Goal: Task Accomplishment & Management: Manage account settings

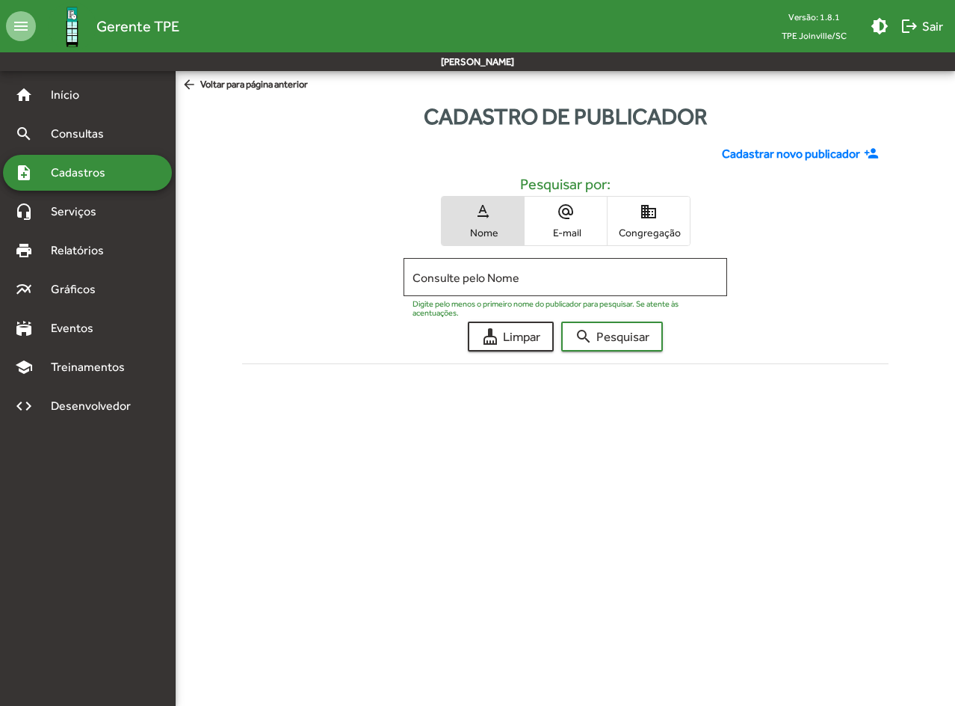
click at [842, 314] on div "Cadastrar novo publicador person_add Pesquisar por: text_rotation_none Nome alt…" at bounding box center [565, 260] width 665 height 255
click at [268, 198] on div "text_rotation_none Nome alternate_email E-mail domain Congregação" at bounding box center [565, 221] width 623 height 50
click at [87, 136] on span "Consultas" at bounding box center [82, 134] width 81 height 18
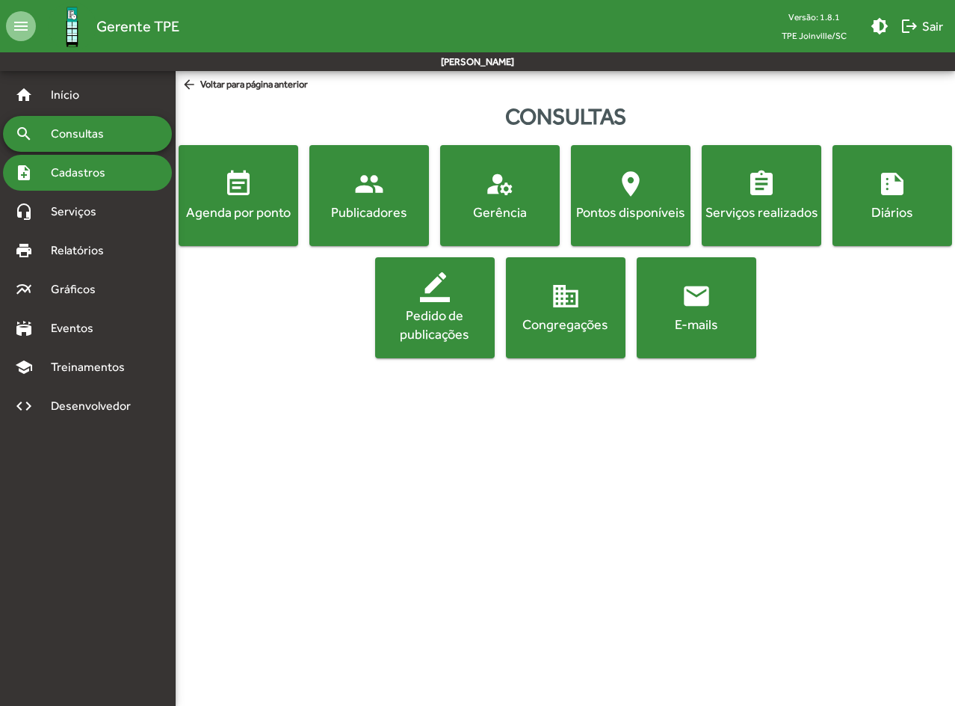
click at [78, 170] on span "Cadastros" at bounding box center [83, 173] width 83 height 18
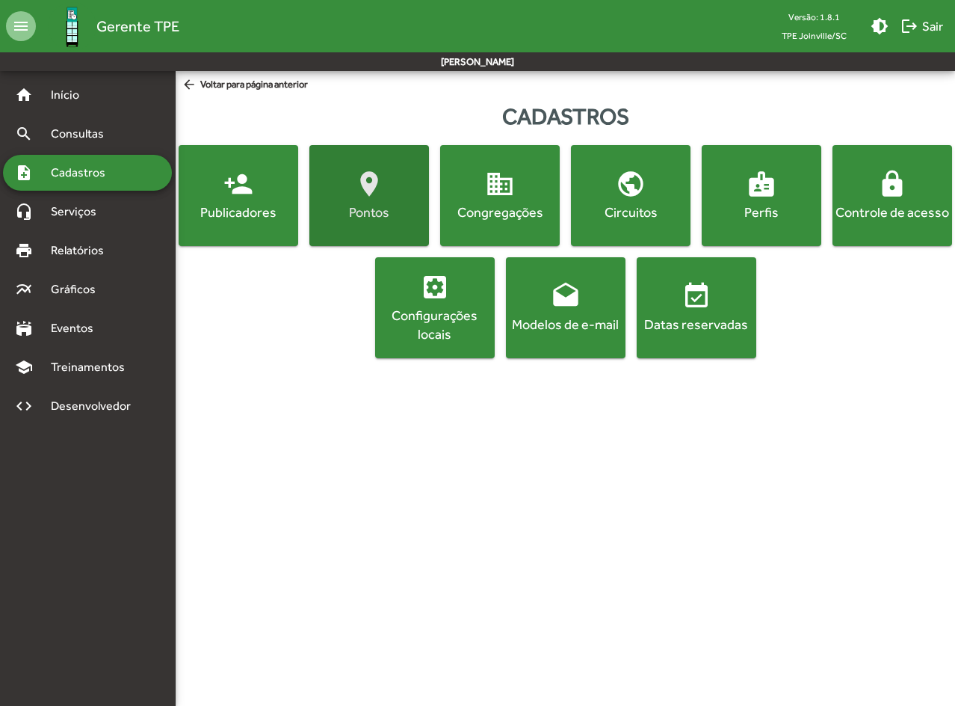
click at [389, 206] on div "Pontos" at bounding box center [369, 212] width 114 height 19
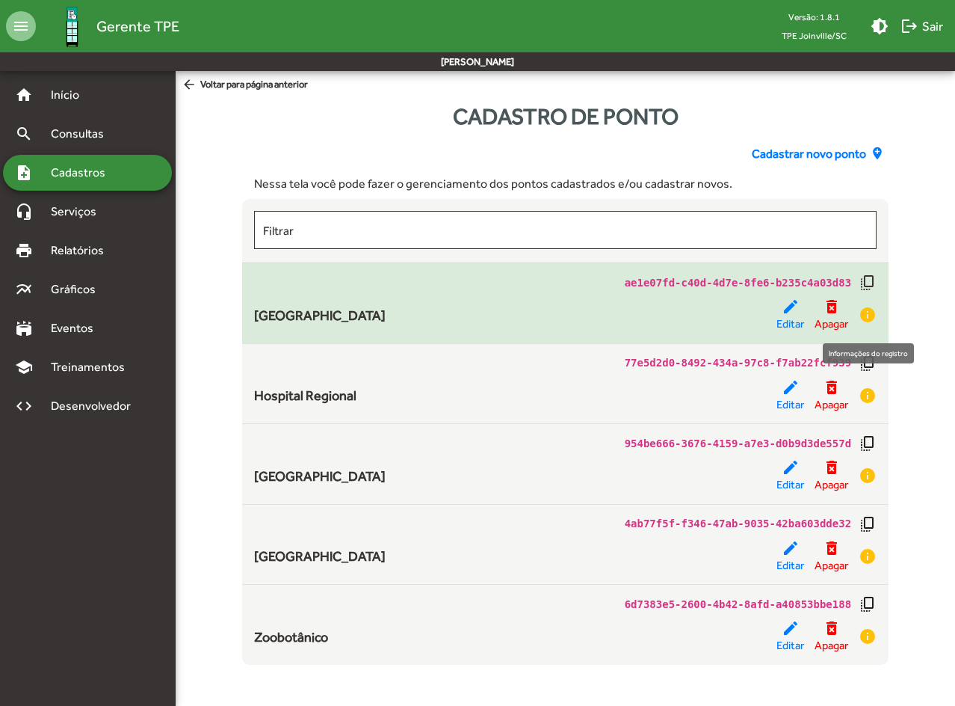
click at [871, 318] on mat-icon "info" at bounding box center [868, 315] width 18 height 18
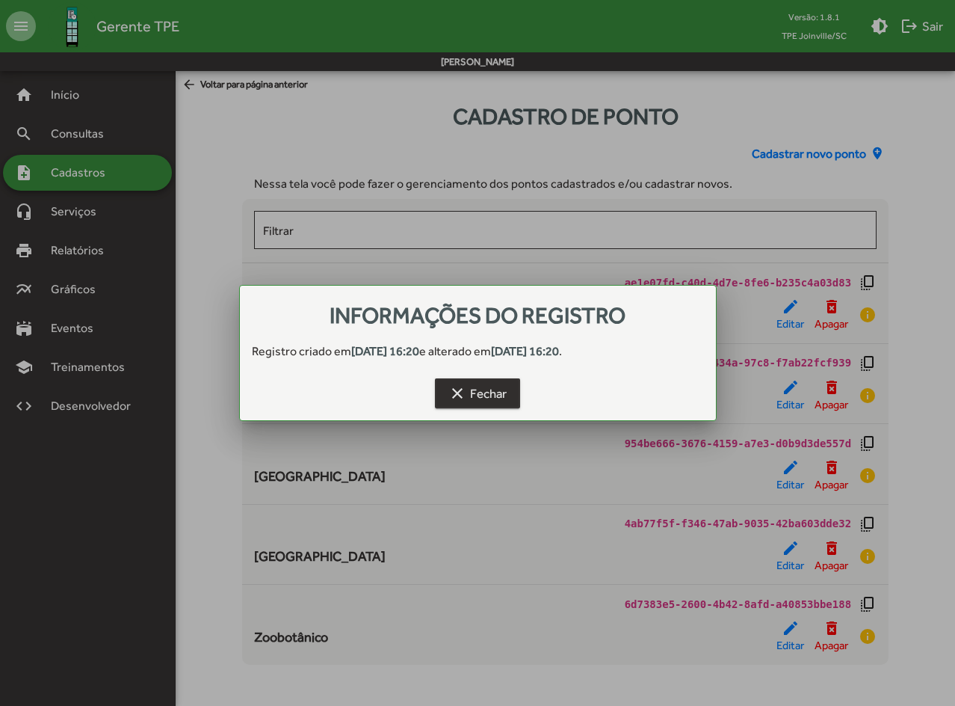
click at [450, 392] on mat-icon "clear" at bounding box center [458, 393] width 18 height 18
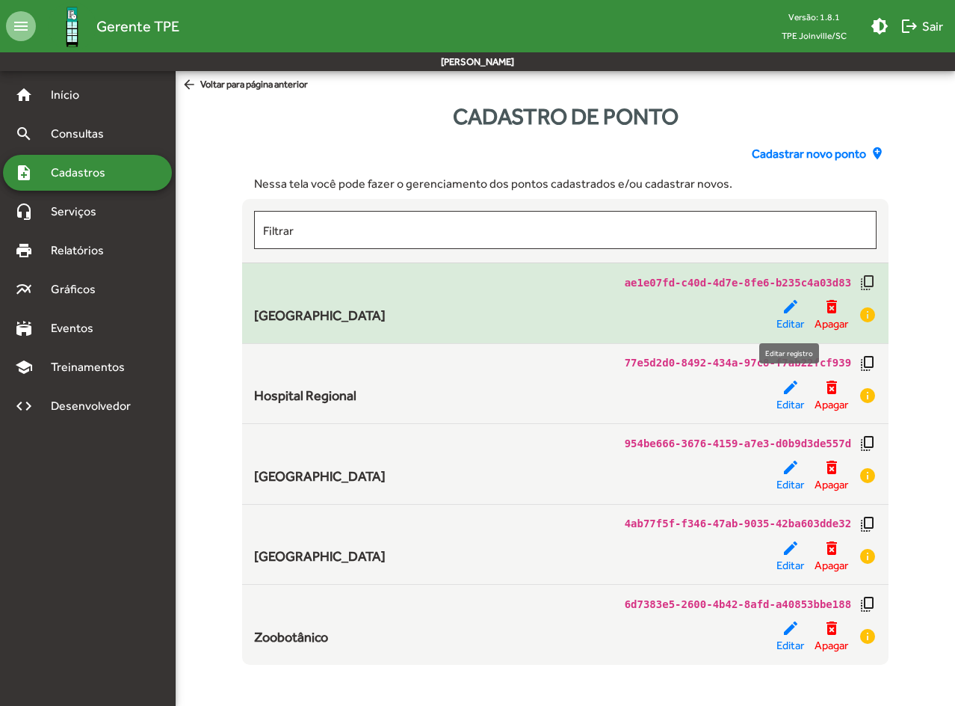
click at [786, 321] on span "Editar" at bounding box center [791, 323] width 28 height 17
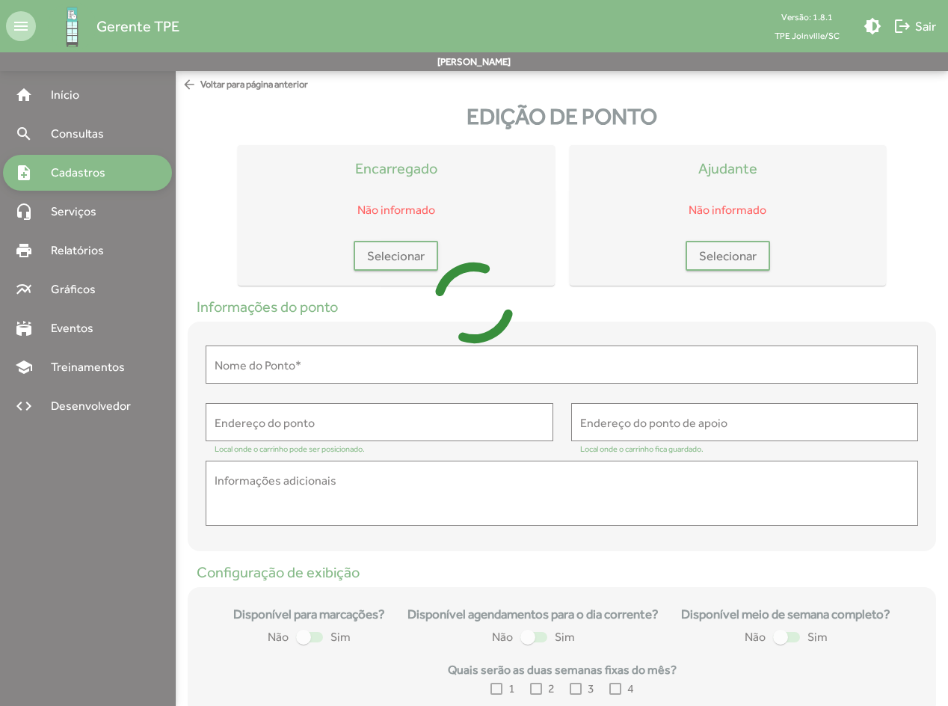
type input "**********"
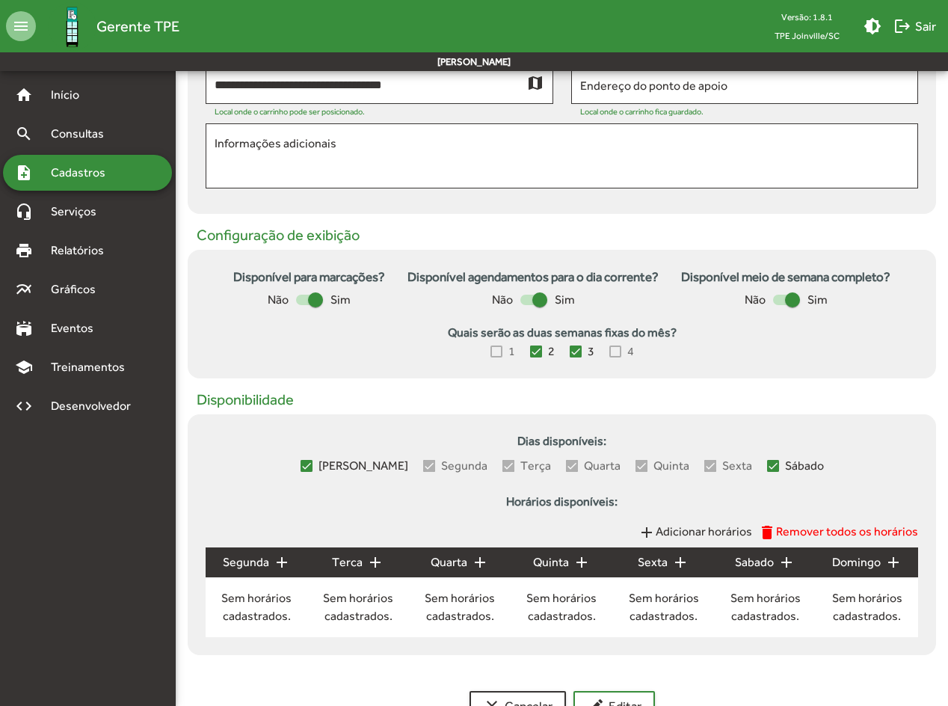
scroll to position [374, 0]
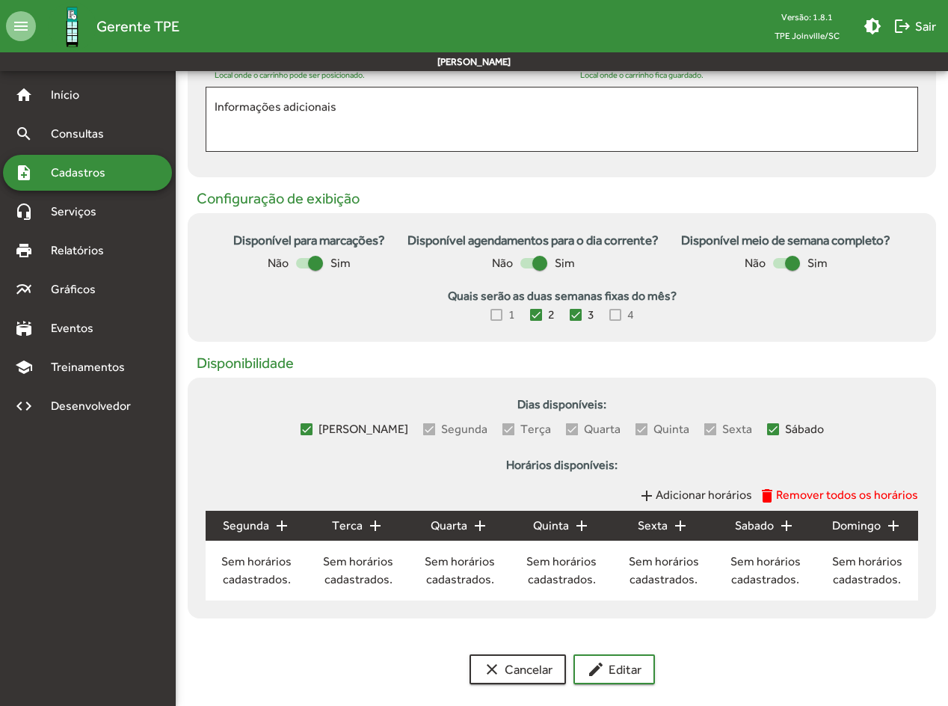
click at [312, 261] on div at bounding box center [315, 263] width 15 height 15
click at [644, 519] on button "edit Editar" at bounding box center [613, 669] width 81 height 30
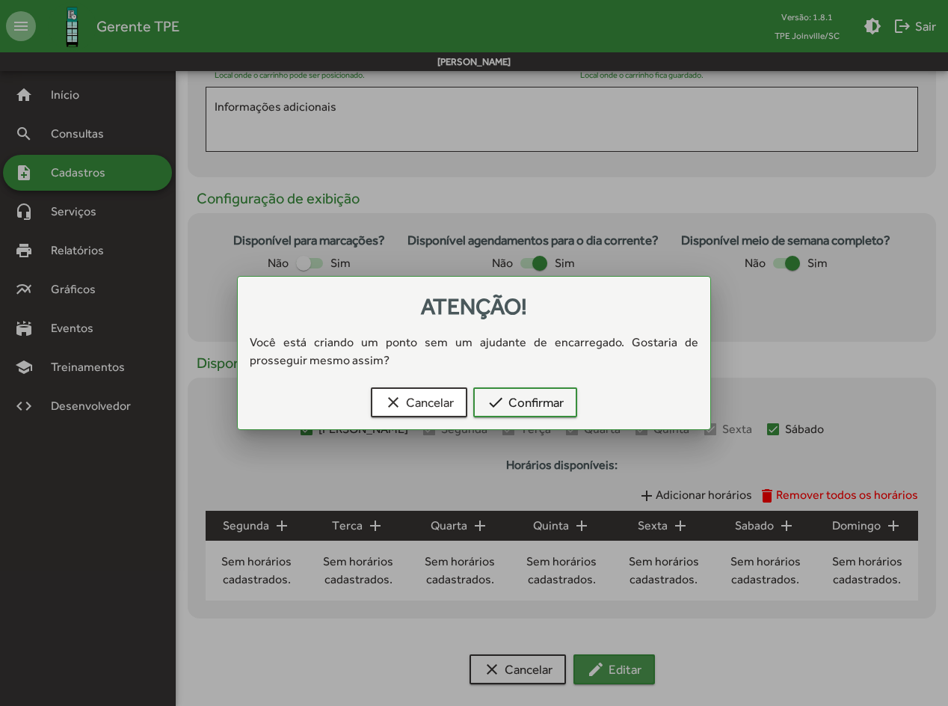
scroll to position [0, 0]
click at [562, 404] on span "check Confirmar" at bounding box center [525, 402] width 77 height 27
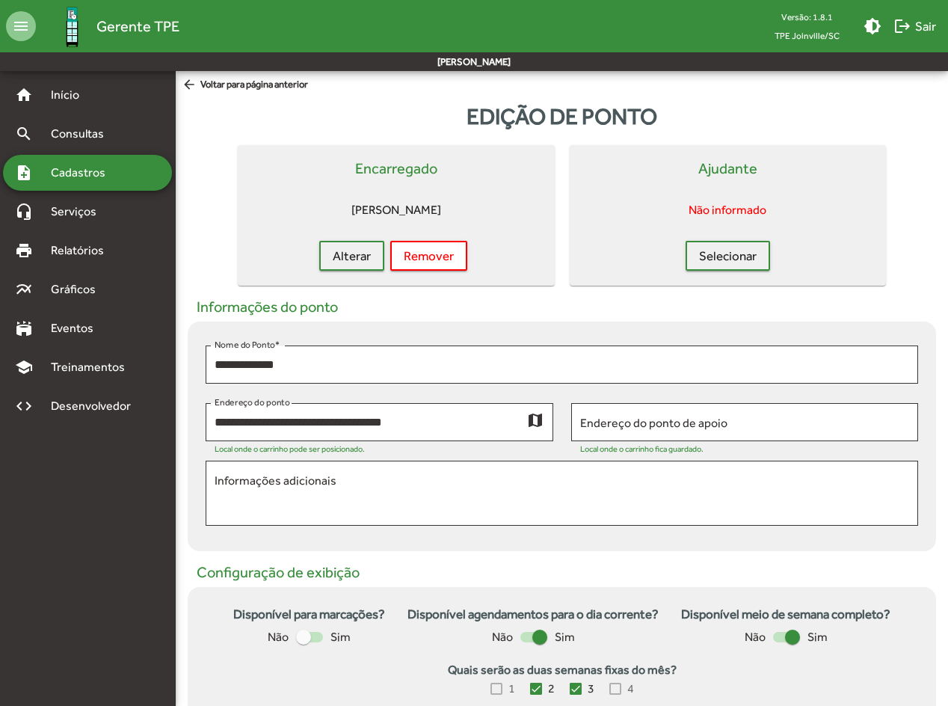
scroll to position [374, 0]
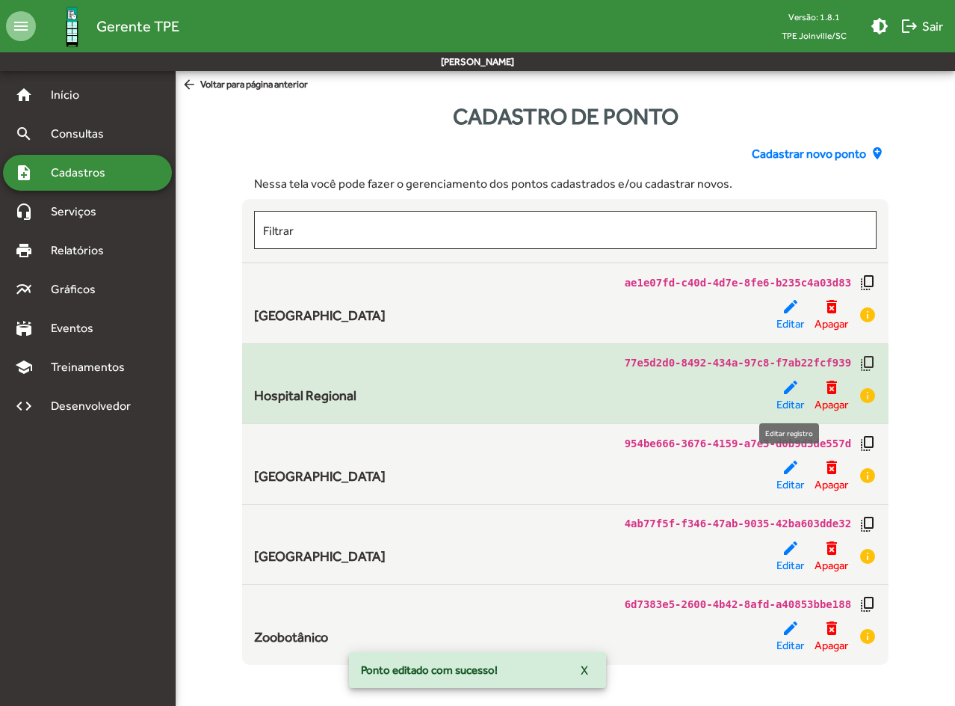
click at [794, 394] on mat-icon "edit" at bounding box center [791, 387] width 18 height 18
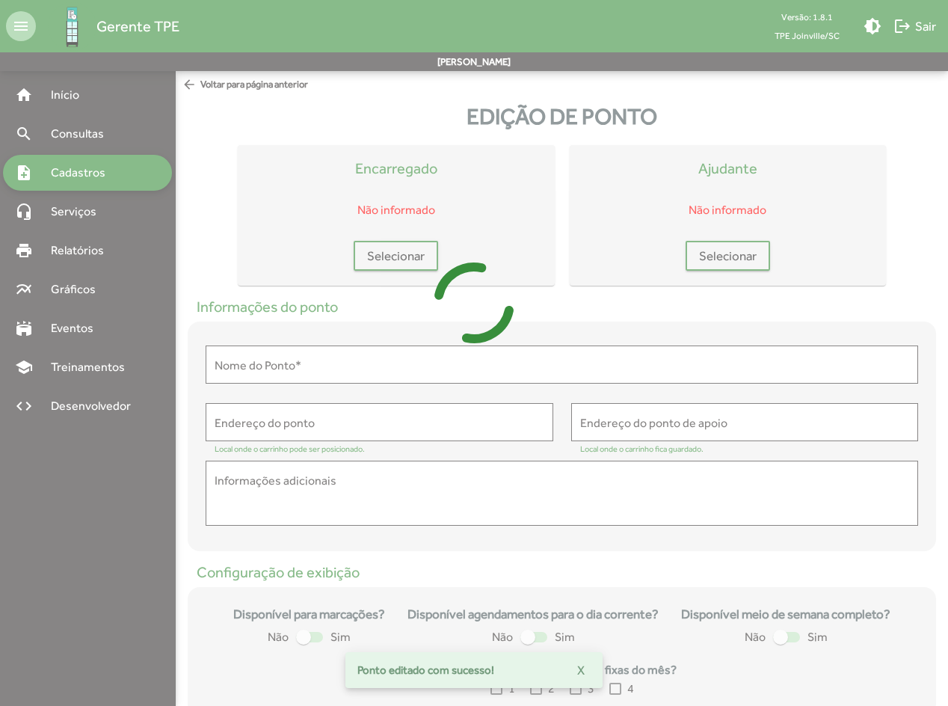
type input "**********"
type textarea "**********"
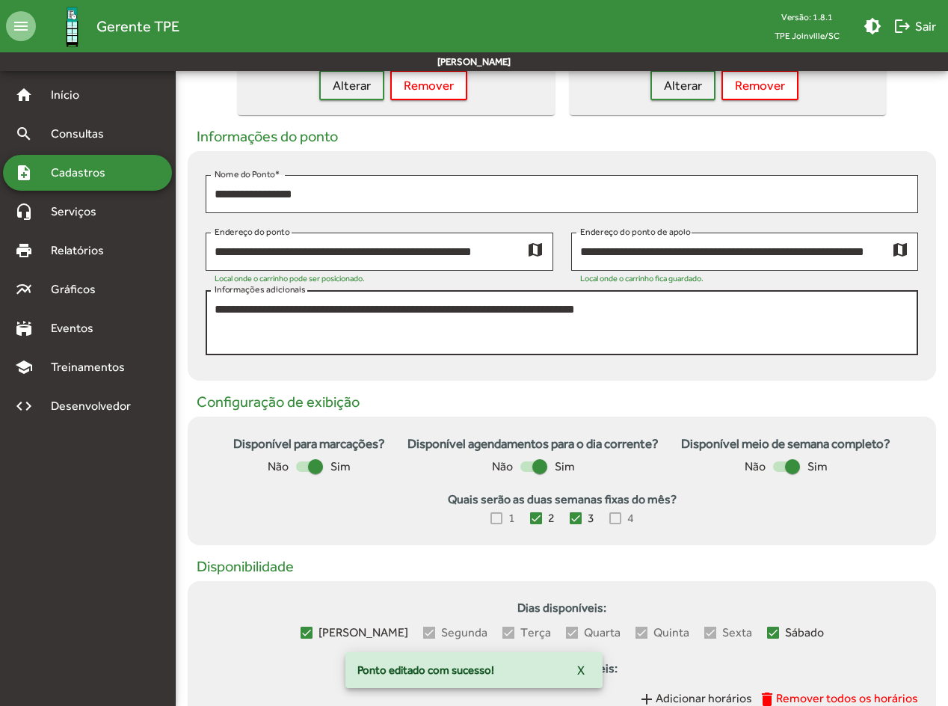
scroll to position [383, 0]
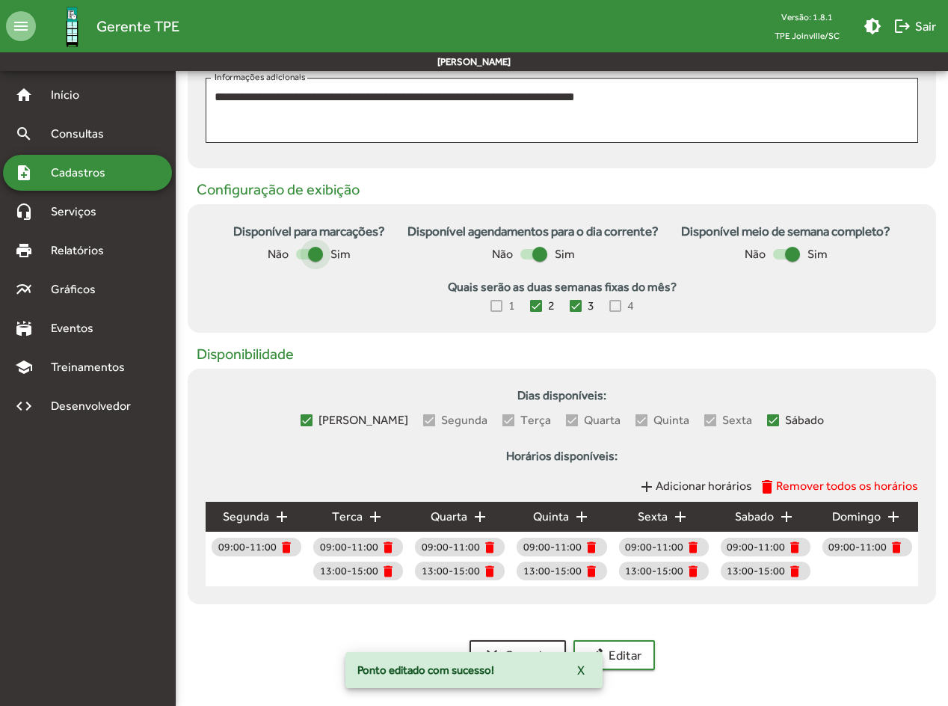
click at [315, 252] on div at bounding box center [315, 254] width 15 height 15
click at [623, 519] on span "edit Editar" at bounding box center [614, 654] width 55 height 27
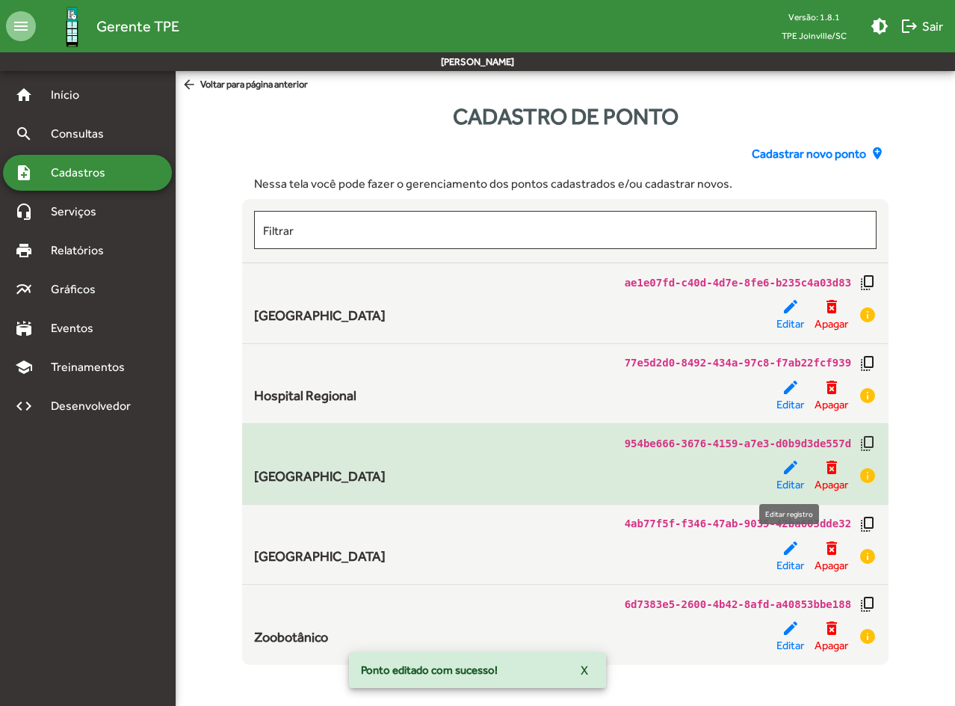
click at [791, 467] on mat-icon "edit" at bounding box center [791, 467] width 18 height 18
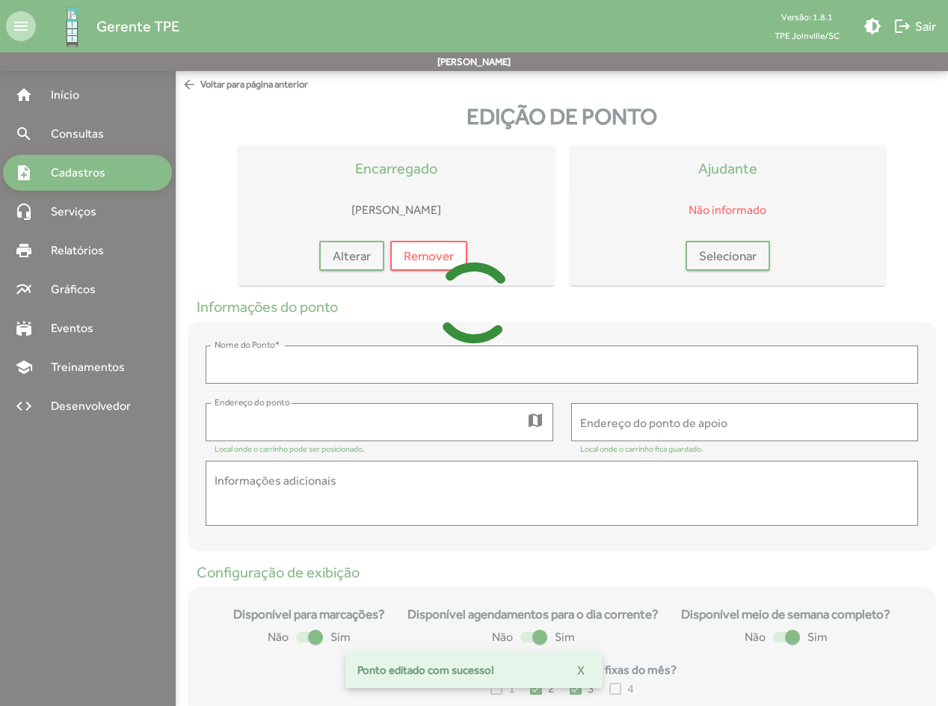
type input "**********"
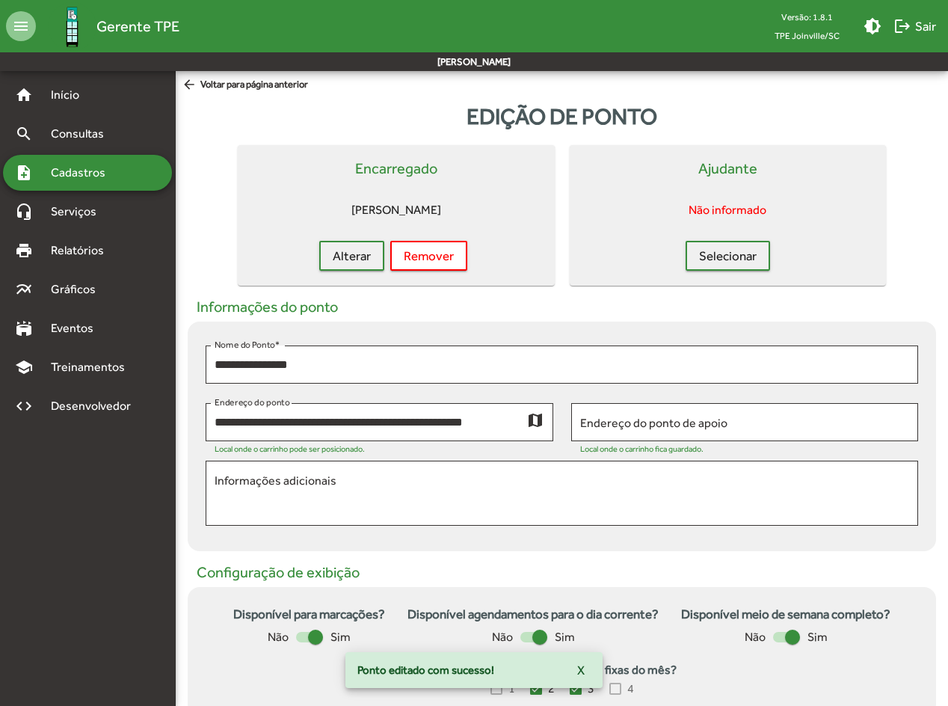
click at [316, 519] on div at bounding box center [315, 636] width 15 height 15
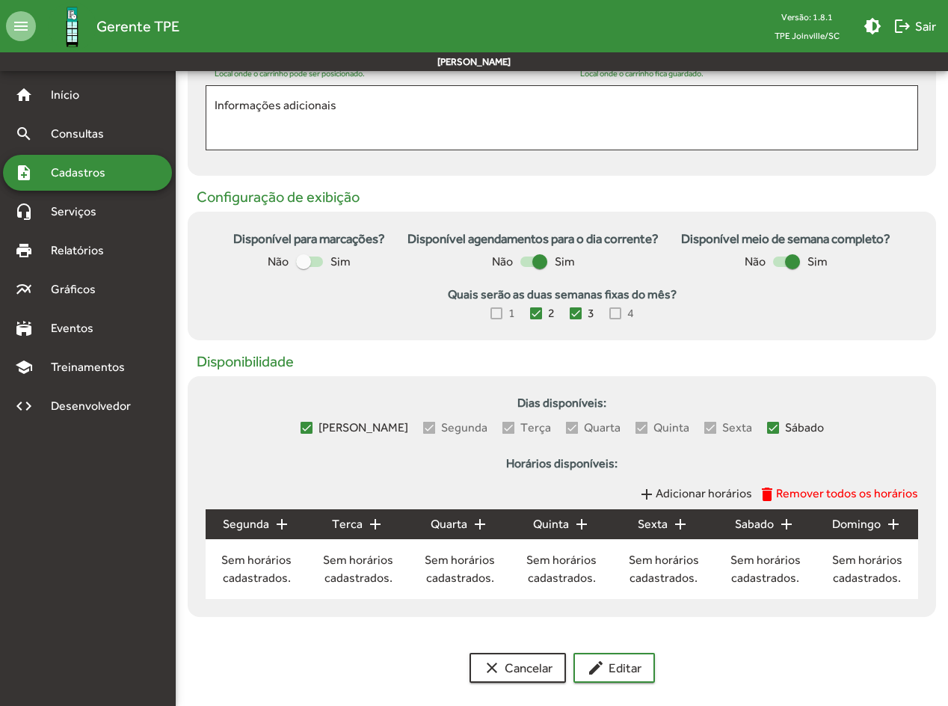
scroll to position [388, 0]
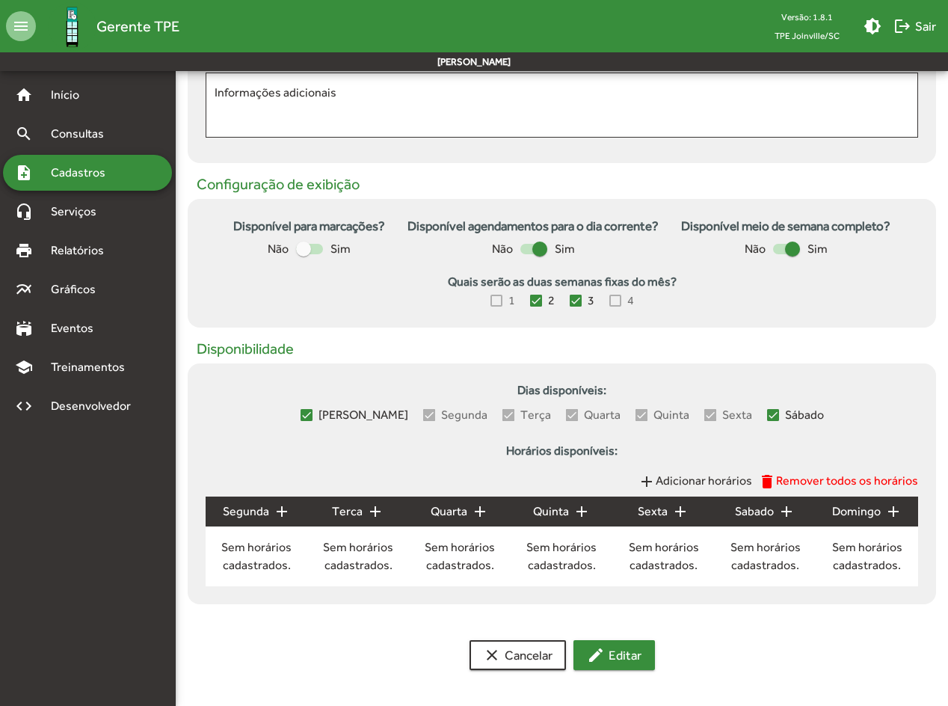
click at [622, 519] on span "edit Editar" at bounding box center [614, 654] width 55 height 27
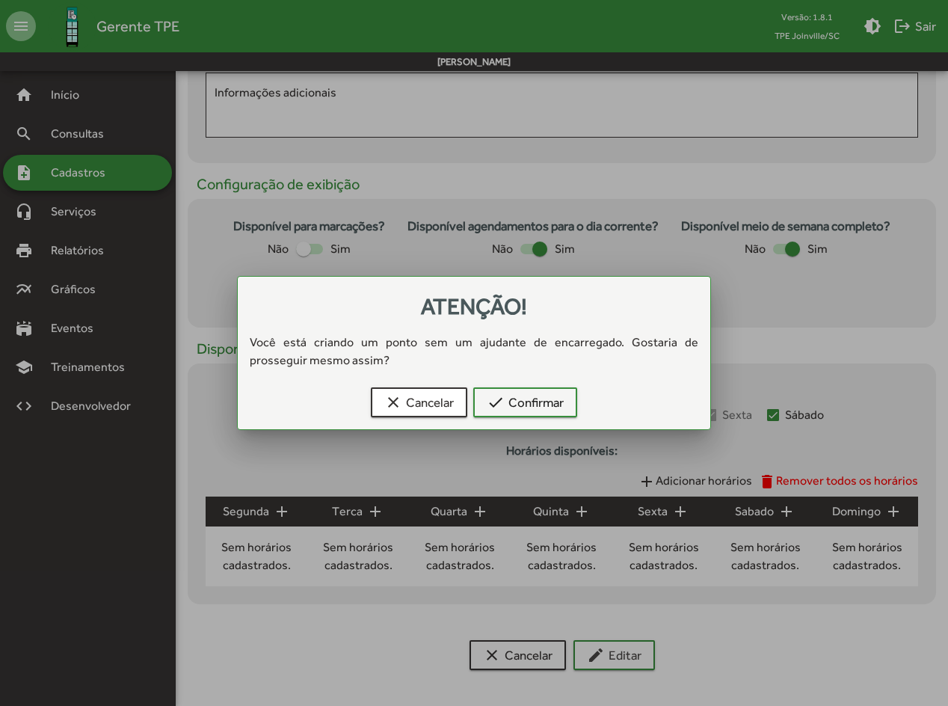
scroll to position [0, 0]
click at [553, 405] on span "check Confirmar" at bounding box center [525, 402] width 77 height 27
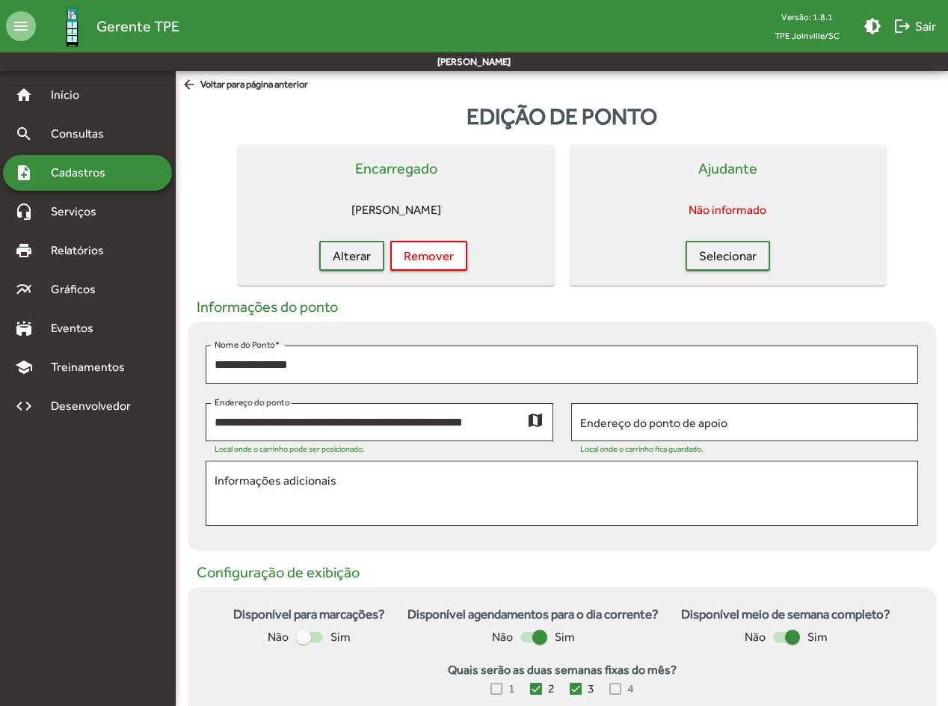
scroll to position [388, 0]
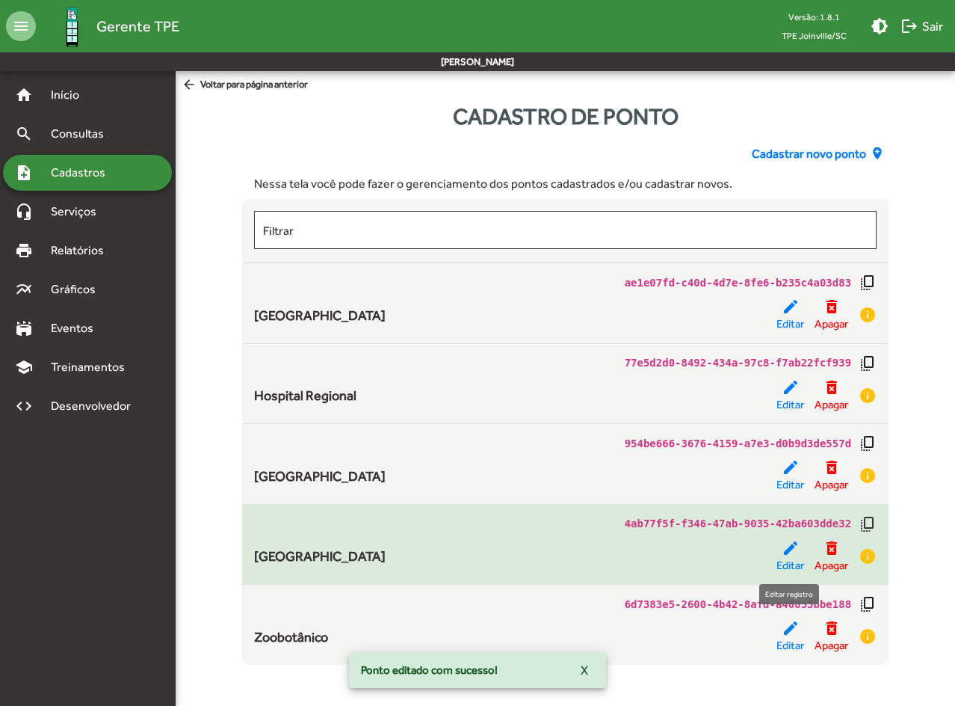
click at [781, 519] on div "edit Editar" at bounding box center [791, 556] width 28 height 35
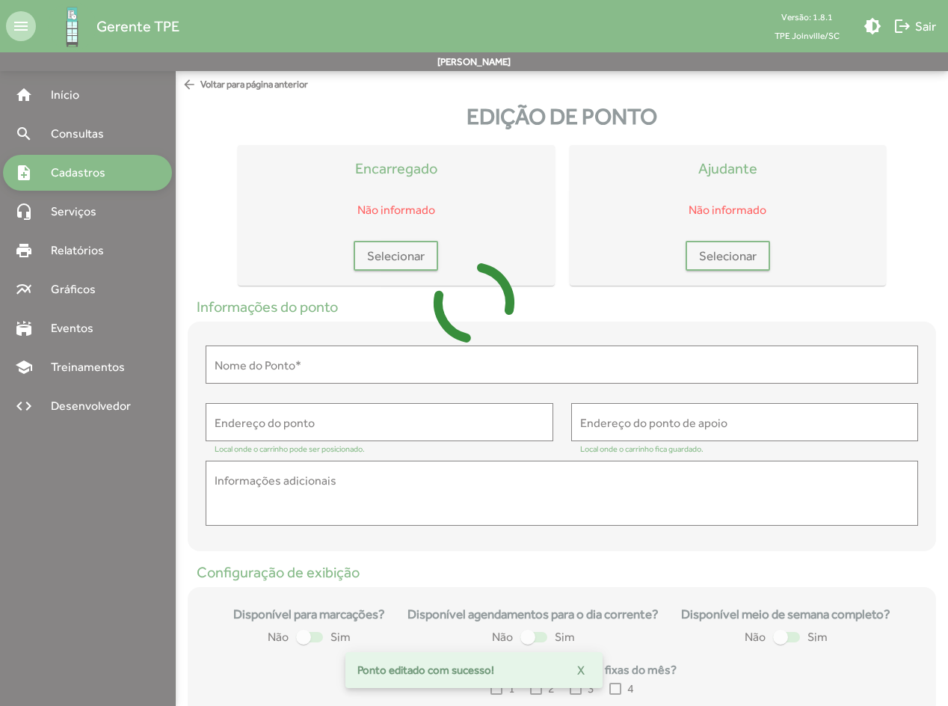
type input "**********"
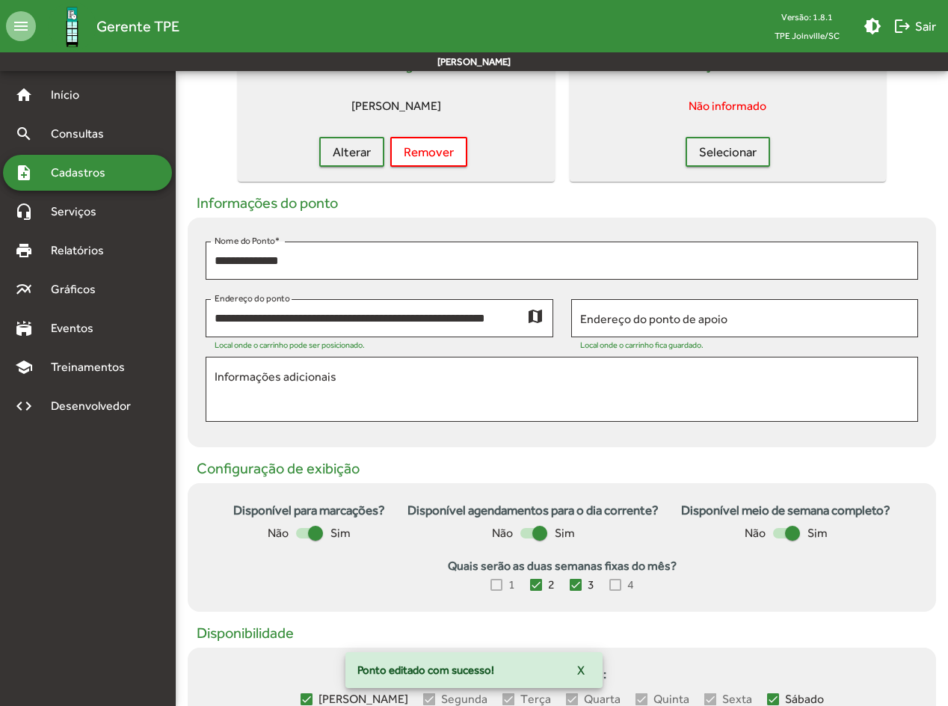
scroll to position [299, 0]
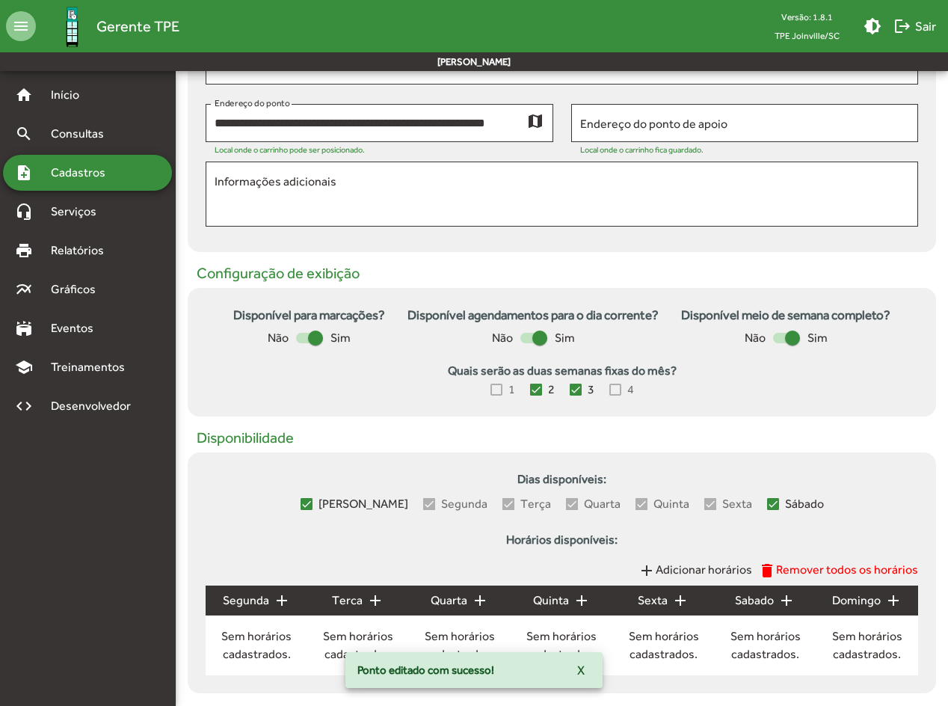
click at [312, 338] on div at bounding box center [315, 337] width 15 height 15
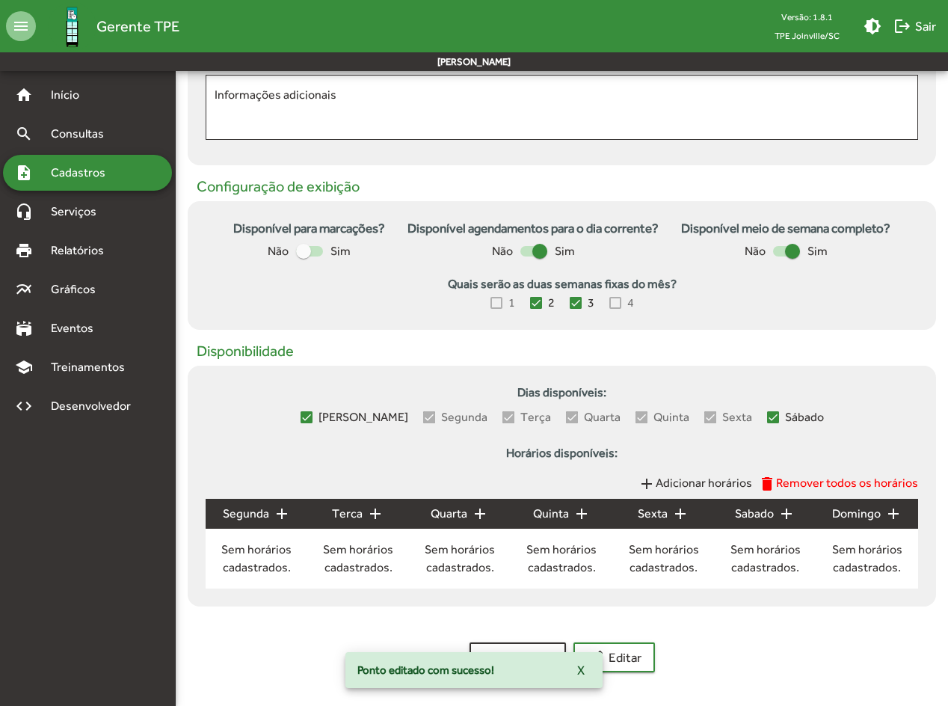
scroll to position [388, 0]
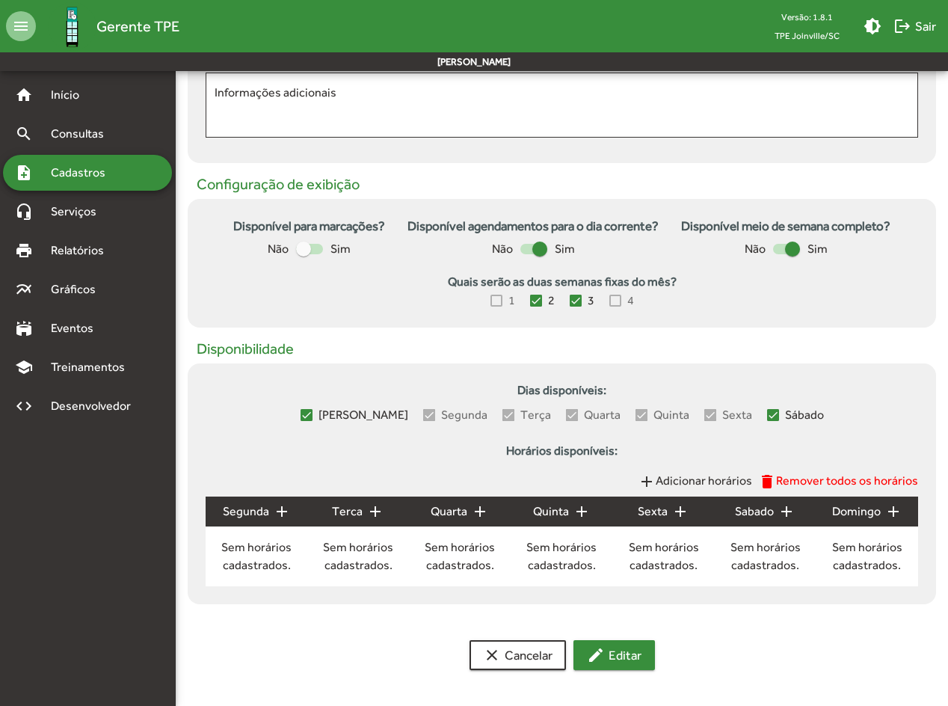
click at [623, 519] on span "edit Editar" at bounding box center [614, 654] width 55 height 27
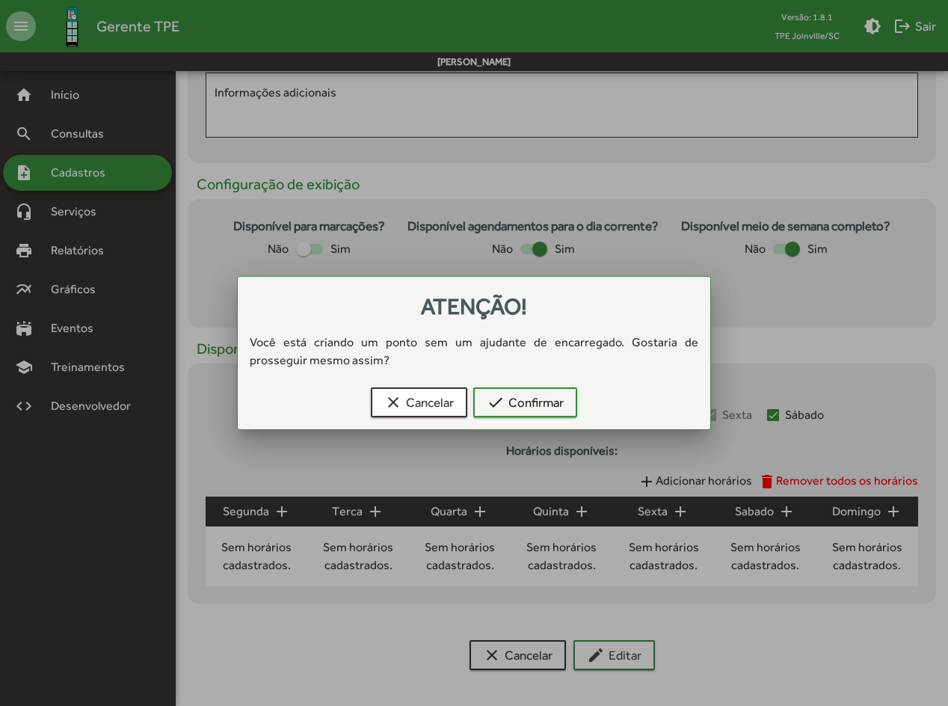
scroll to position [0, 0]
click at [531, 393] on span "check Confirmar" at bounding box center [525, 402] width 77 height 27
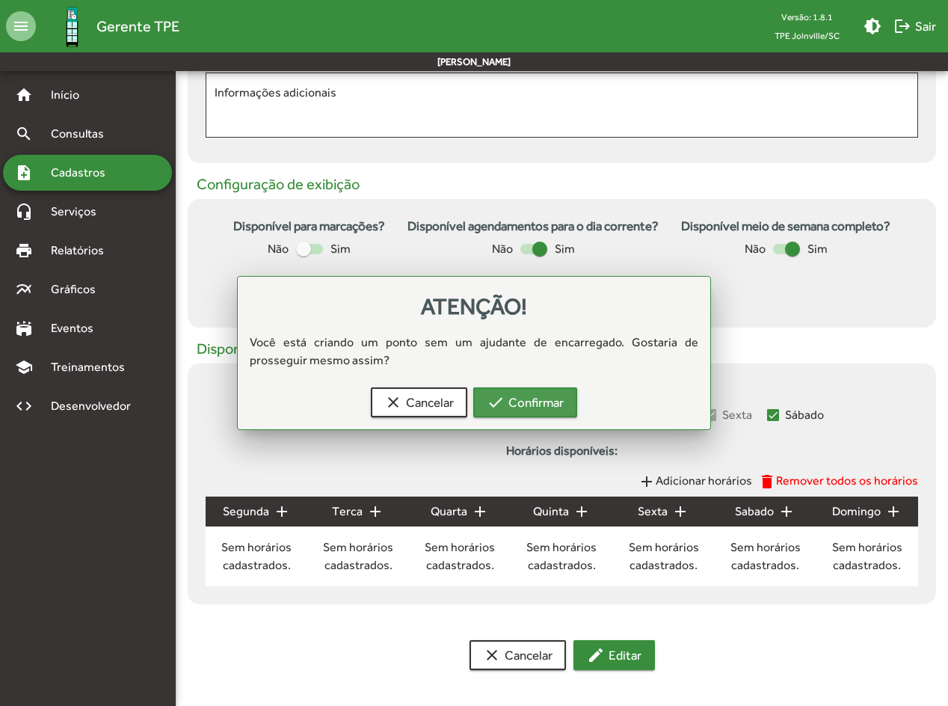
scroll to position [388, 0]
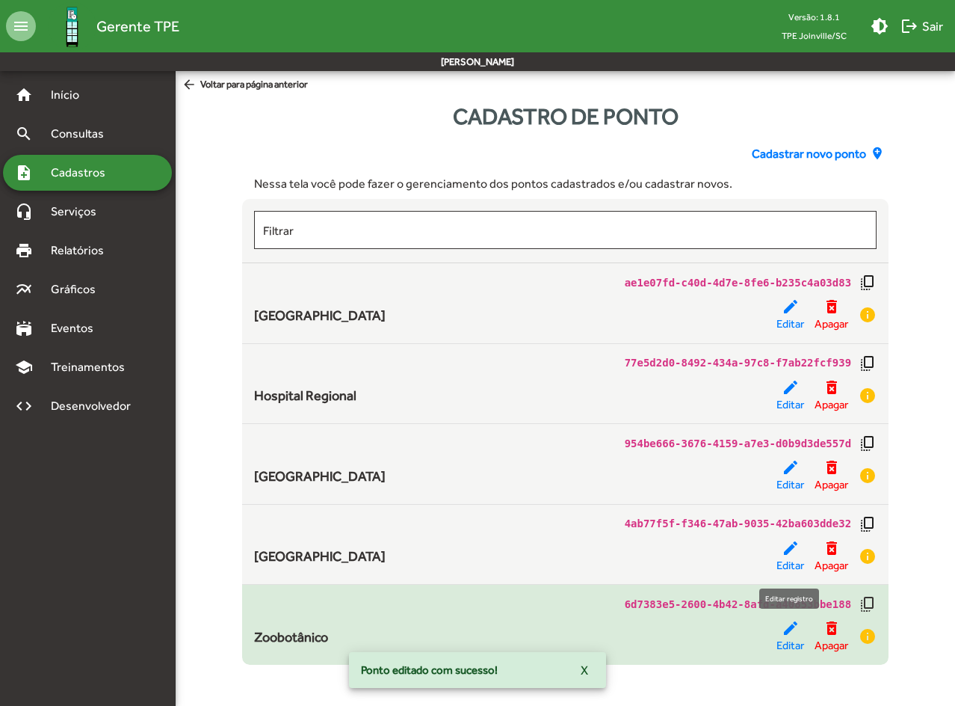
click at [794, 519] on mat-icon "edit" at bounding box center [791, 628] width 18 height 18
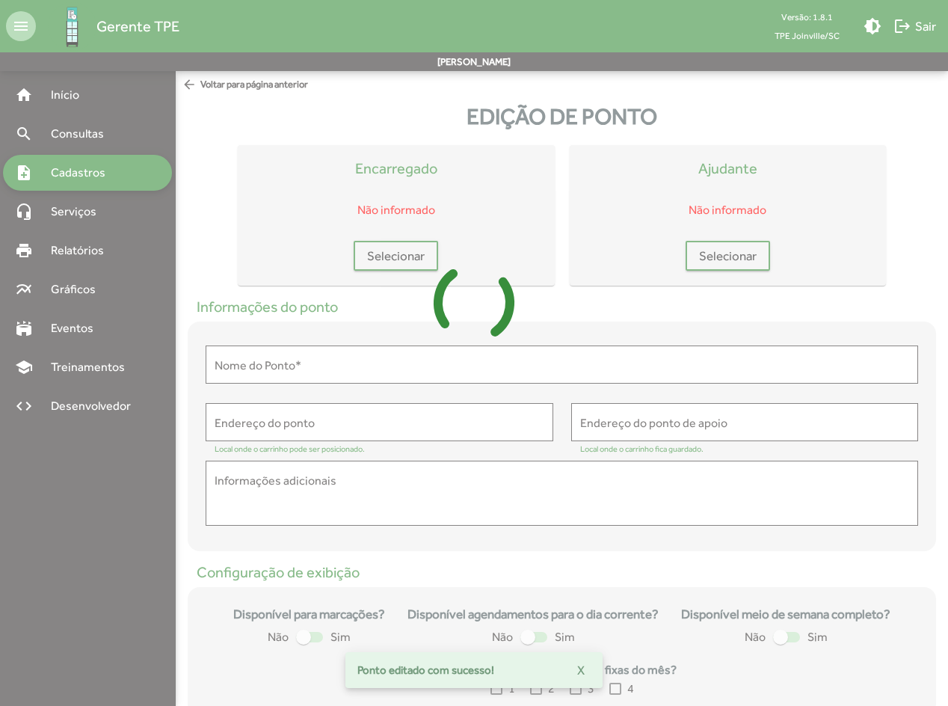
type input "**********"
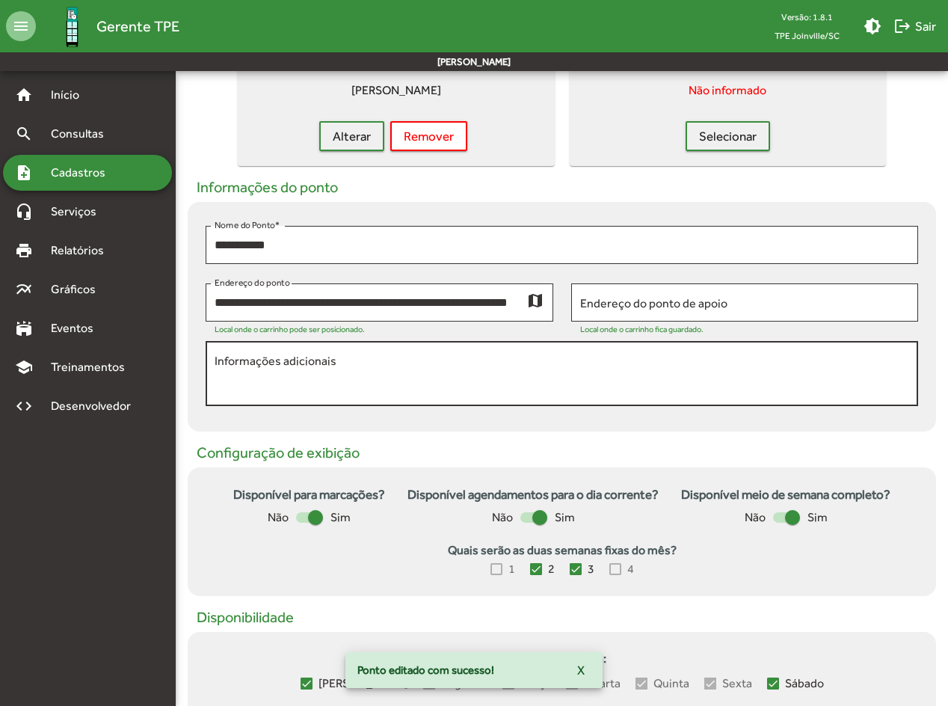
scroll to position [299, 0]
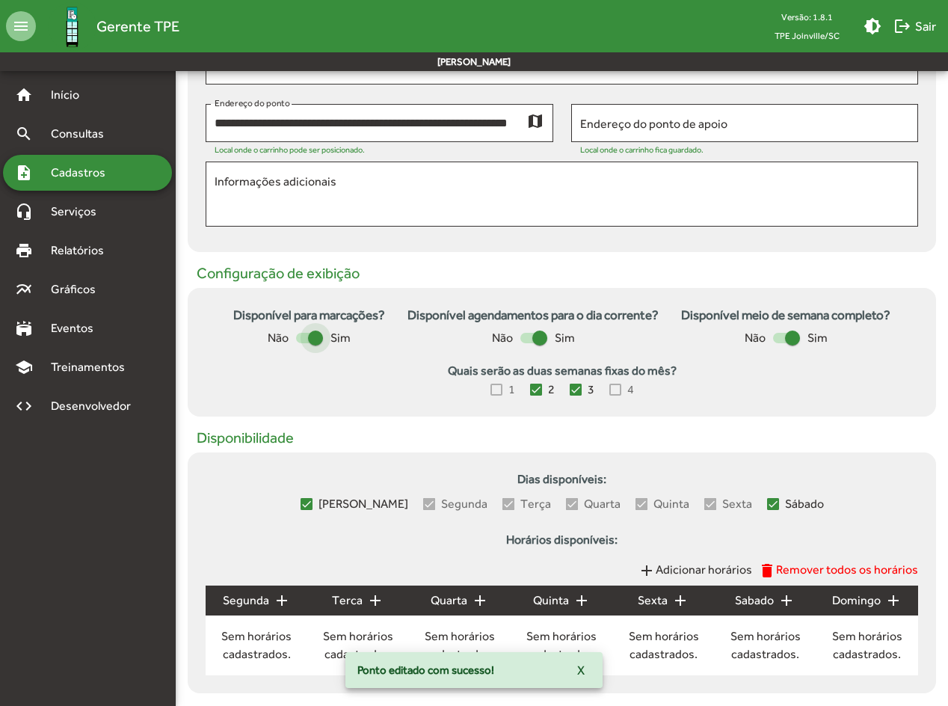
click at [315, 330] on div at bounding box center [315, 337] width 15 height 15
click at [311, 334] on div at bounding box center [309, 338] width 27 height 10
click at [311, 334] on div at bounding box center [315, 337] width 15 height 15
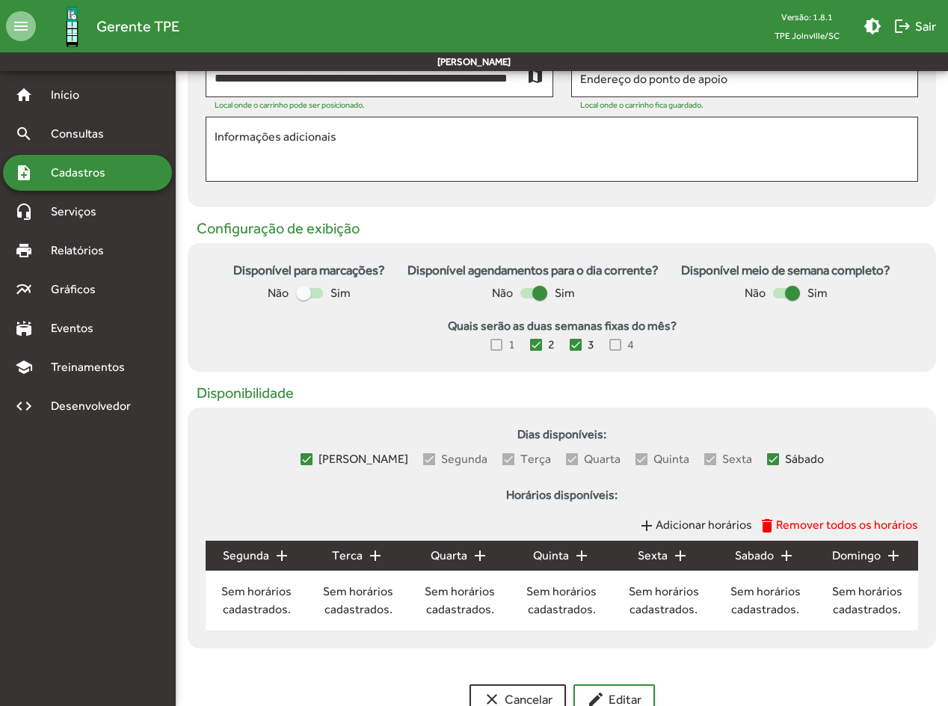
scroll to position [388, 0]
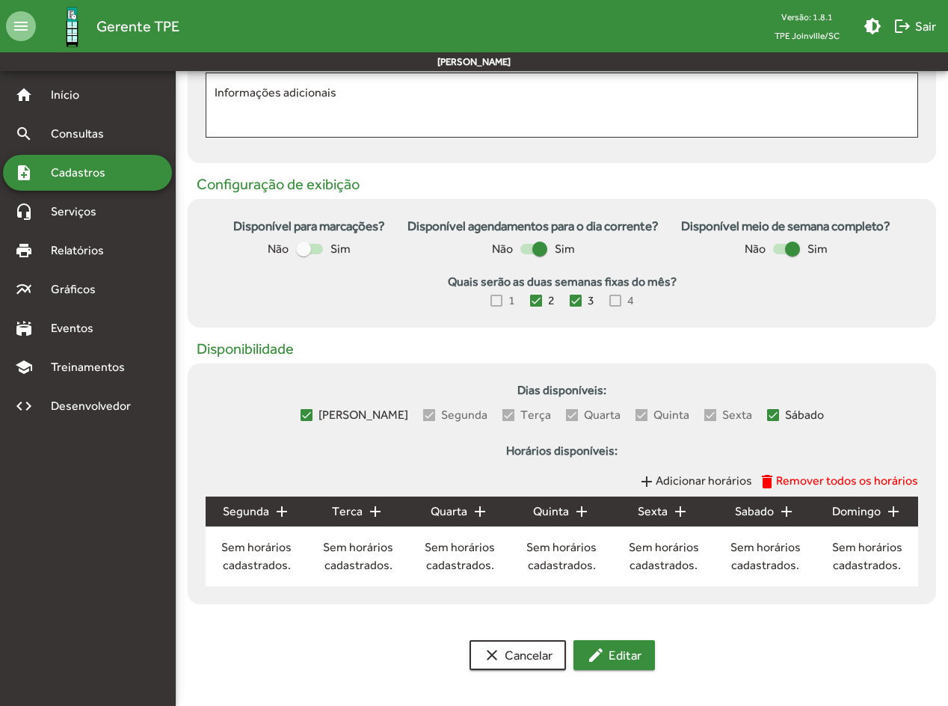
click at [620, 519] on span "edit Editar" at bounding box center [614, 654] width 55 height 27
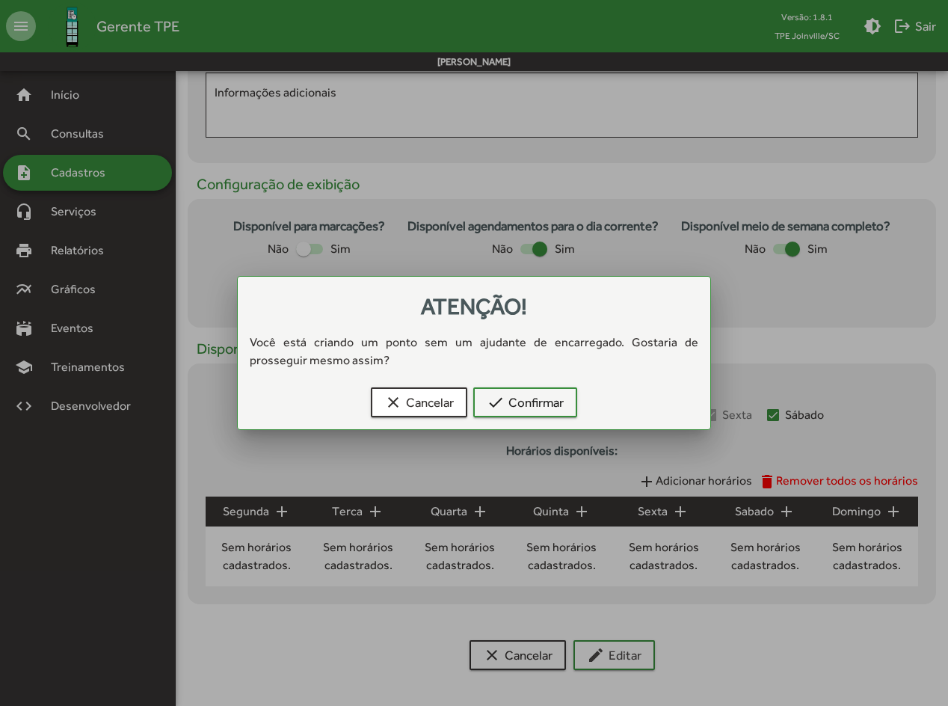
scroll to position [0, 0]
click at [536, 385] on div "clear Cancelar check Confirmar" at bounding box center [474, 405] width 437 height 48
click at [535, 397] on span "check Confirmar" at bounding box center [525, 402] width 77 height 27
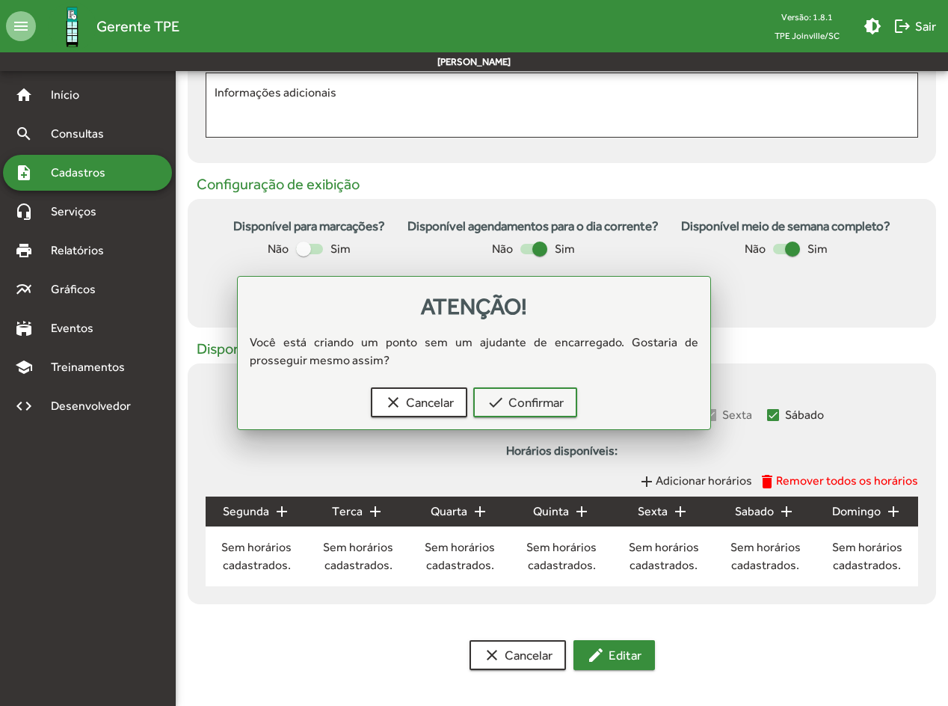
scroll to position [388, 0]
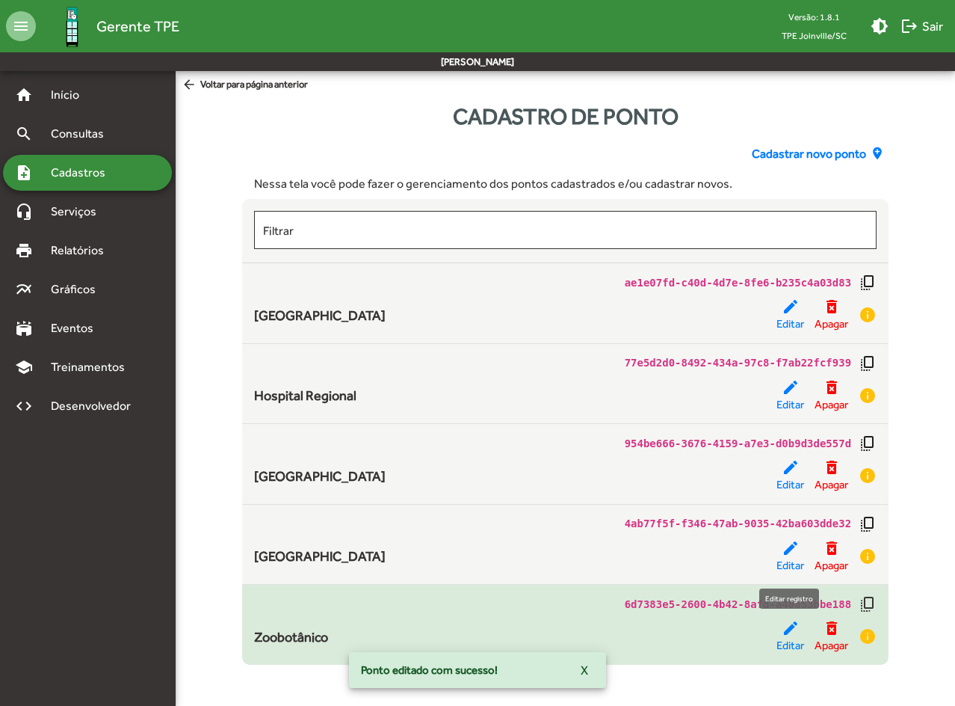
click at [786, 519] on span "Editar" at bounding box center [791, 645] width 28 height 17
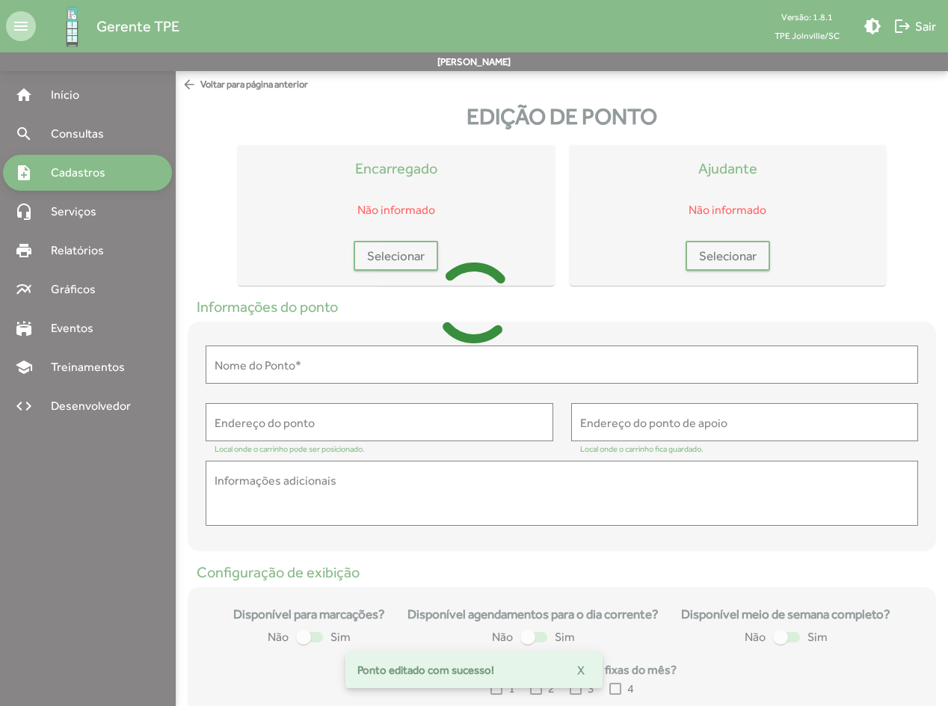
type input "**********"
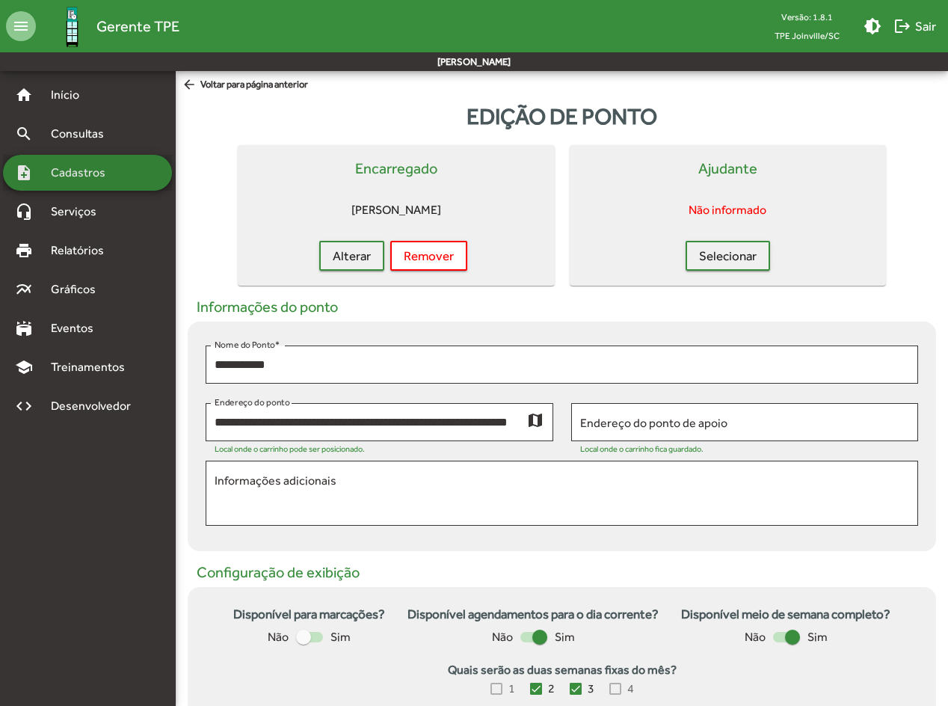
click at [92, 166] on span "Cadastros" at bounding box center [83, 173] width 83 height 18
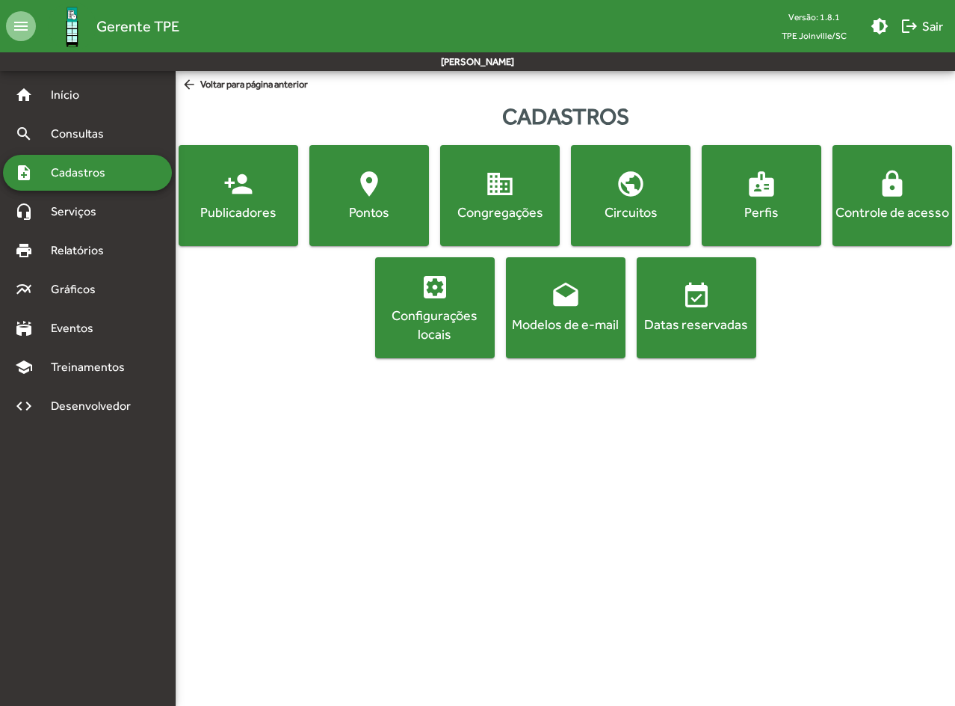
click at [360, 193] on mat-icon "location_on" at bounding box center [369, 184] width 30 height 30
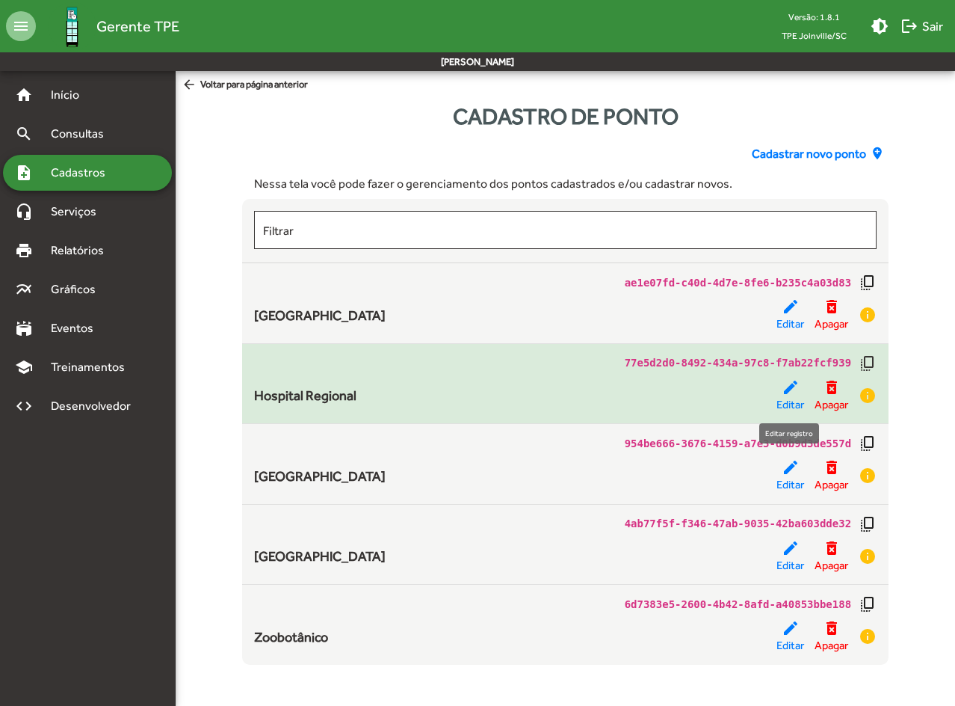
click at [786, 402] on span "Editar" at bounding box center [791, 404] width 28 height 17
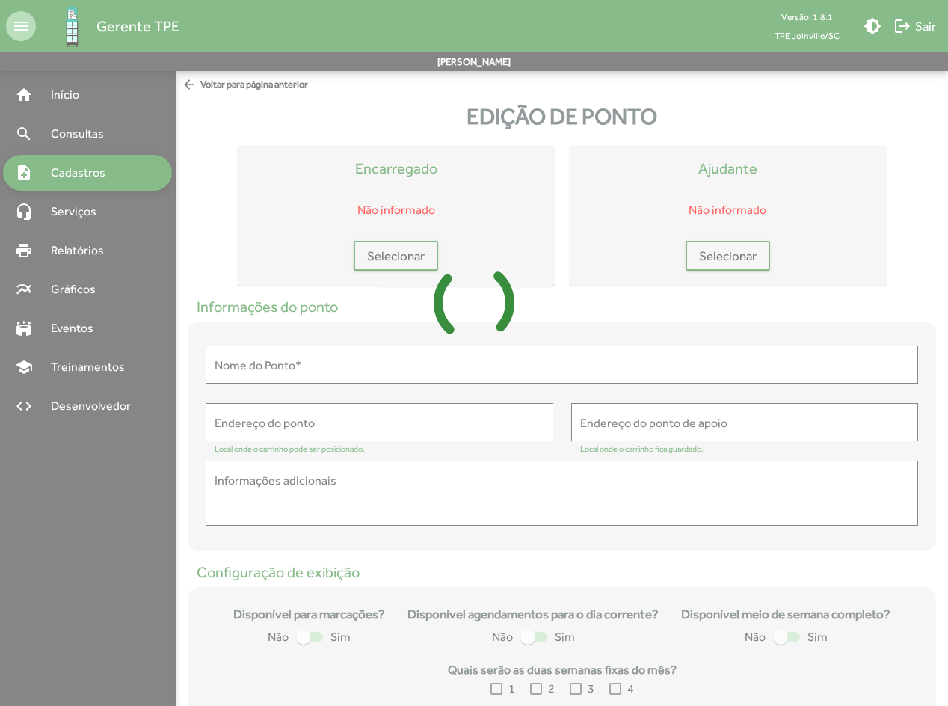
type input "**********"
type textarea "**********"
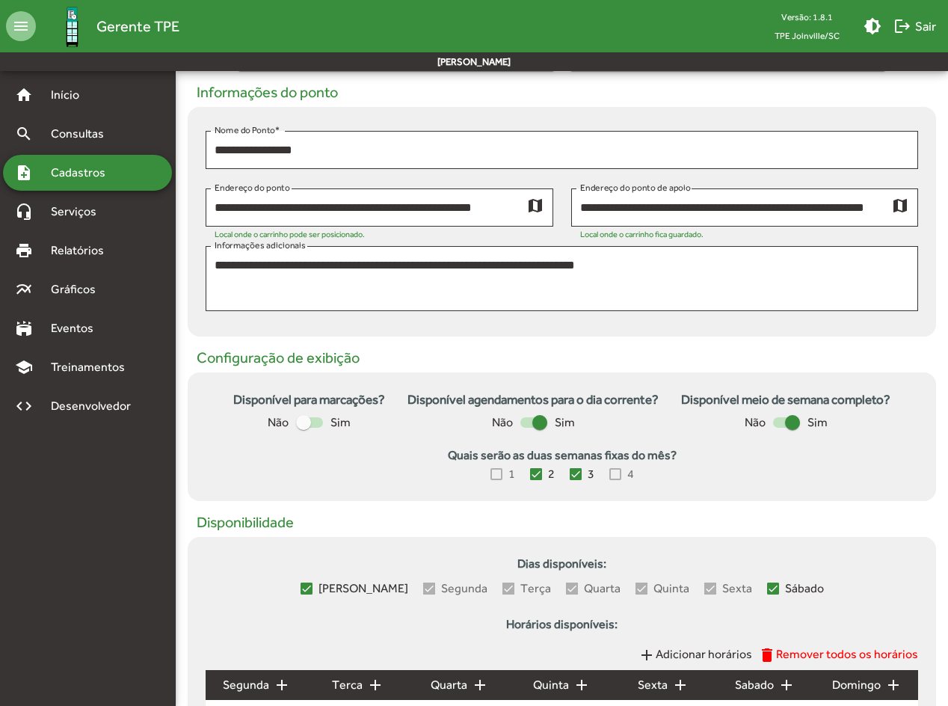
scroll to position [383, 0]
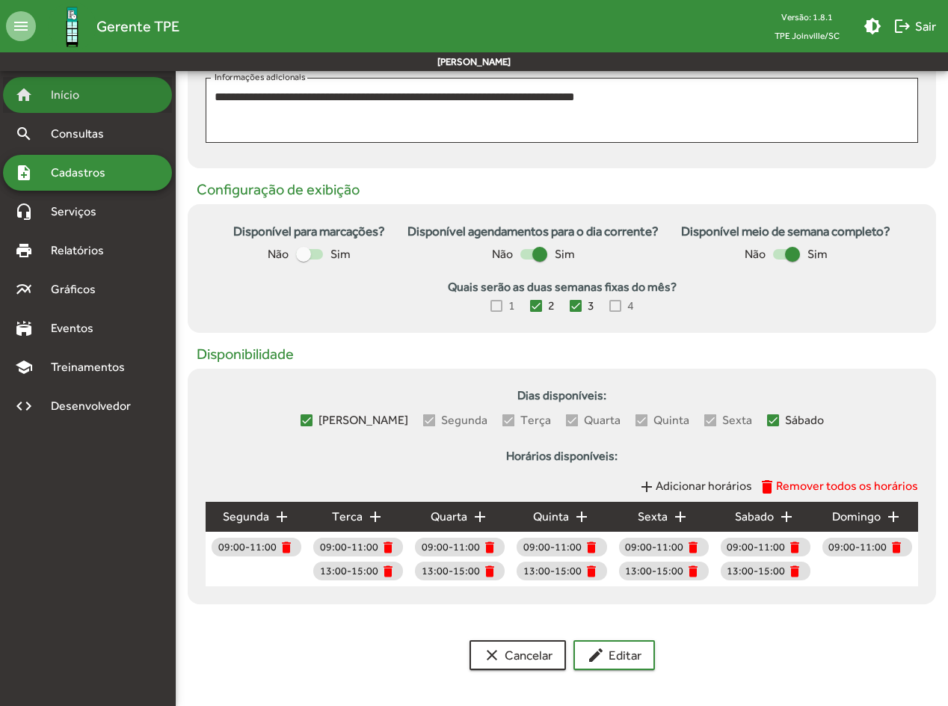
click at [92, 90] on span "Início" at bounding box center [71, 95] width 59 height 18
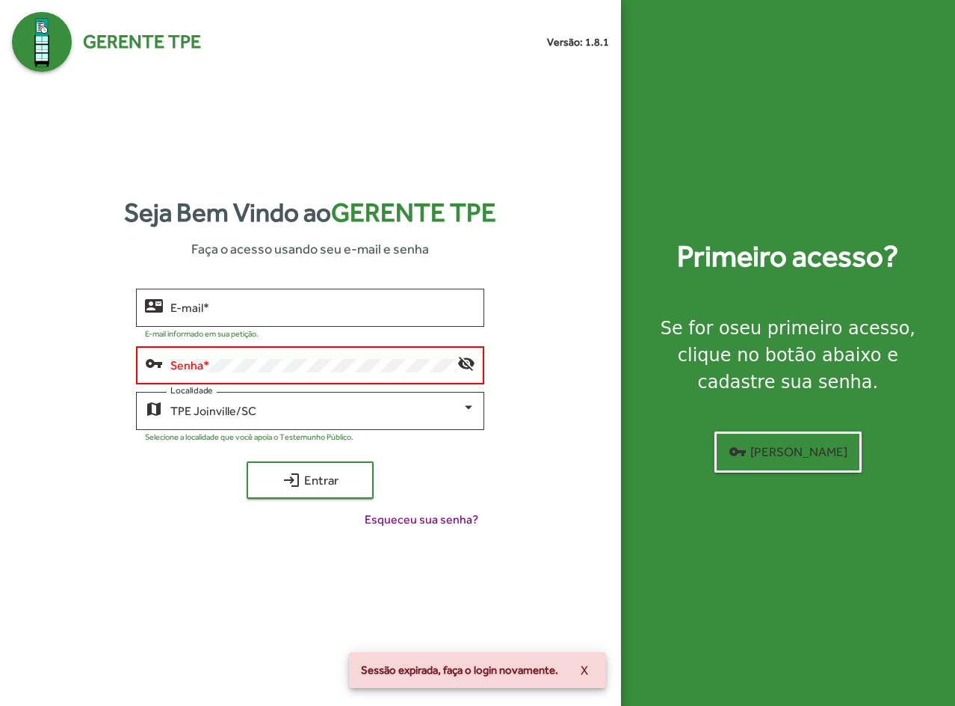
type input "**********"
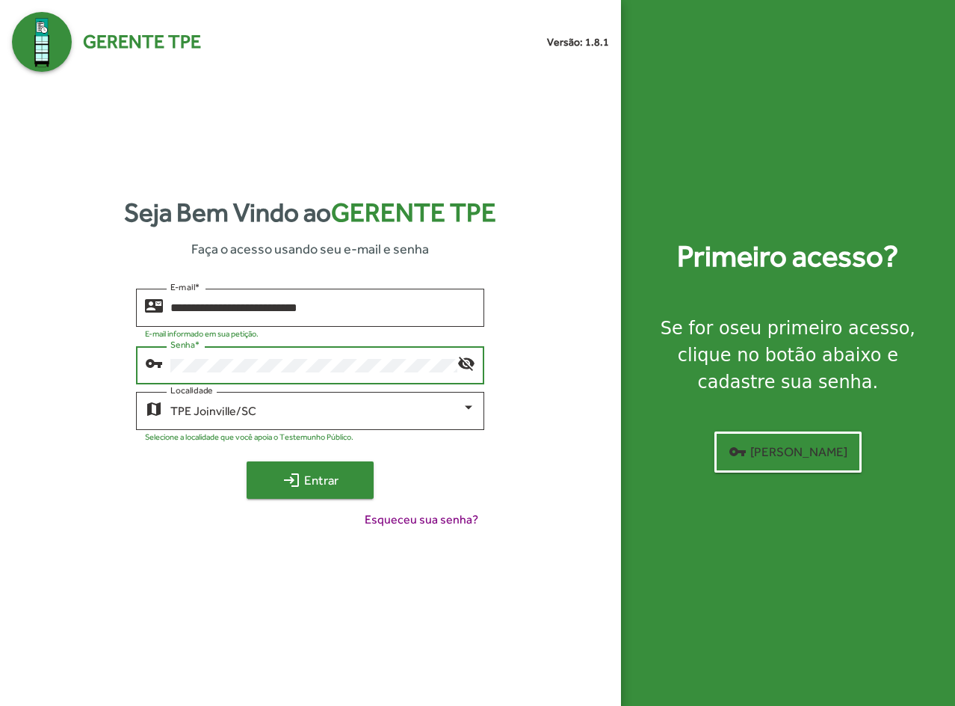
click at [341, 468] on span "login Entrar" at bounding box center [310, 479] width 100 height 27
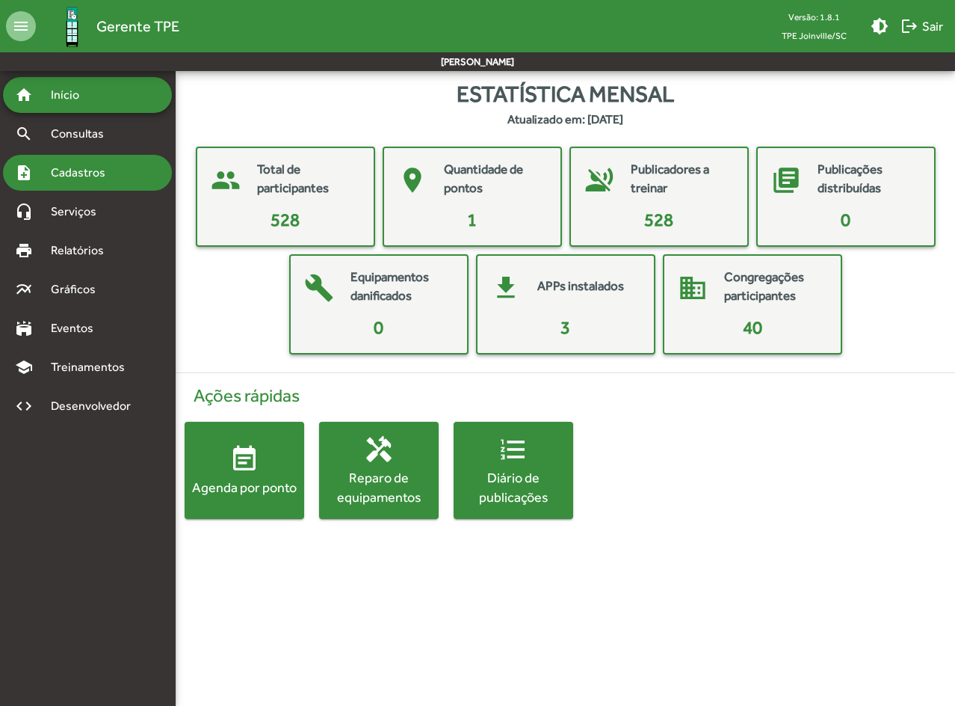
click at [96, 175] on span "Cadastros" at bounding box center [83, 173] width 83 height 18
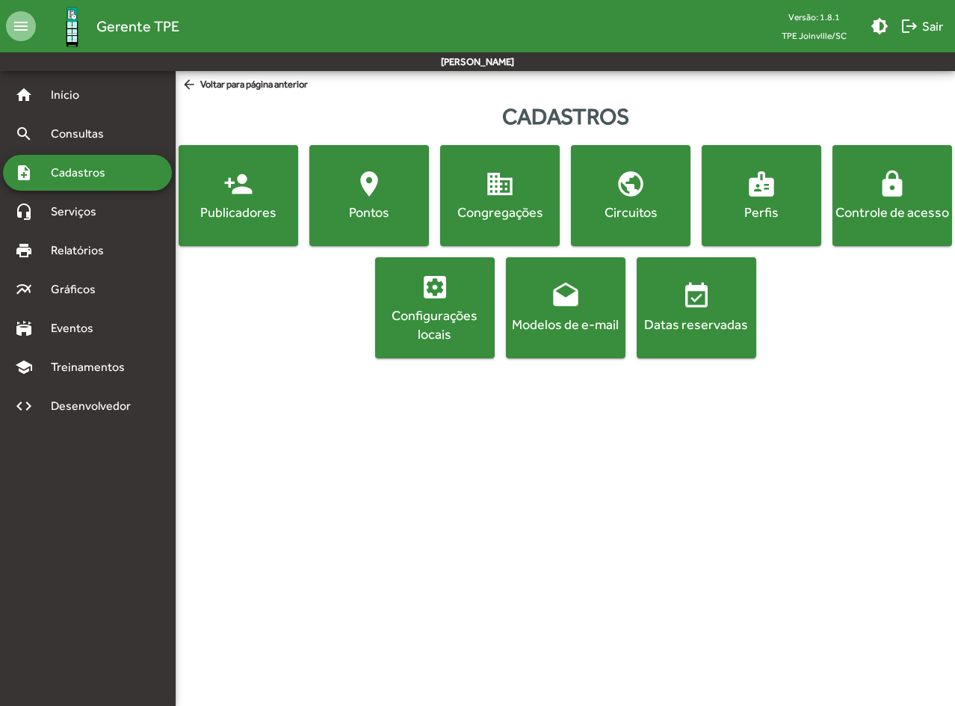
click at [247, 191] on mat-icon "person_add" at bounding box center [239, 184] width 30 height 30
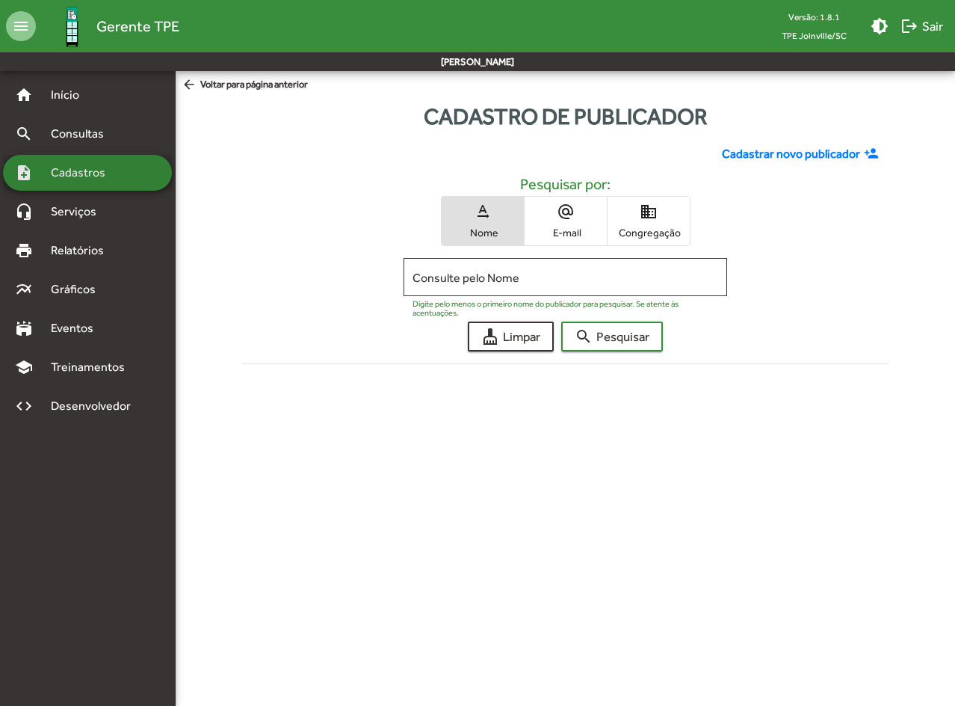
click at [73, 185] on div "note_add Cadastros" at bounding box center [87, 173] width 169 height 36
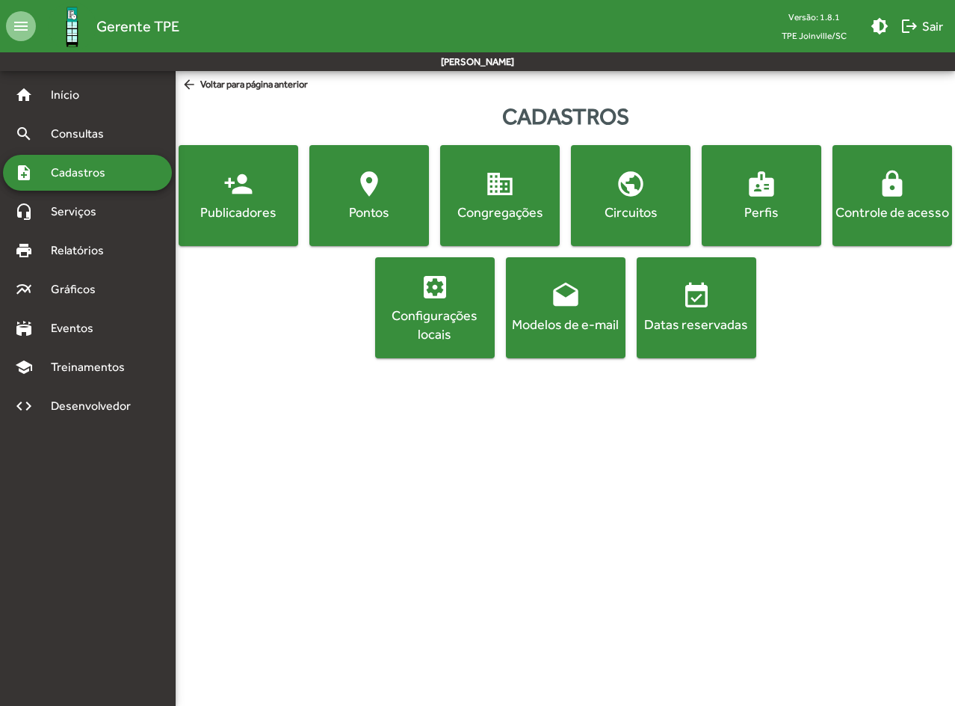
click at [896, 238] on button "lock Controle de acesso" at bounding box center [893, 195] width 120 height 101
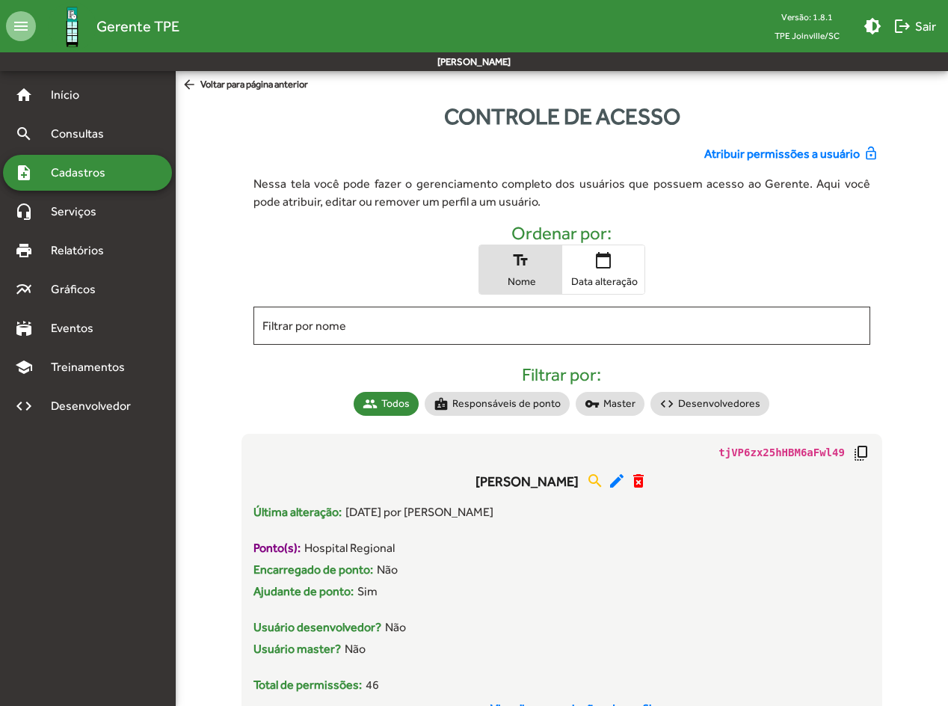
click at [837, 159] on span "Atribuir permissões a usuário" at bounding box center [781, 154] width 155 height 18
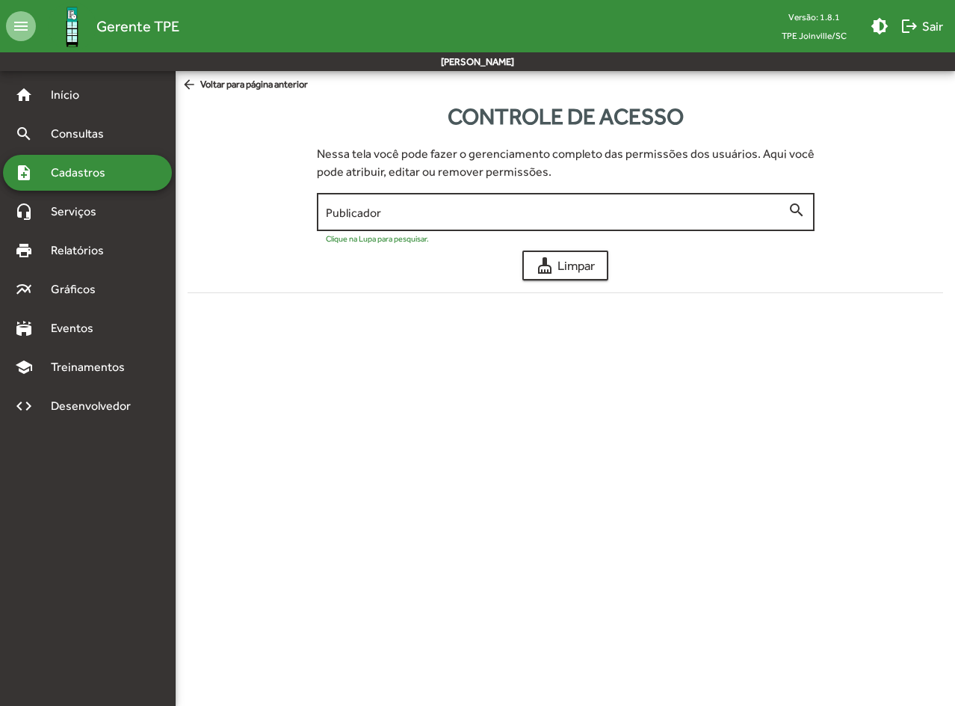
click at [652, 222] on div "Publicador" at bounding box center [557, 210] width 462 height 41
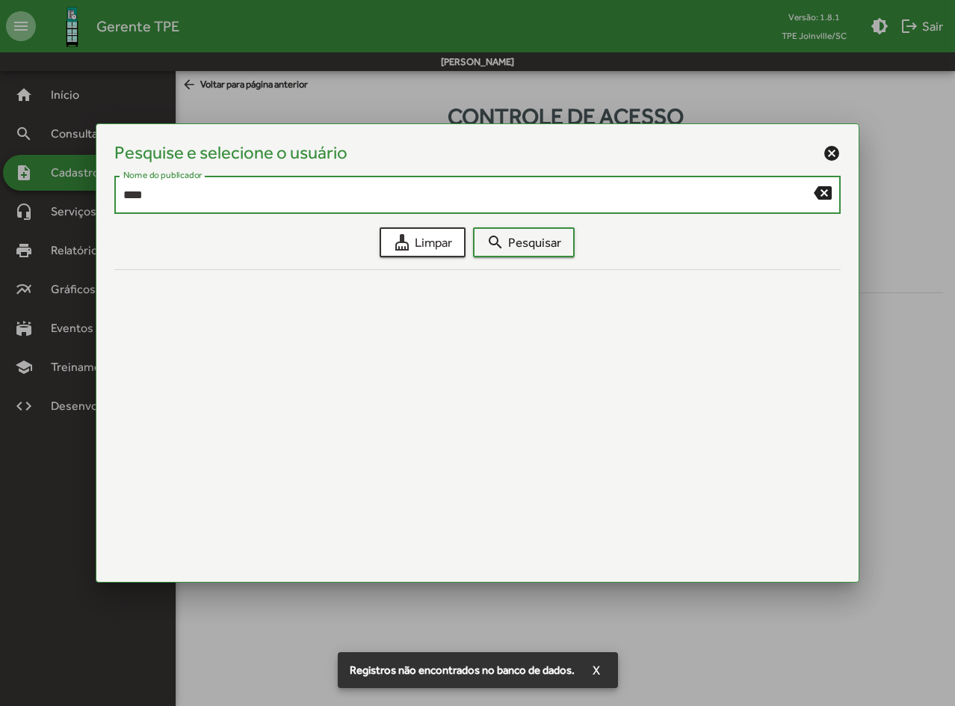
type input "****"
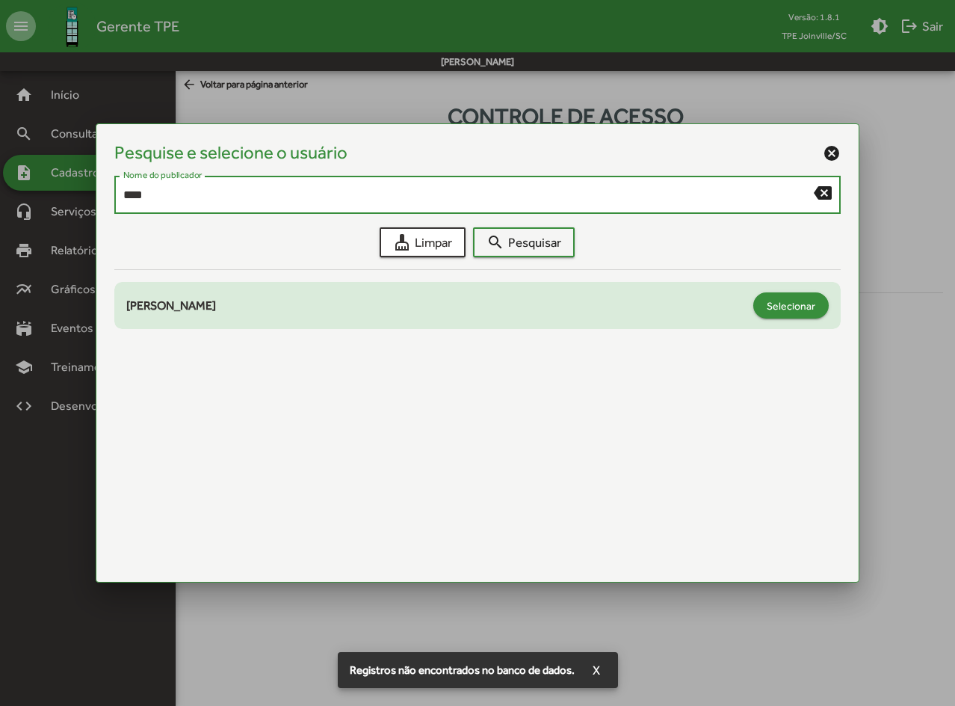
click at [787, 309] on span "Selecionar" at bounding box center [791, 305] width 49 height 27
type input "**********"
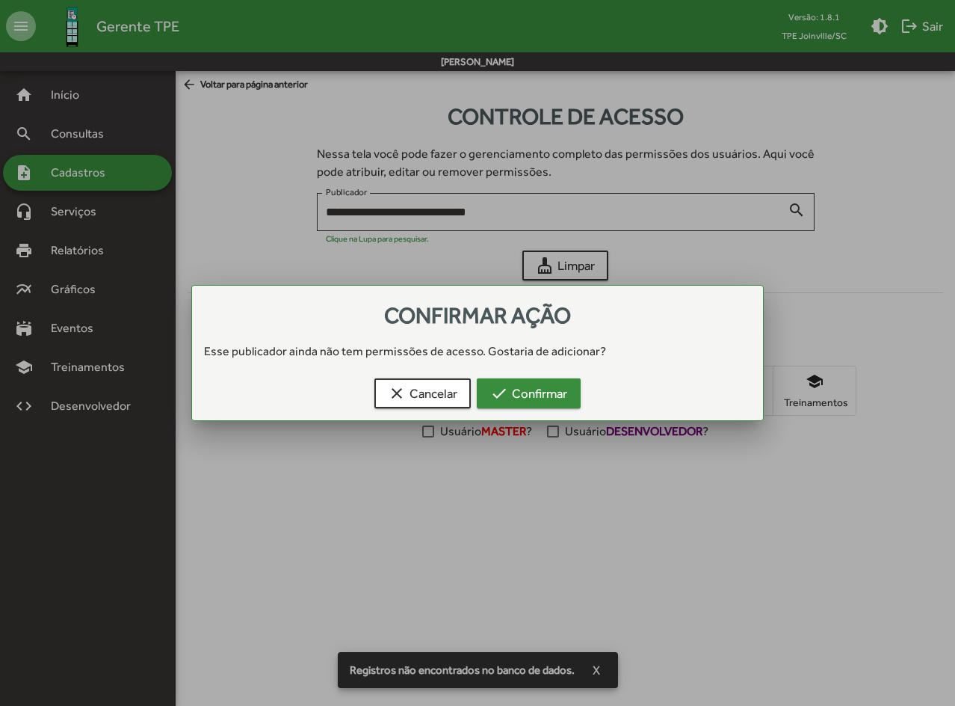
click at [553, 391] on span "check Confirmar" at bounding box center [528, 393] width 77 height 27
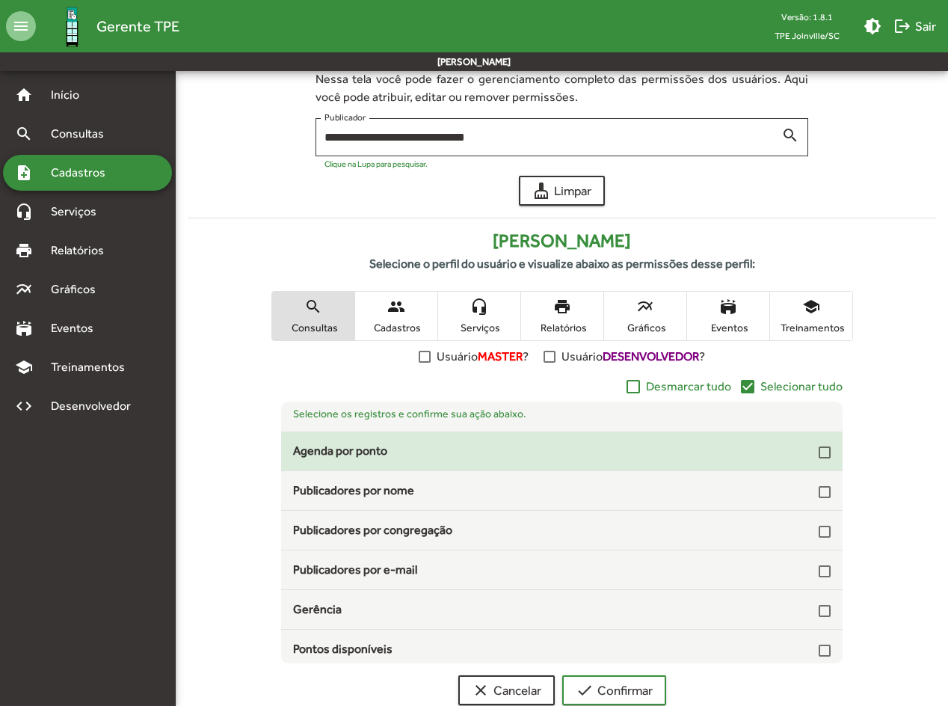
click at [819, 450] on div at bounding box center [825, 452] width 12 height 12
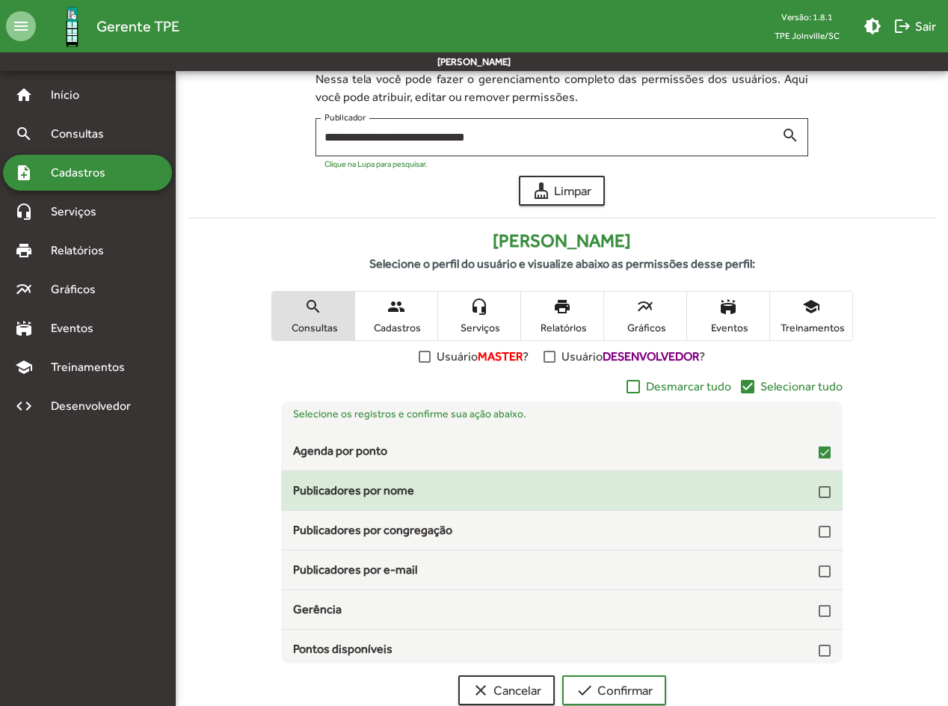
click at [819, 491] on div at bounding box center [825, 492] width 12 height 12
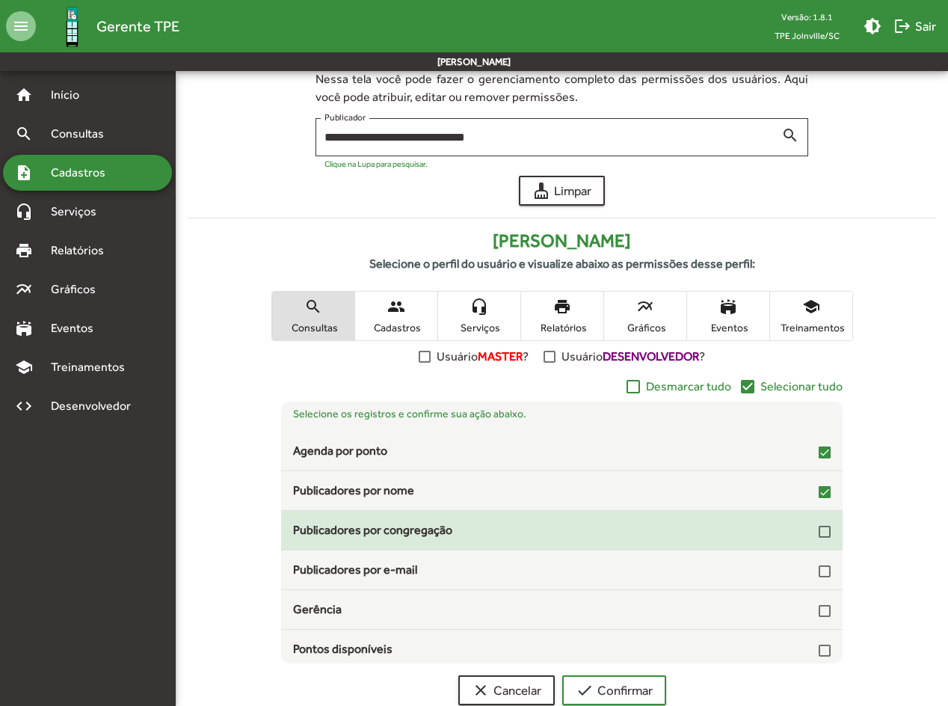
click at [821, 519] on div at bounding box center [825, 532] width 12 height 12
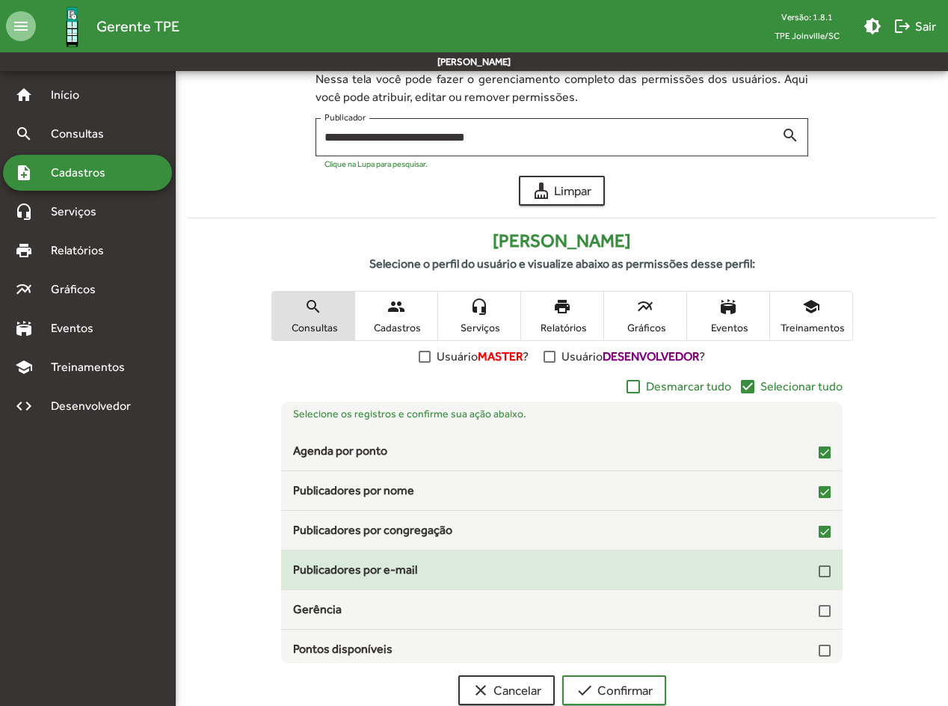
click at [819, 519] on div at bounding box center [825, 571] width 12 height 12
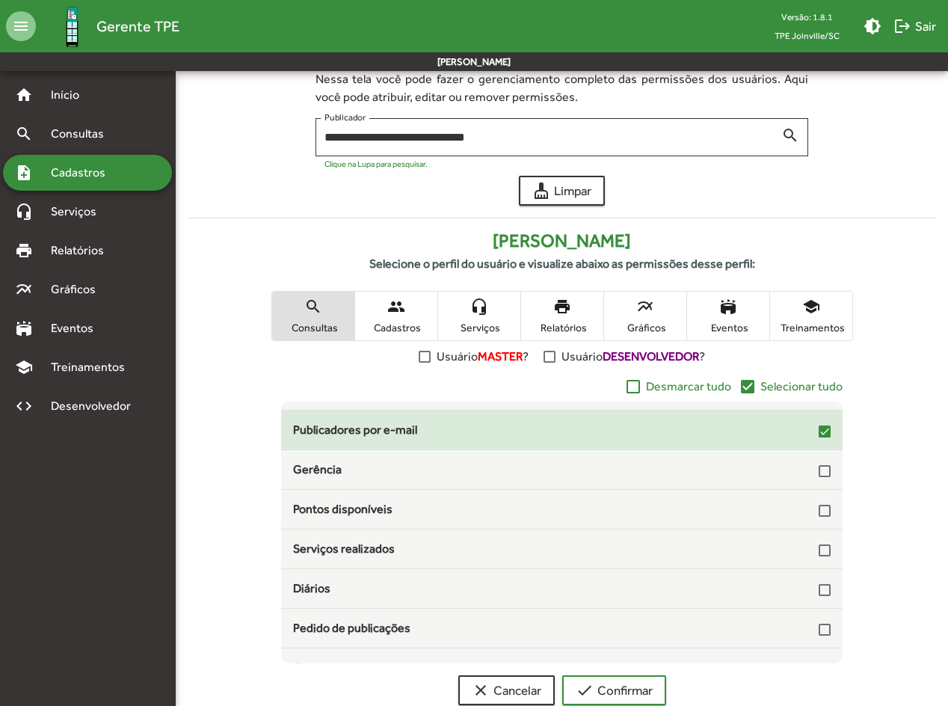
scroll to position [150, 0]
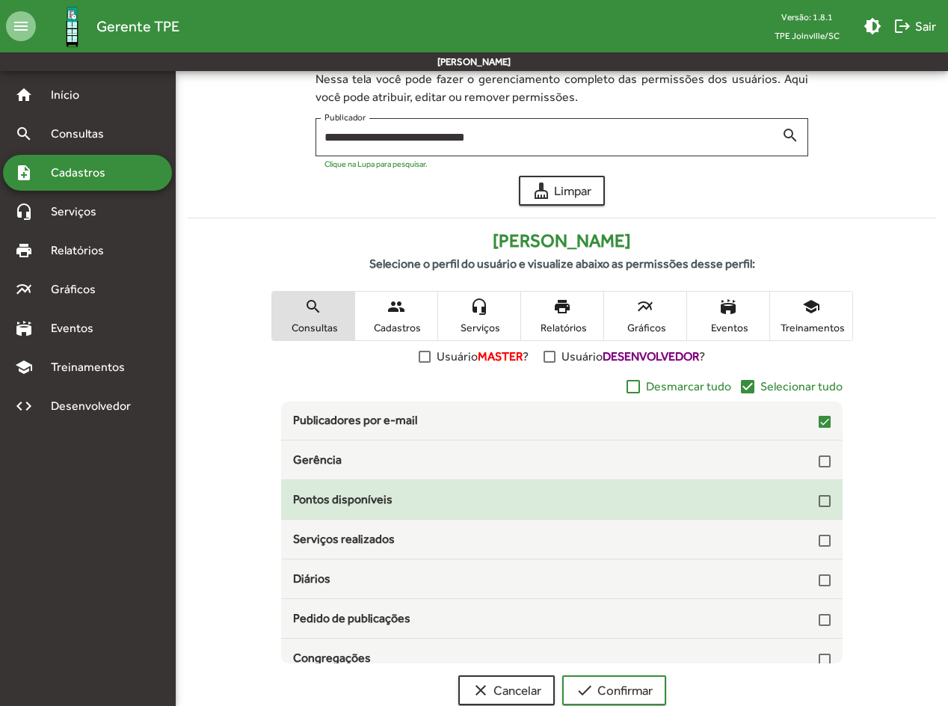
click at [819, 503] on div at bounding box center [825, 501] width 12 height 12
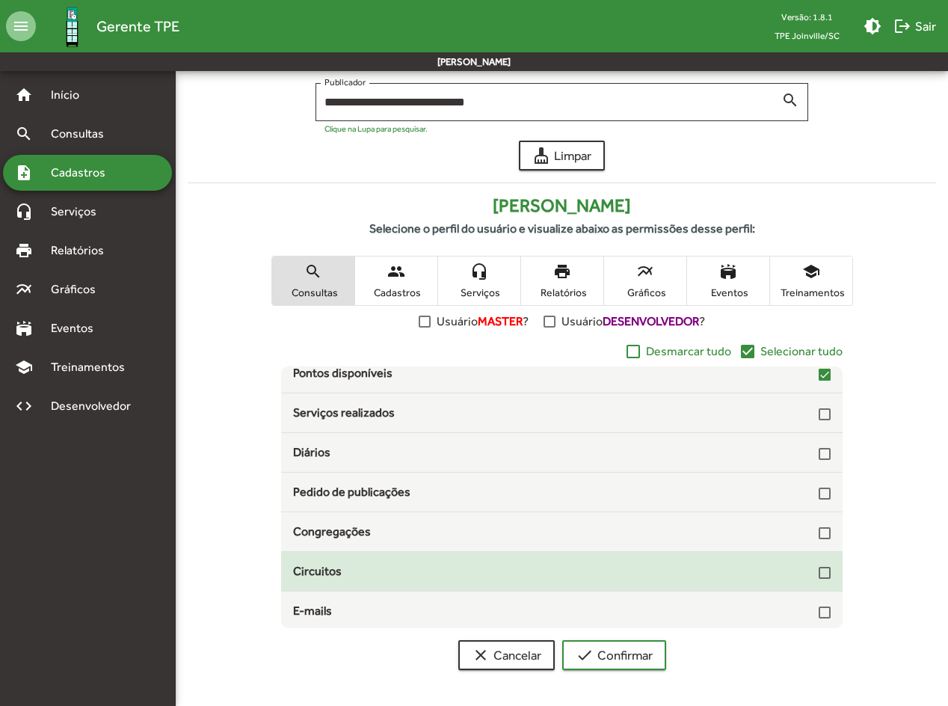
scroll to position [243, 0]
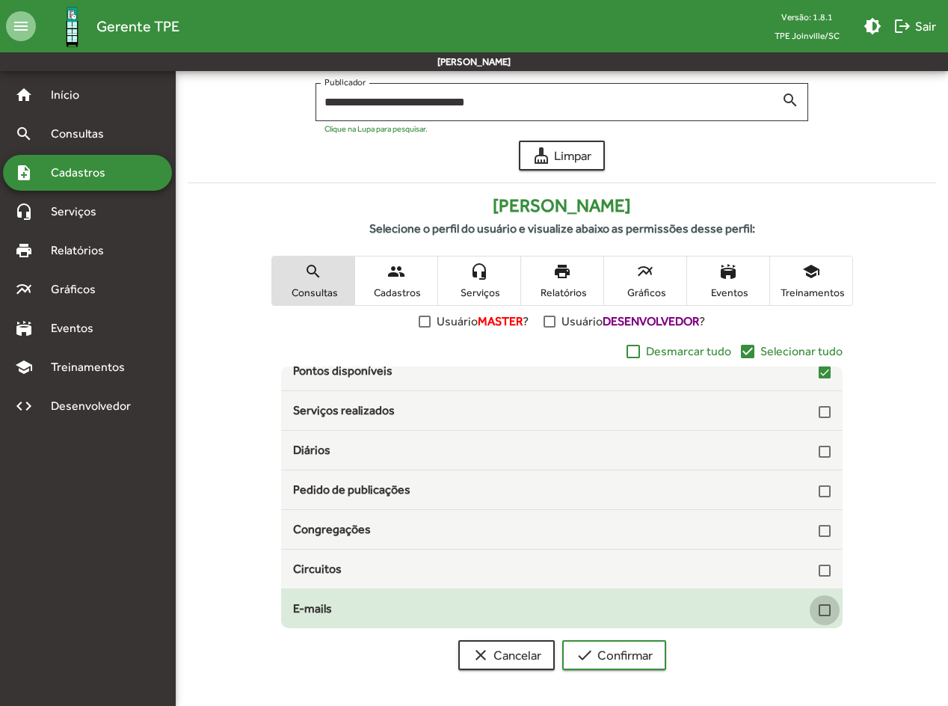
click at [819, 519] on div at bounding box center [825, 610] width 12 height 12
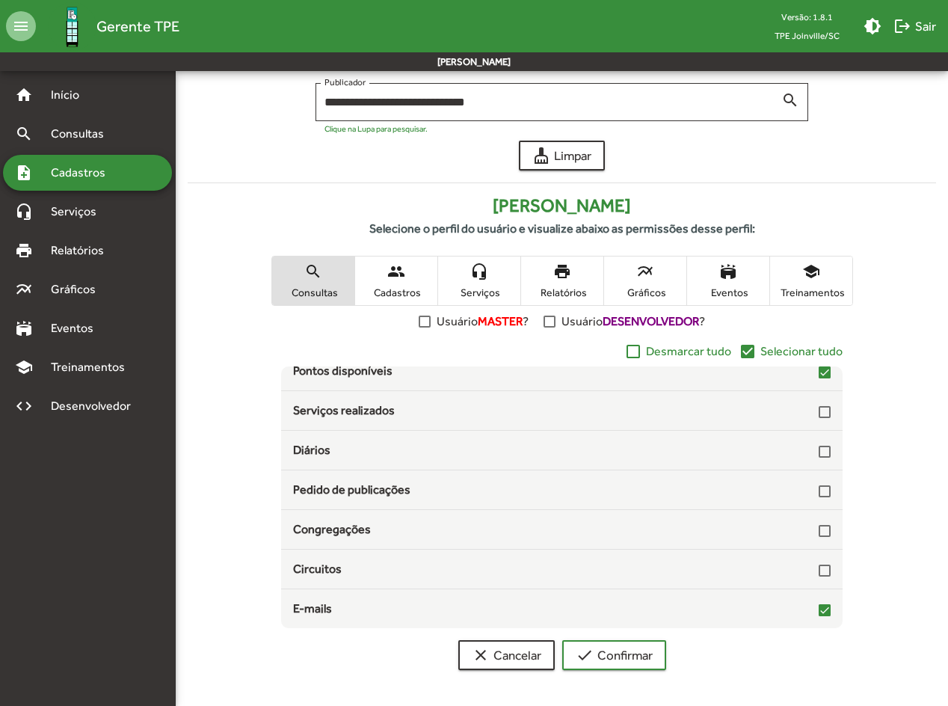
click at [378, 290] on span "Cadastros" at bounding box center [396, 292] width 75 height 13
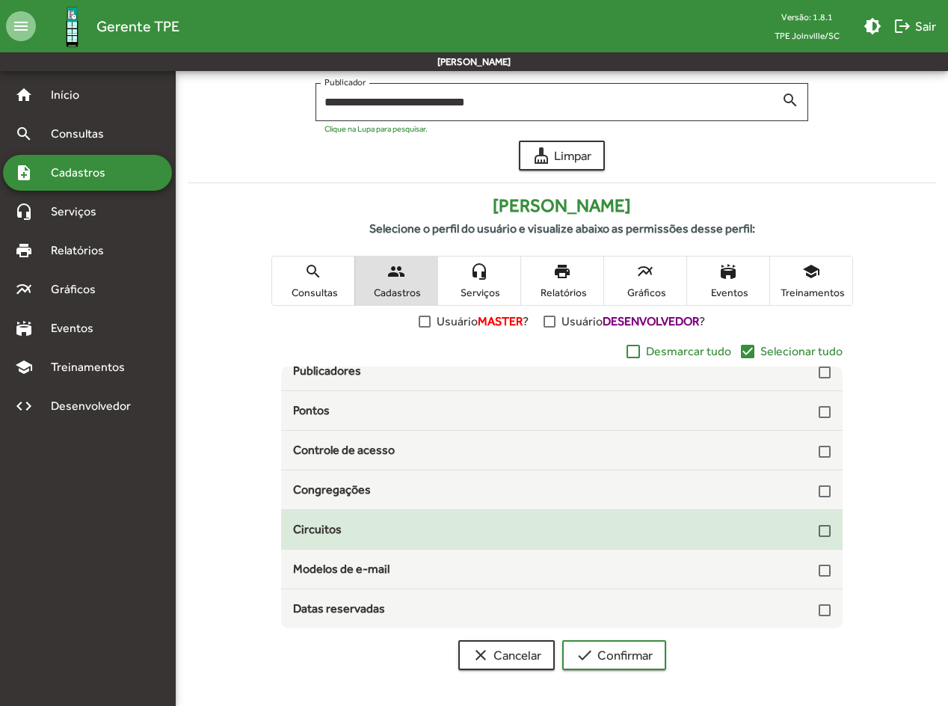
scroll to position [0, 0]
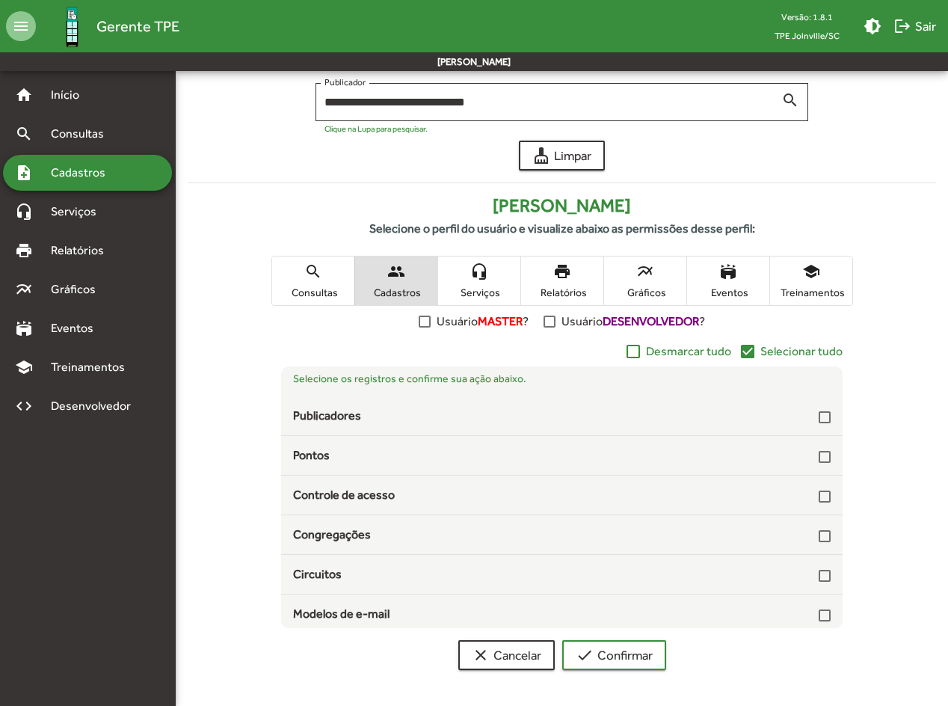
click at [472, 301] on span "headset_mic Serviços" at bounding box center [479, 280] width 82 height 49
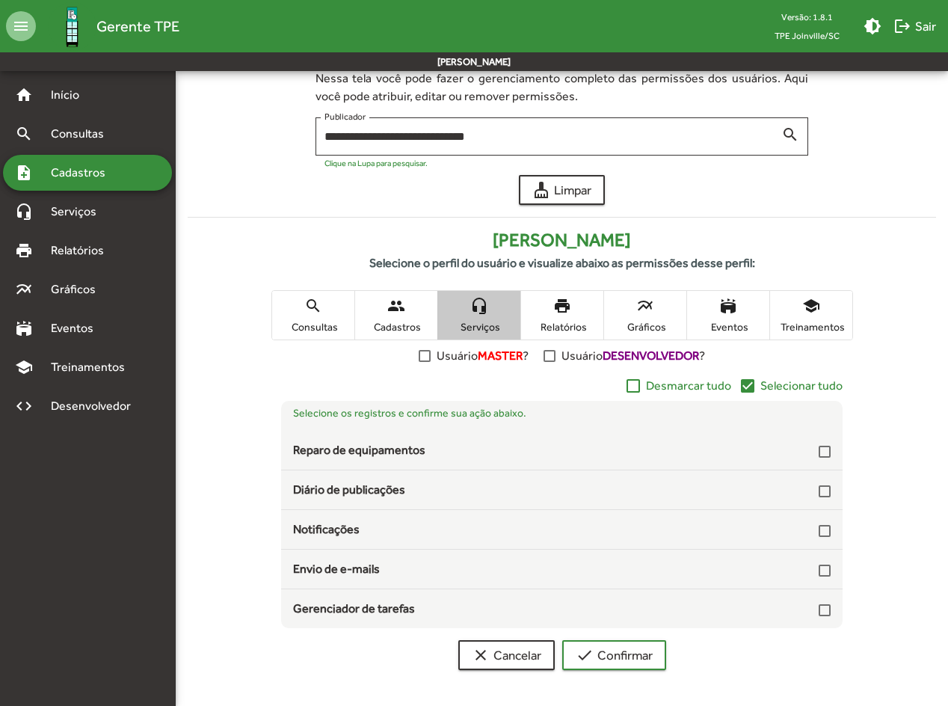
scroll to position [76, 0]
click at [568, 314] on mat-icon "print" at bounding box center [562, 306] width 18 height 18
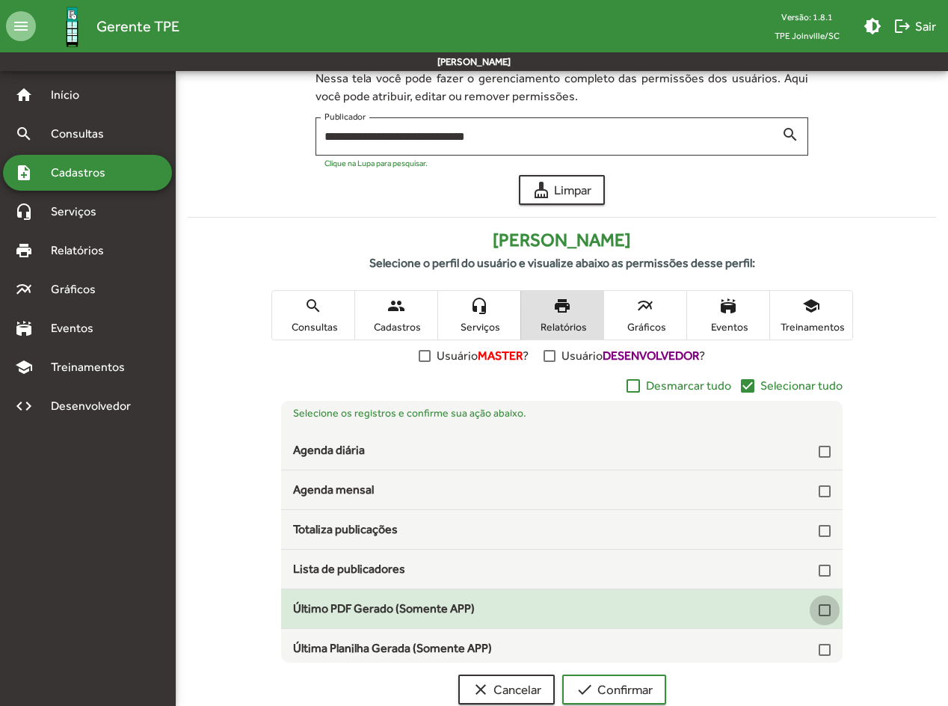
drag, startPoint x: 818, startPoint y: 606, endPoint x: 821, endPoint y: 625, distance: 18.9
click at [819, 519] on div at bounding box center [825, 610] width 12 height 12
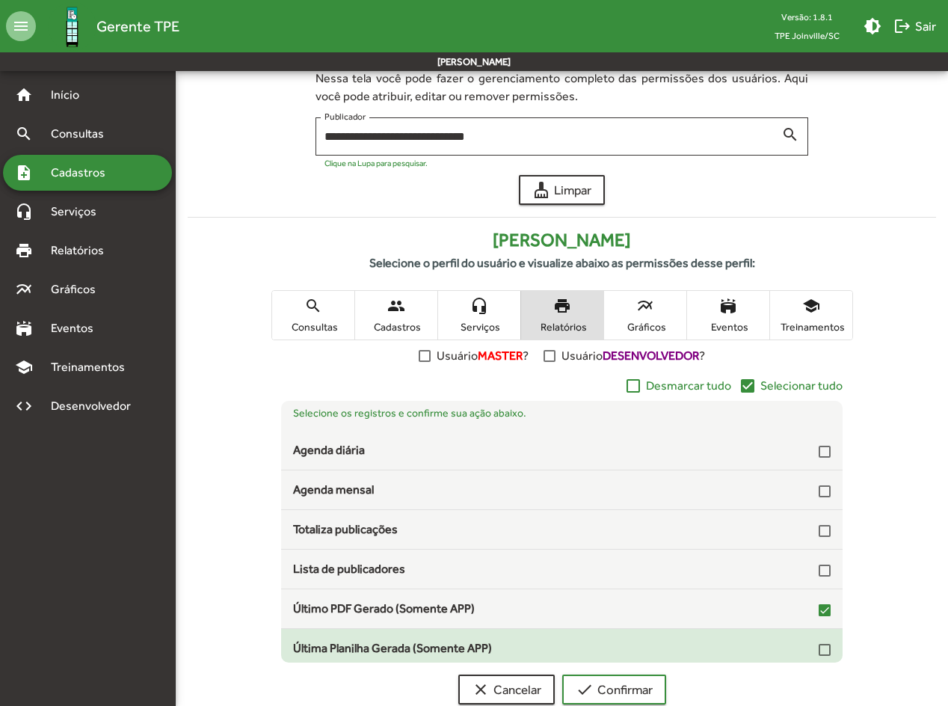
click at [819, 519] on div at bounding box center [825, 650] width 12 height 12
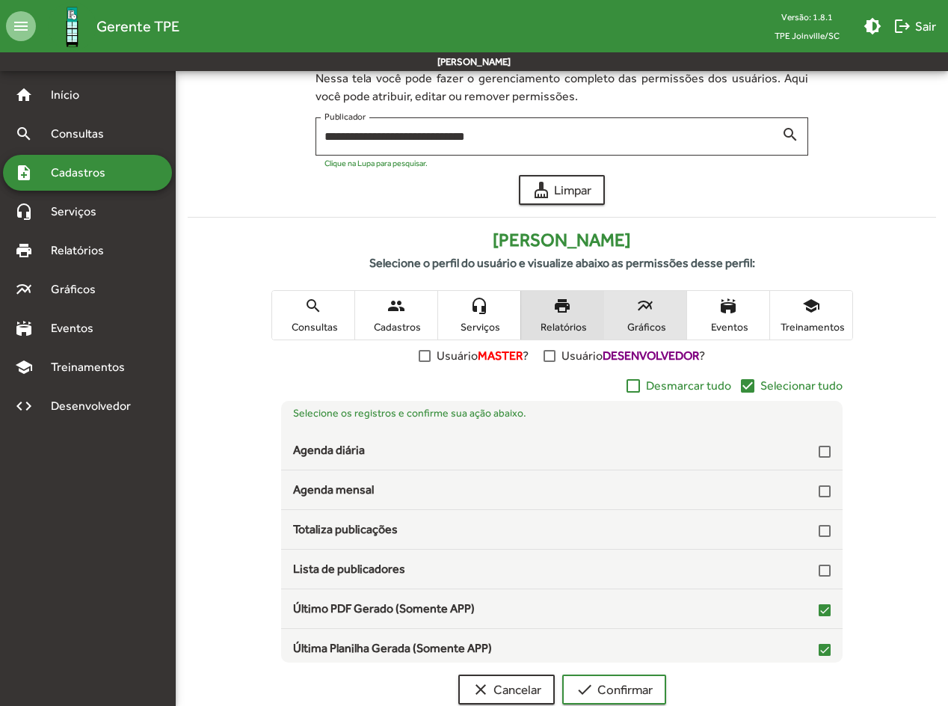
click at [640, 318] on span "multiline_chart Gráficos" at bounding box center [645, 315] width 82 height 49
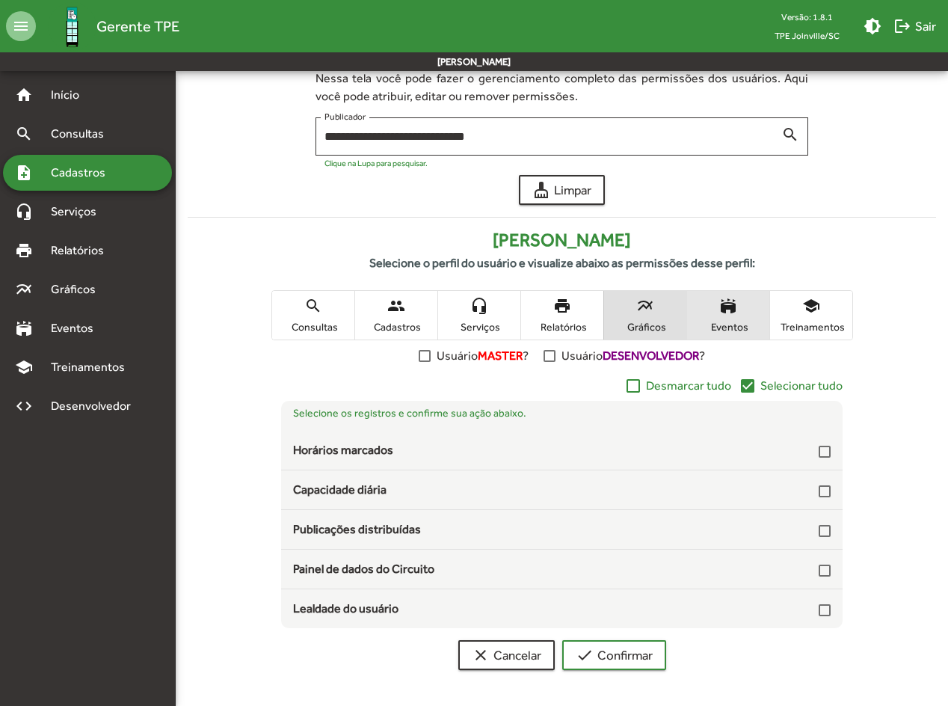
click at [732, 320] on span "Eventos" at bounding box center [728, 326] width 75 height 13
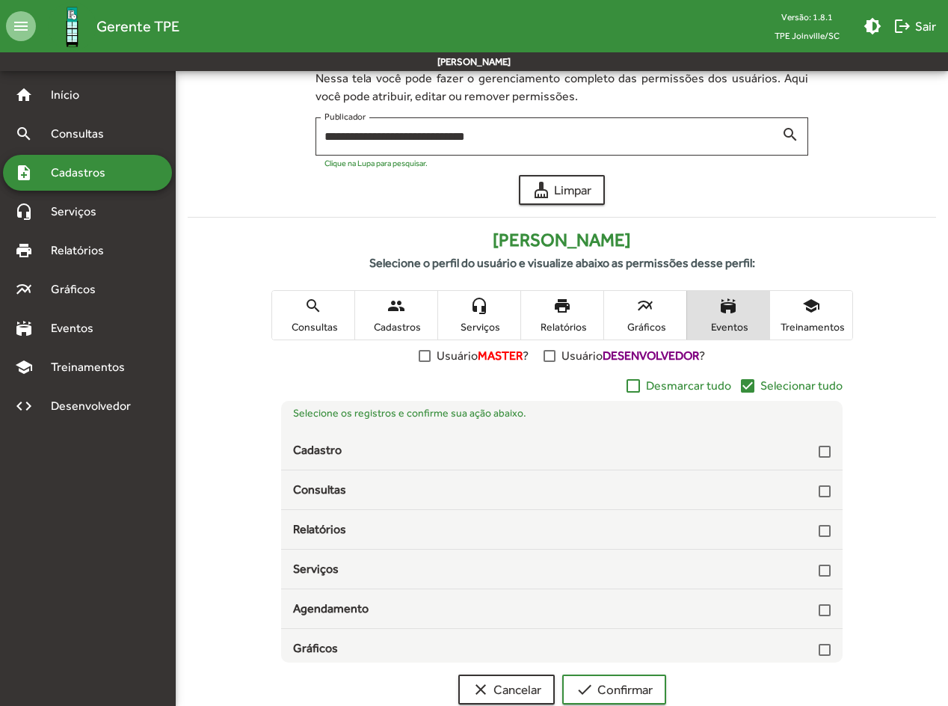
click at [745, 385] on mat-icon "check_box" at bounding box center [748, 386] width 18 height 18
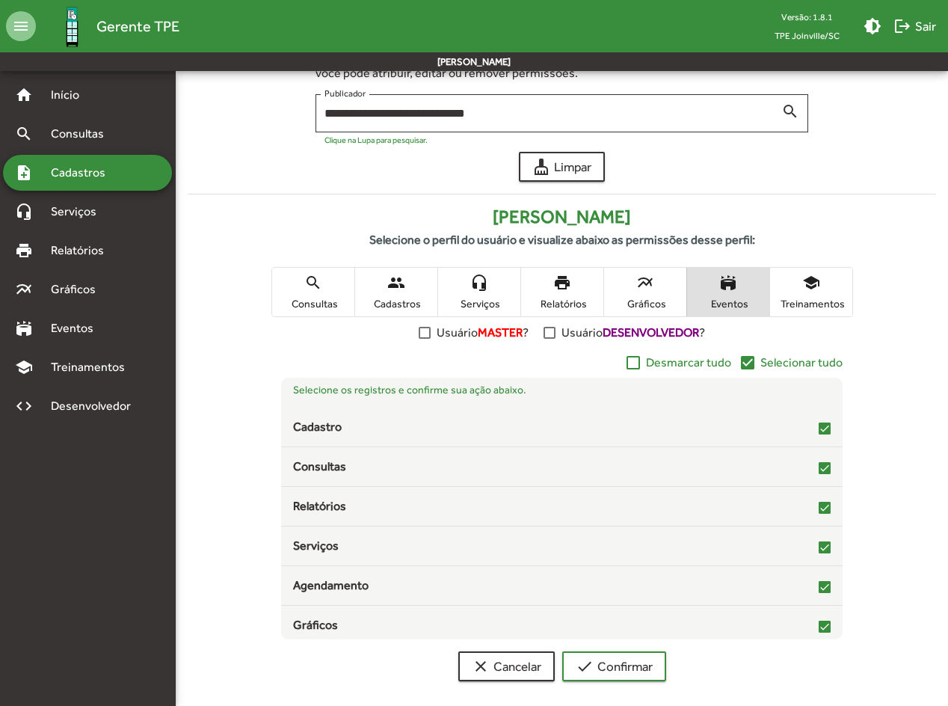
scroll to position [110, 0]
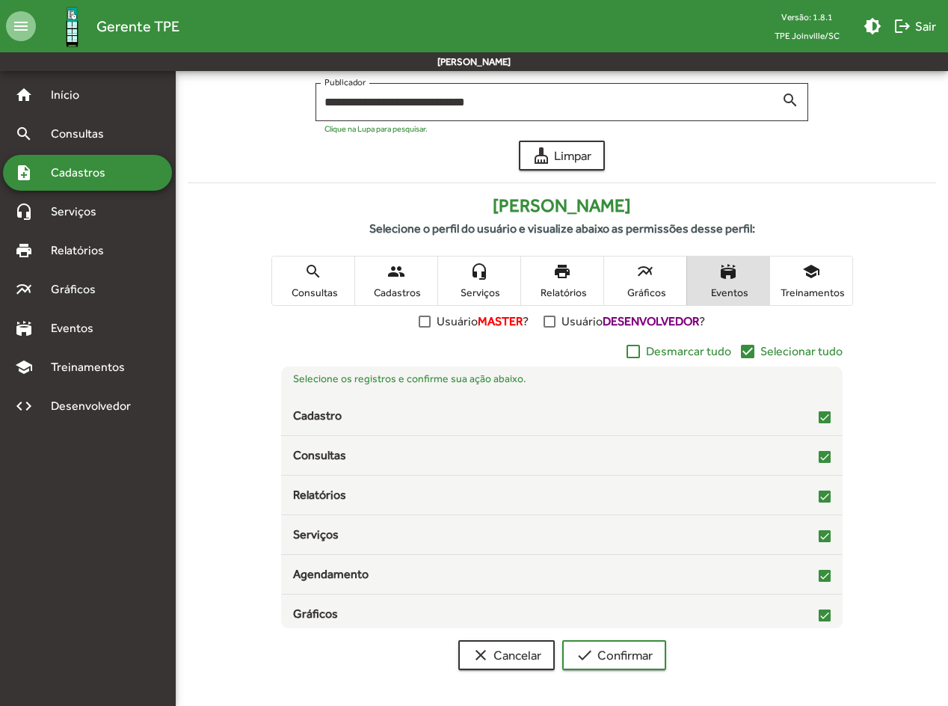
click at [820, 293] on span "Treinamentos" at bounding box center [811, 292] width 75 height 13
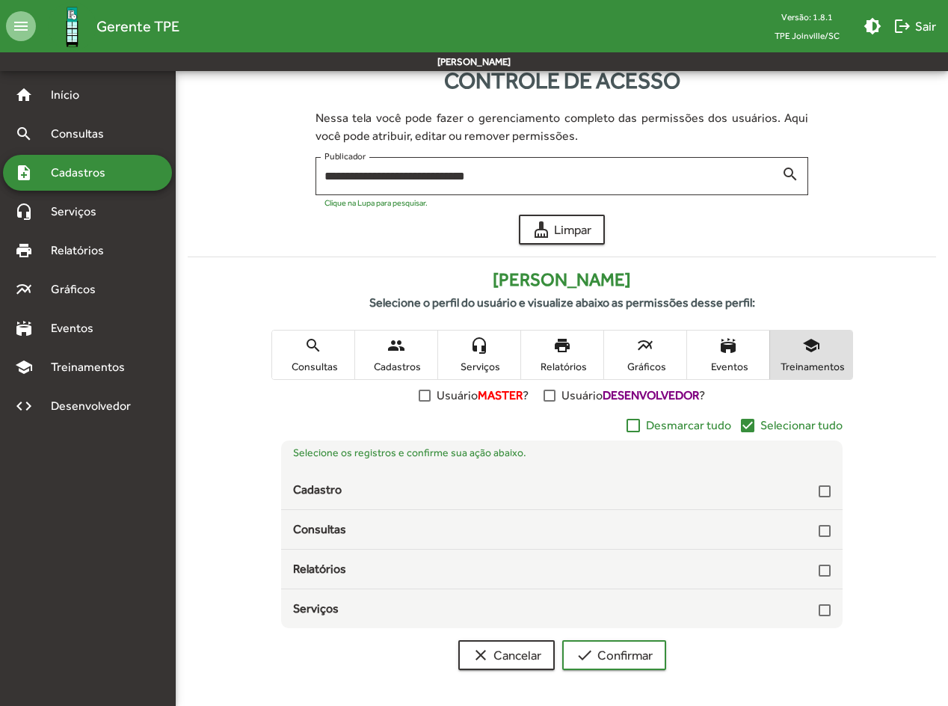
click at [749, 428] on mat-icon "check_box" at bounding box center [748, 425] width 18 height 18
click at [646, 519] on span "check Confirmar" at bounding box center [614, 654] width 77 height 27
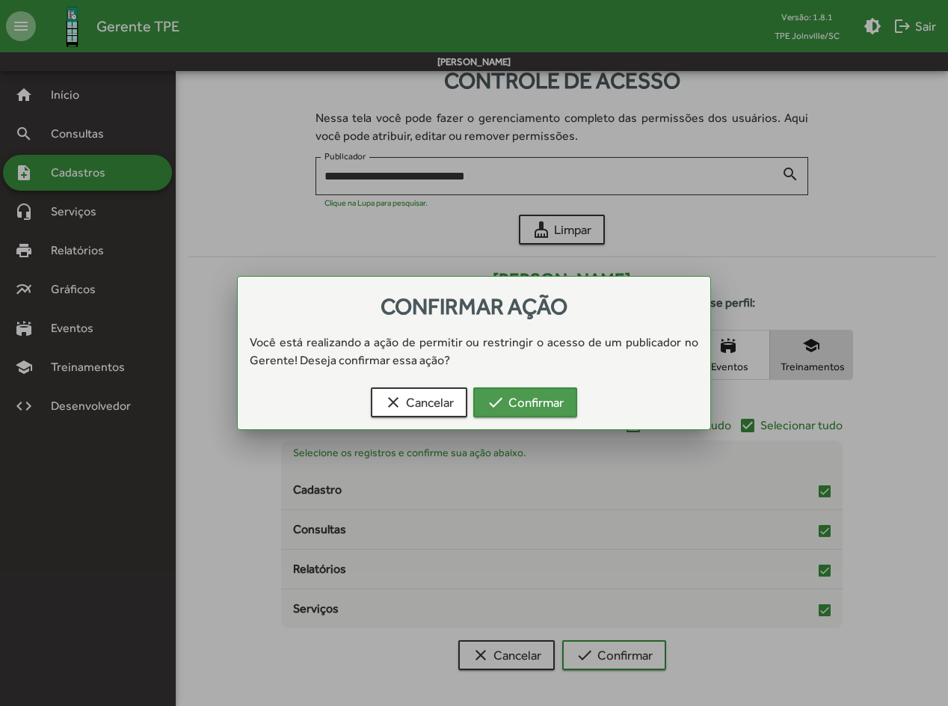
click at [553, 403] on span "check Confirmar" at bounding box center [525, 402] width 77 height 27
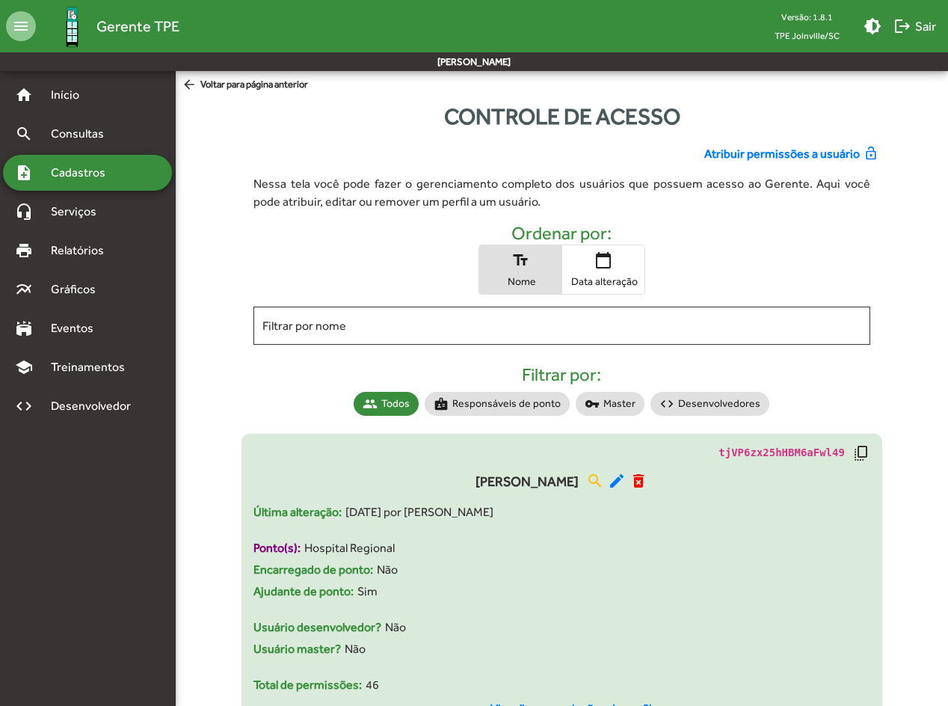
drag, startPoint x: 452, startPoint y: 560, endPoint x: 574, endPoint y: 596, distance: 127.7
click at [573, 519] on div "tjVP6zx25hHBM6aFwl49 copy_all [PERSON_NAME] search edit delete_forever Última a…" at bounding box center [561, 584] width 617 height 280
click at [674, 519] on div "Ajudante de ponto: Sim" at bounding box center [561, 591] width 617 height 18
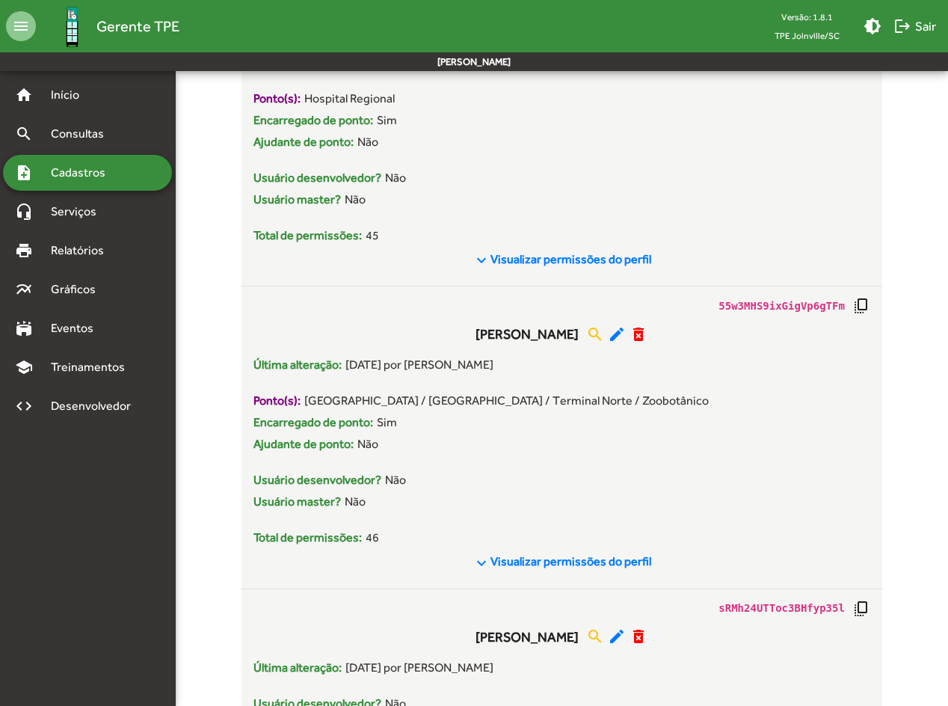
scroll to position [1115, 0]
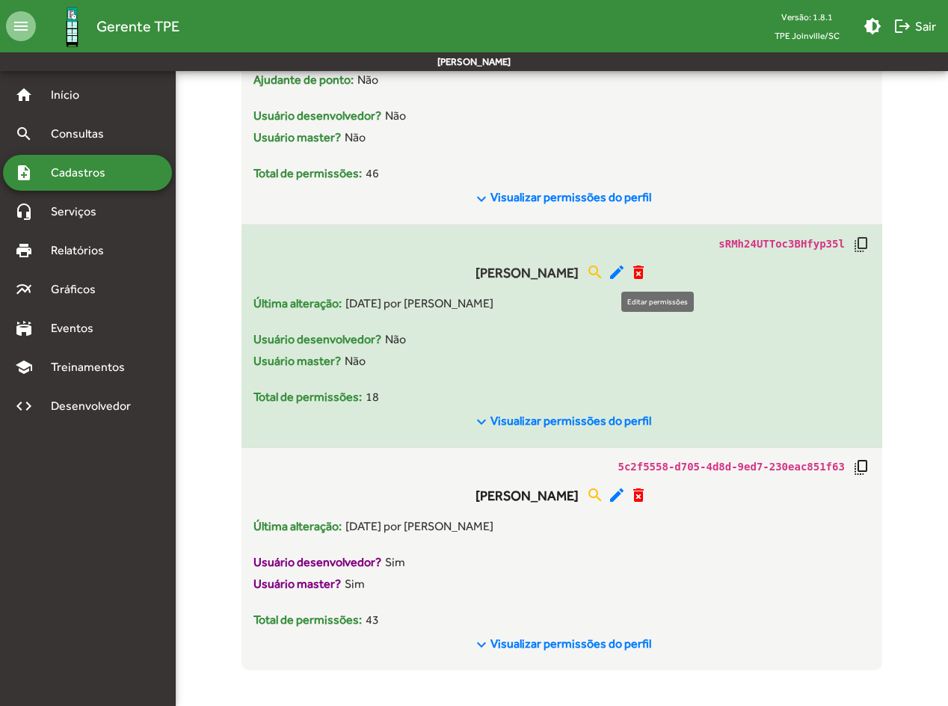
click at [626, 273] on mat-icon "edit" at bounding box center [617, 272] width 18 height 18
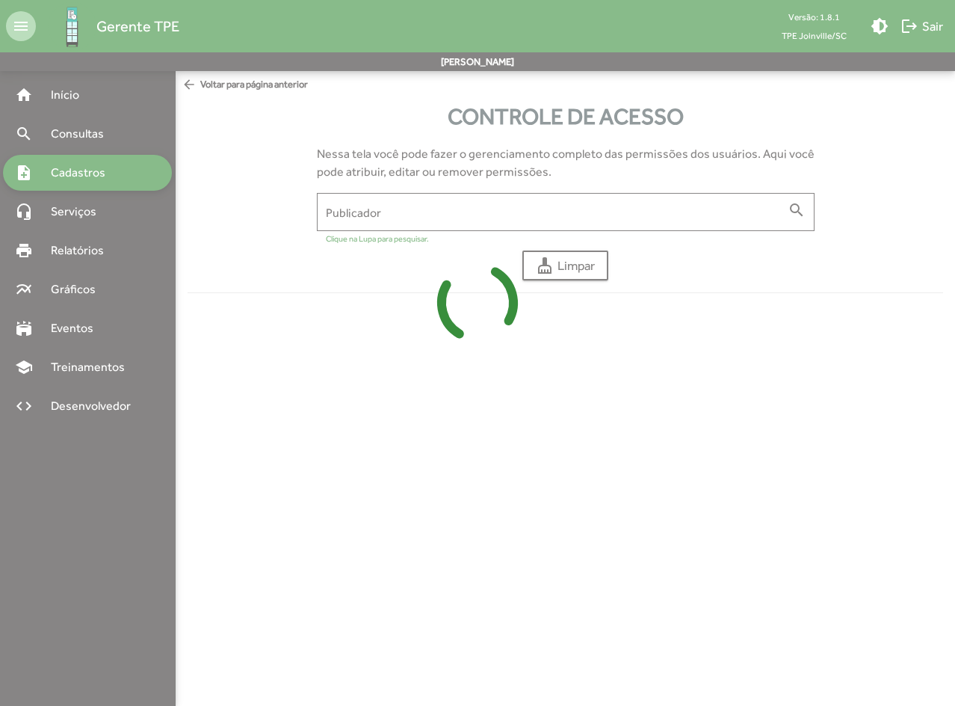
click at [602, 349] on icon at bounding box center [477, 303] width 955 height 112
type input "**********"
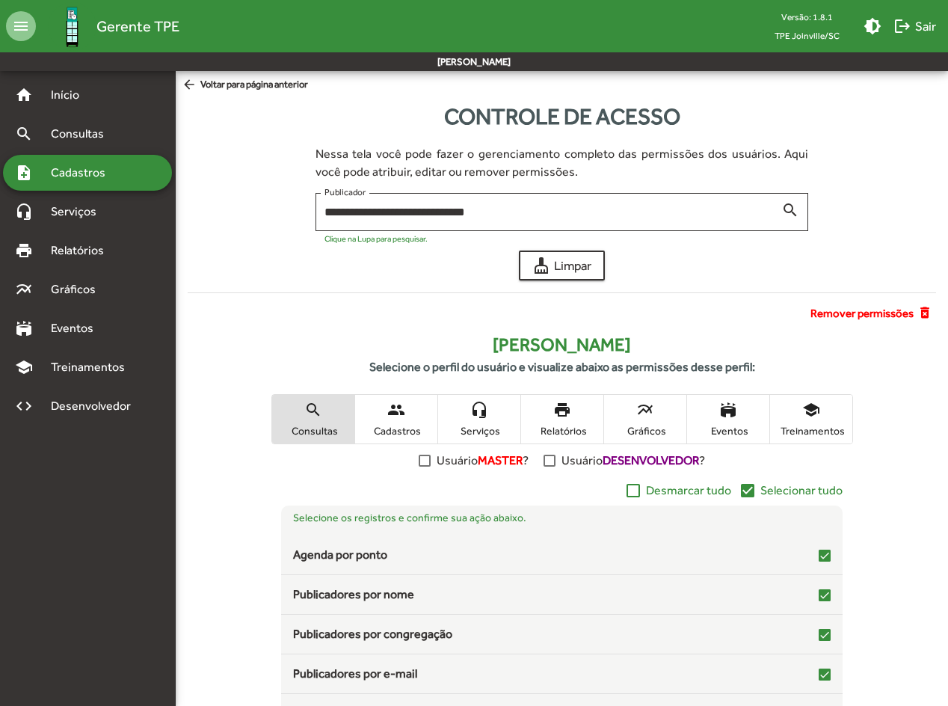
drag, startPoint x: 475, startPoint y: 422, endPoint x: 447, endPoint y: 424, distance: 28.5
click at [449, 424] on span "headset_mic Serviços" at bounding box center [479, 419] width 82 height 49
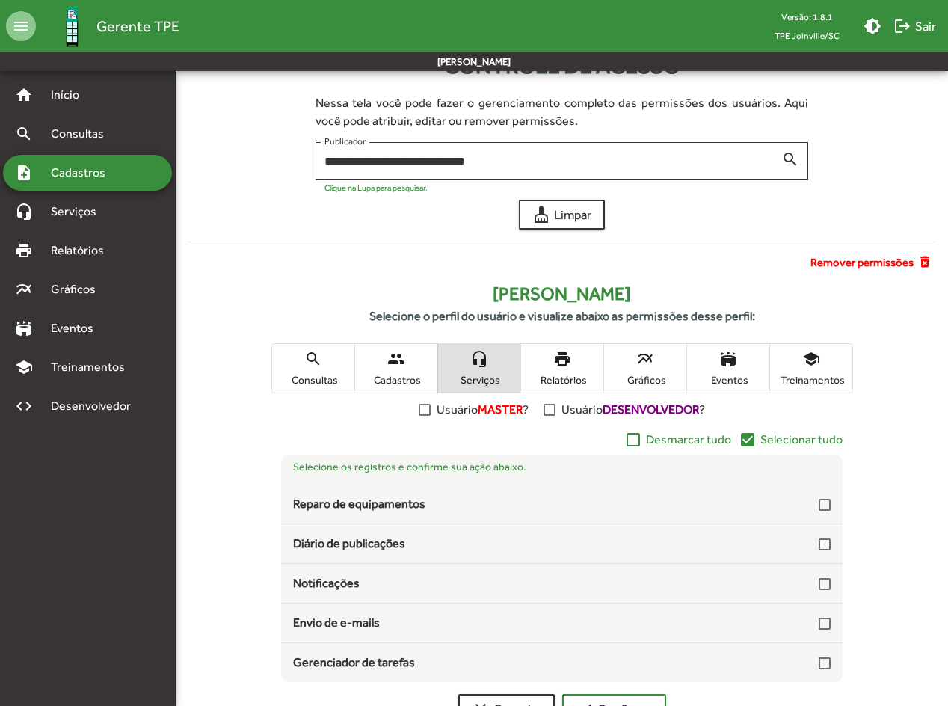
scroll to position [105, 0]
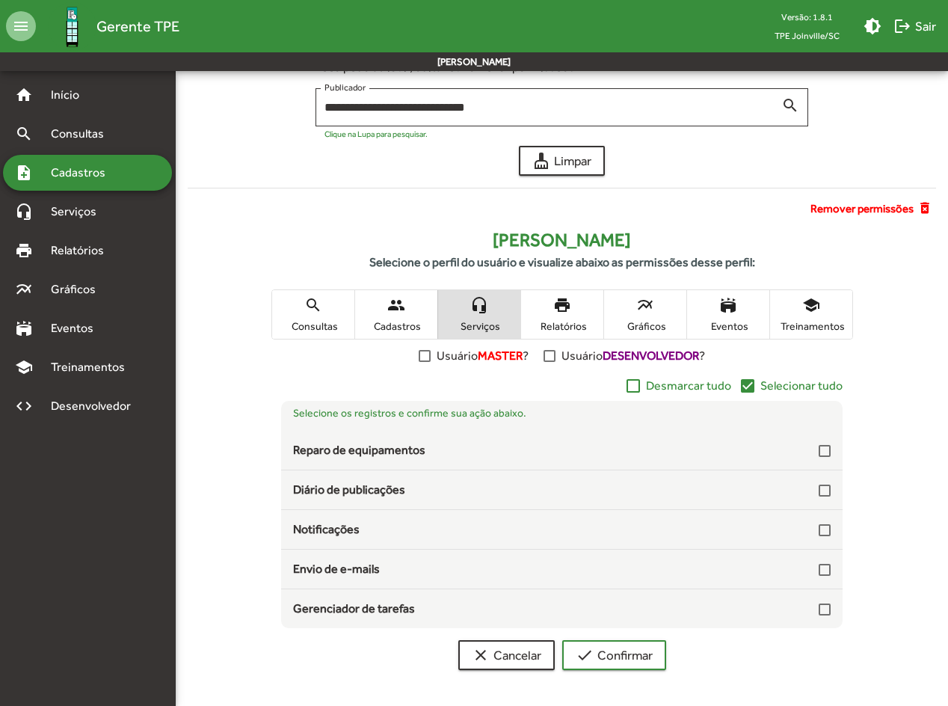
click at [309, 326] on span "Consultas" at bounding box center [313, 325] width 75 height 13
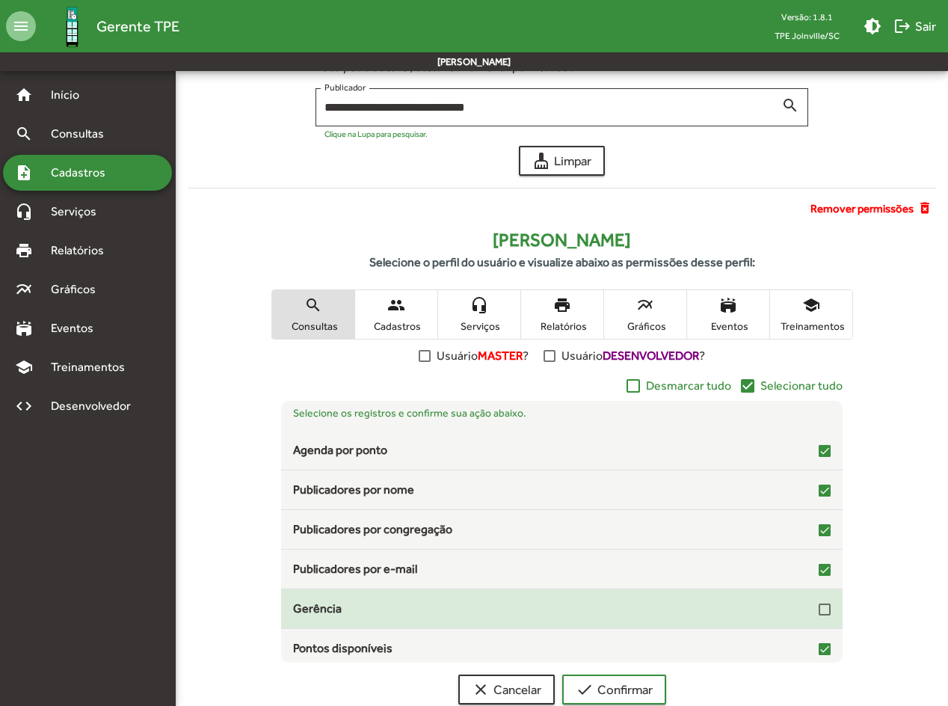
drag, startPoint x: 582, startPoint y: 534, endPoint x: 824, endPoint y: 612, distance: 254.6
click at [819, 519] on div at bounding box center [825, 609] width 12 height 12
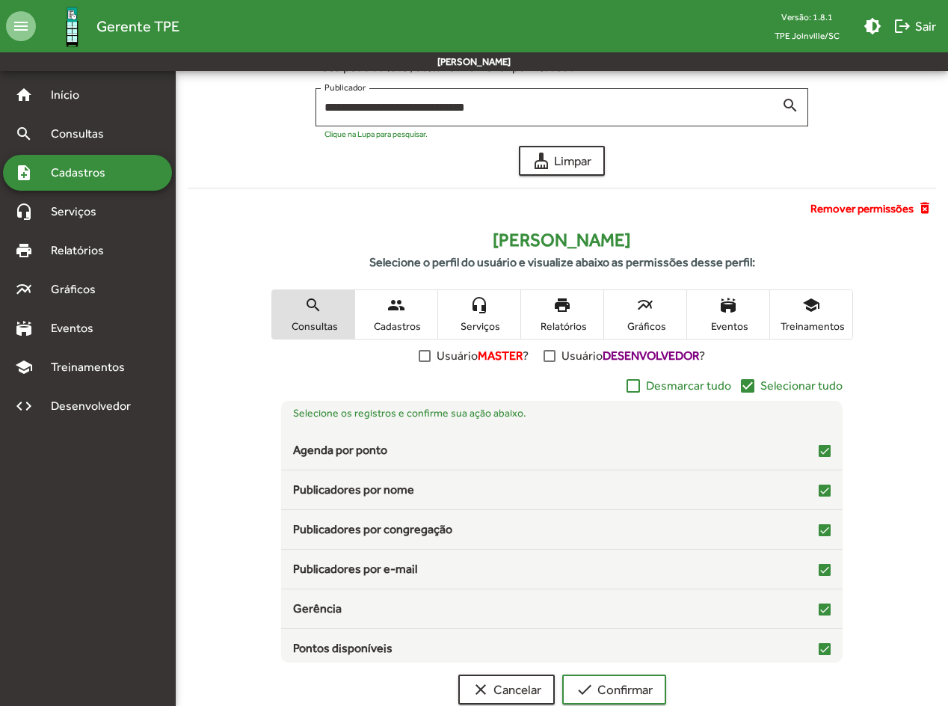
scroll to position [139, 0]
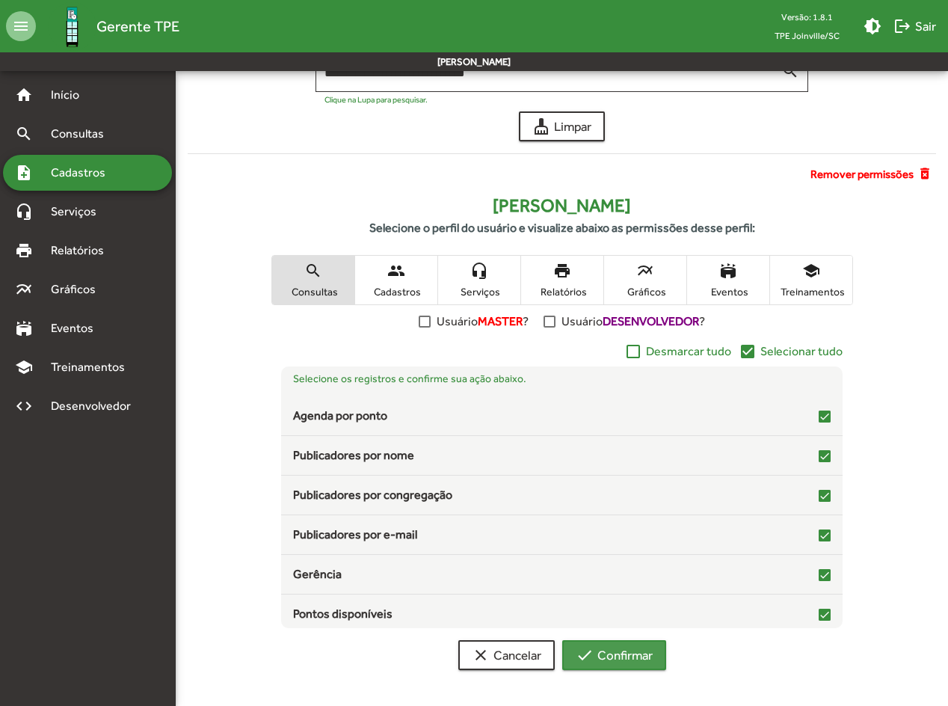
click at [644, 519] on span "check Confirmar" at bounding box center [614, 654] width 77 height 27
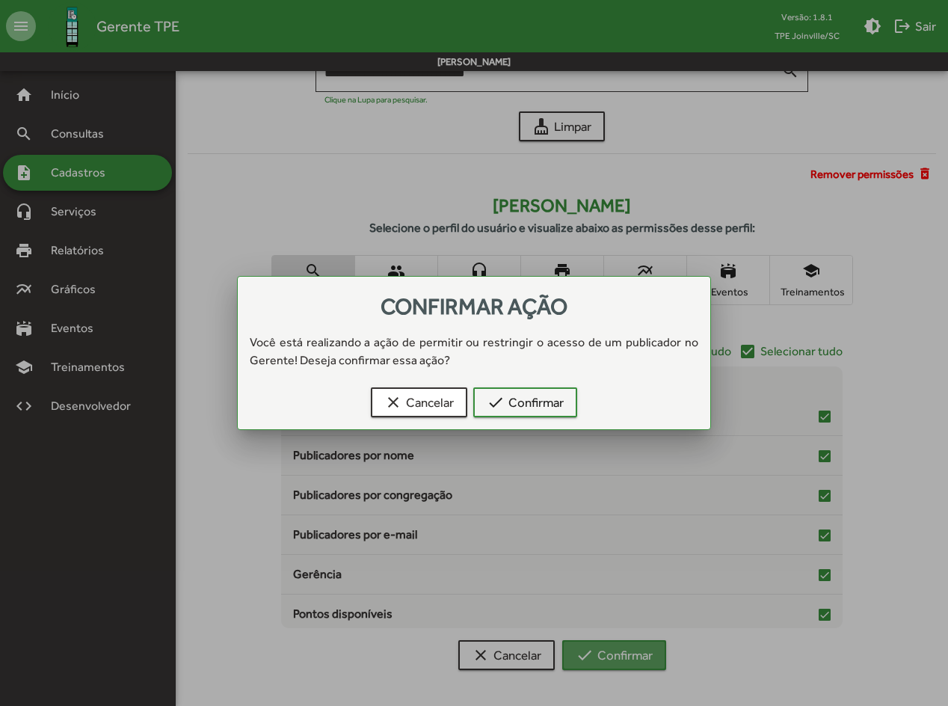
scroll to position [0, 0]
click at [550, 405] on span "check Confirmar" at bounding box center [525, 402] width 77 height 27
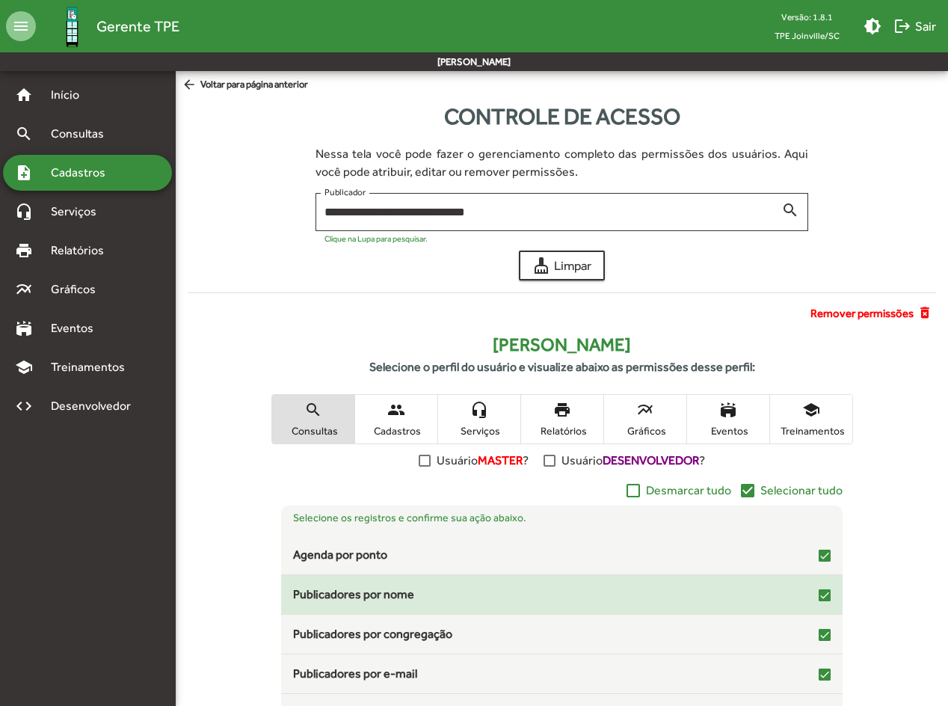
scroll to position [139, 0]
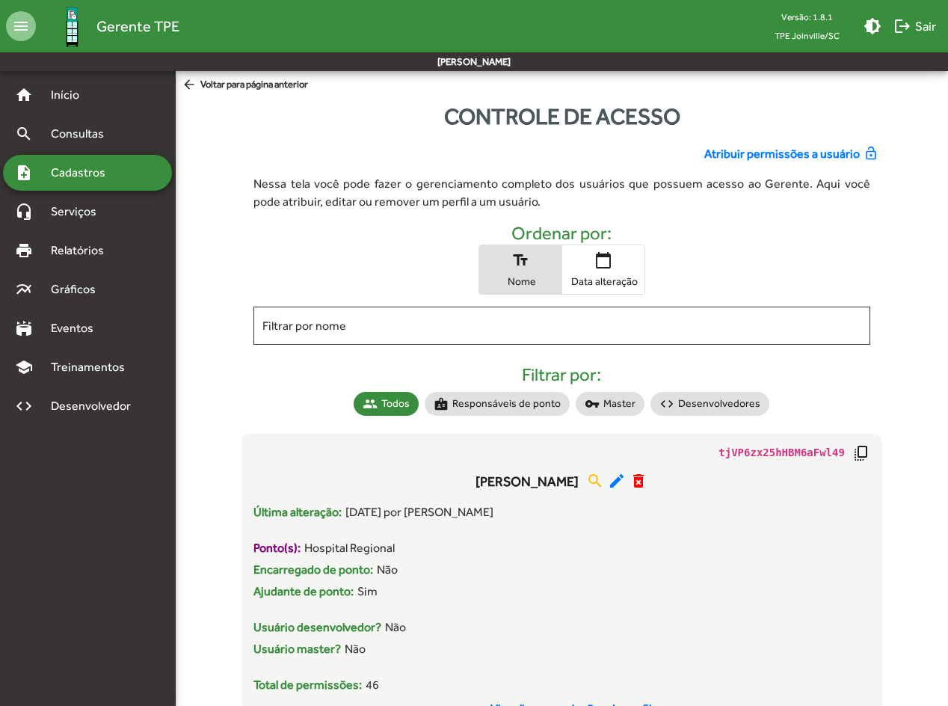
click at [739, 153] on span "Atribuir permissões a usuário" at bounding box center [781, 154] width 155 height 18
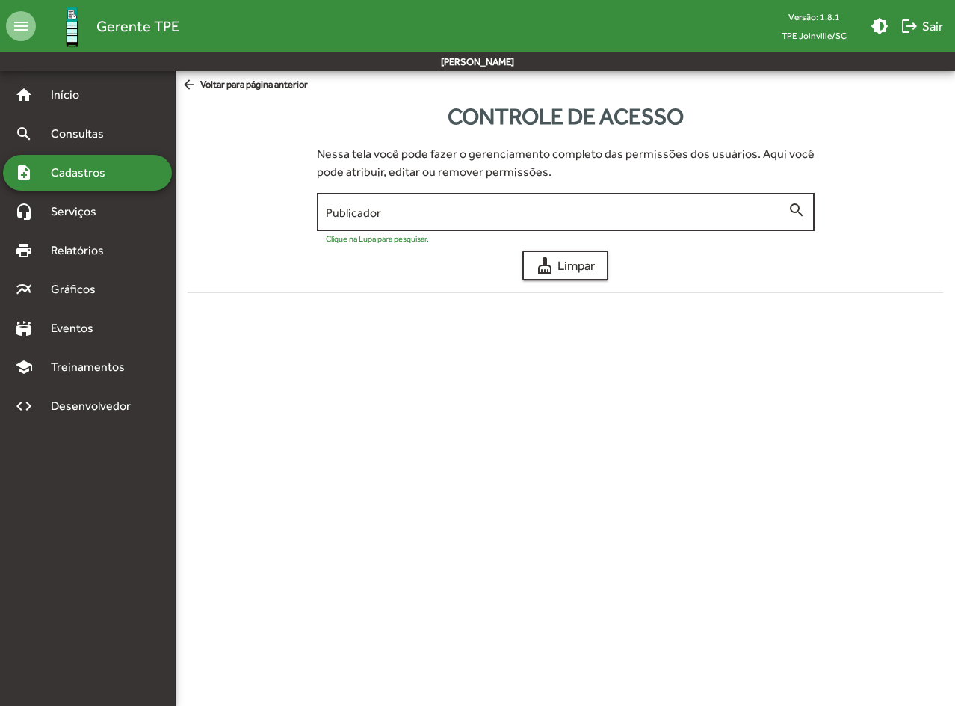
click at [602, 218] on input "Publicador" at bounding box center [557, 212] width 462 height 13
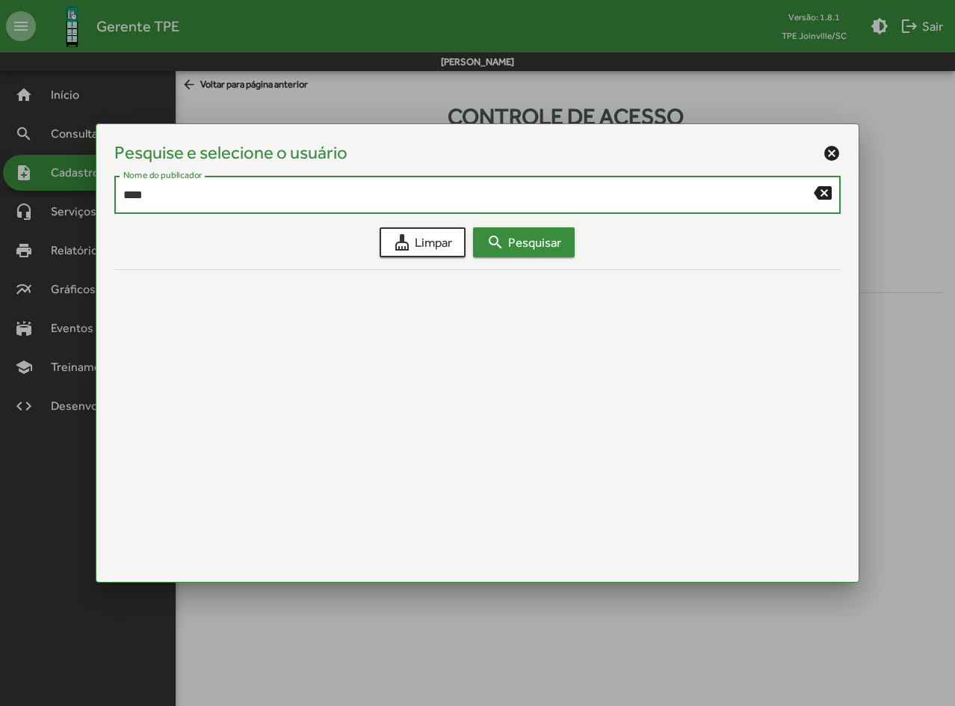
type input "****"
click at [520, 240] on span "search Pesquisar" at bounding box center [524, 242] width 75 height 27
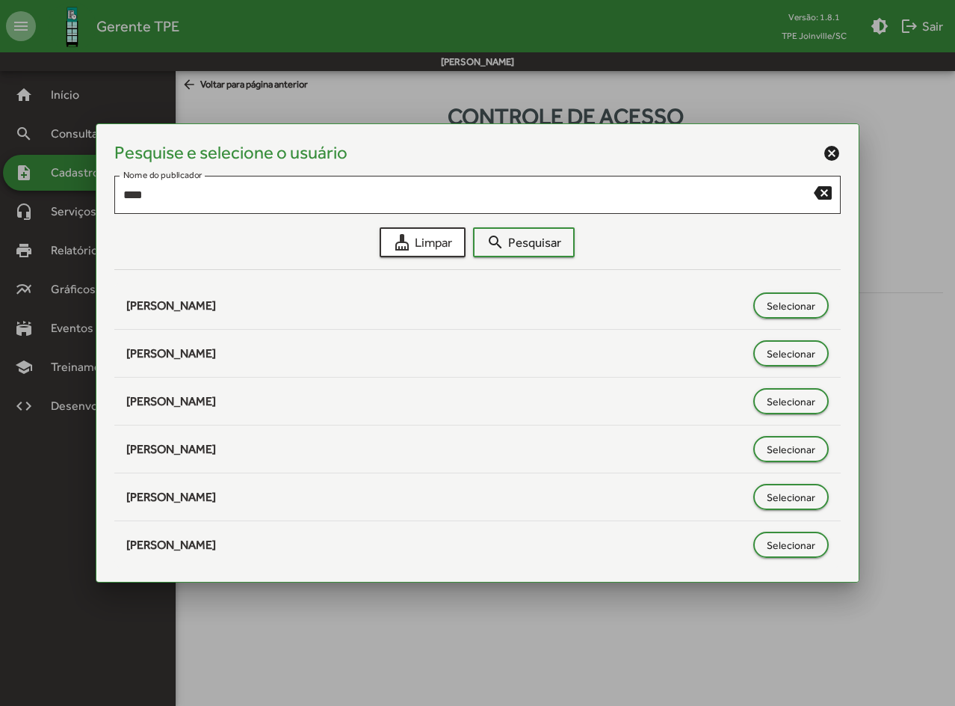
click at [828, 154] on mat-icon "cancel" at bounding box center [832, 153] width 18 height 18
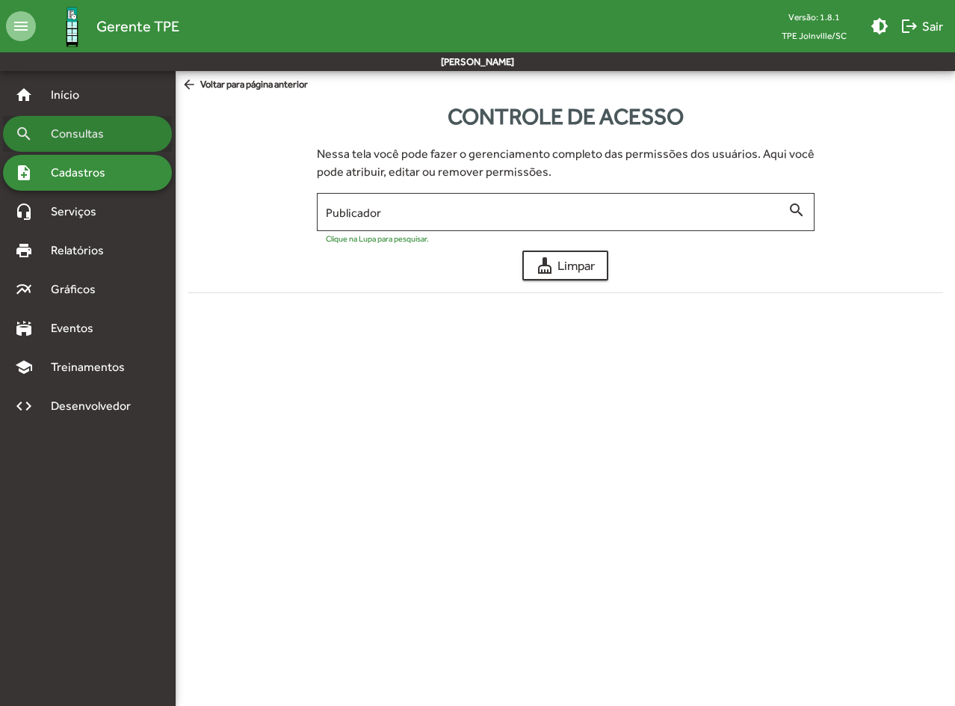
click at [88, 135] on span "Consultas" at bounding box center [82, 134] width 81 height 18
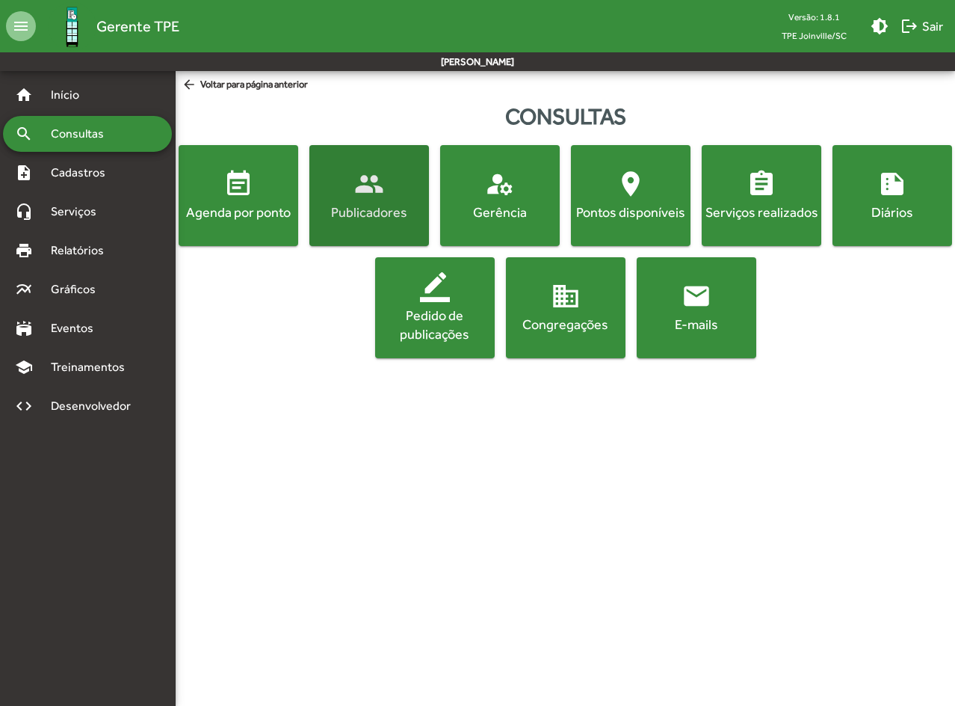
click at [346, 206] on div "Publicadores" at bounding box center [369, 212] width 114 height 19
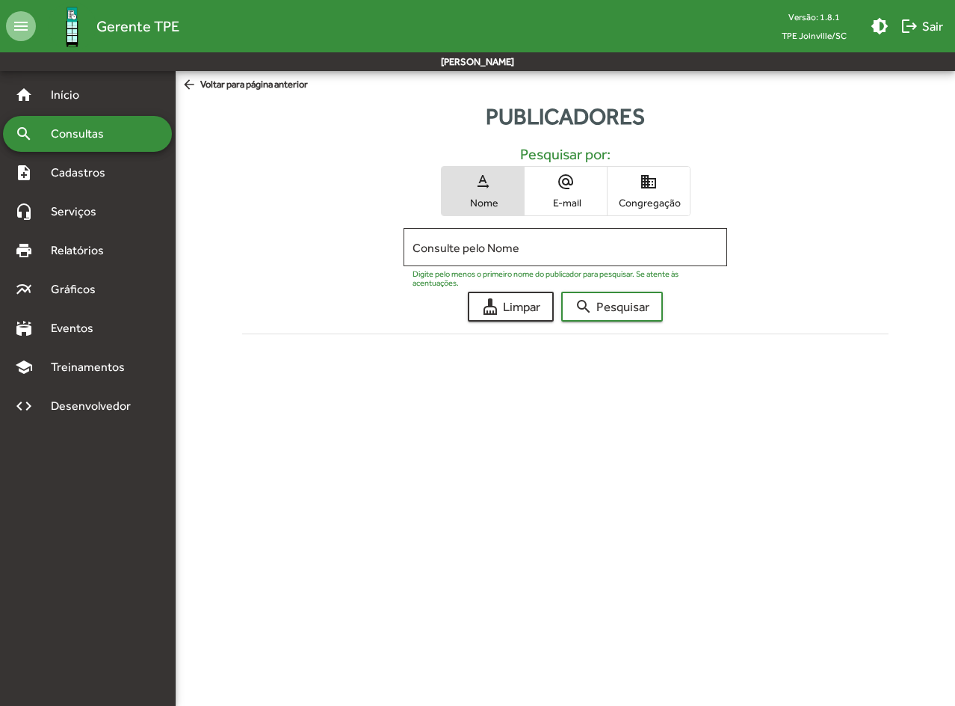
click at [626, 190] on span "domain Congregação" at bounding box center [649, 191] width 82 height 49
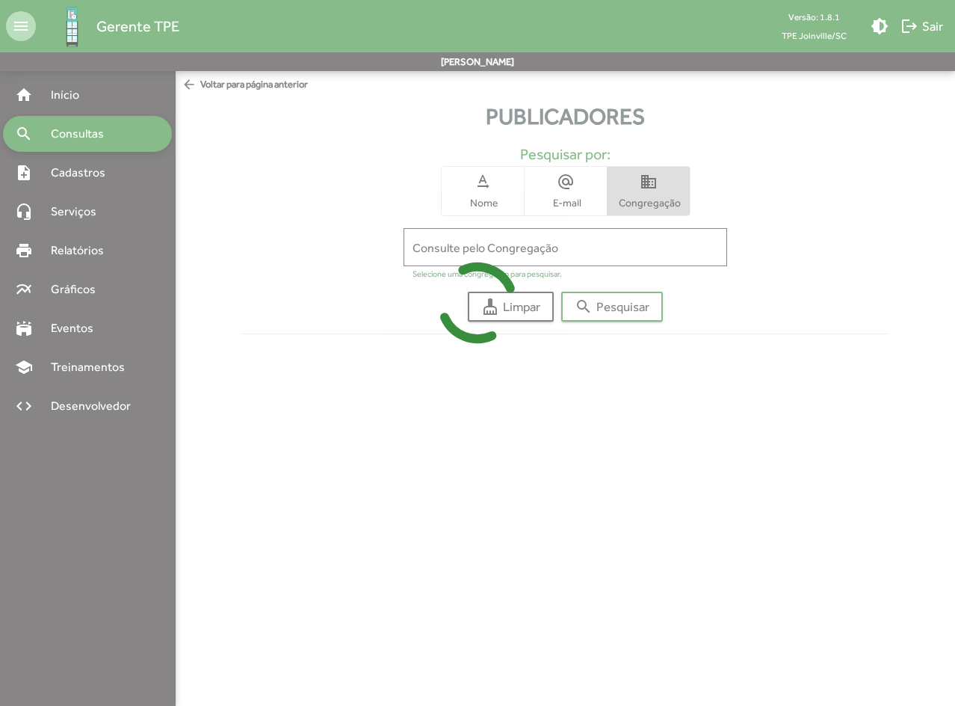
click at [540, 244] on div at bounding box center [477, 353] width 955 height 706
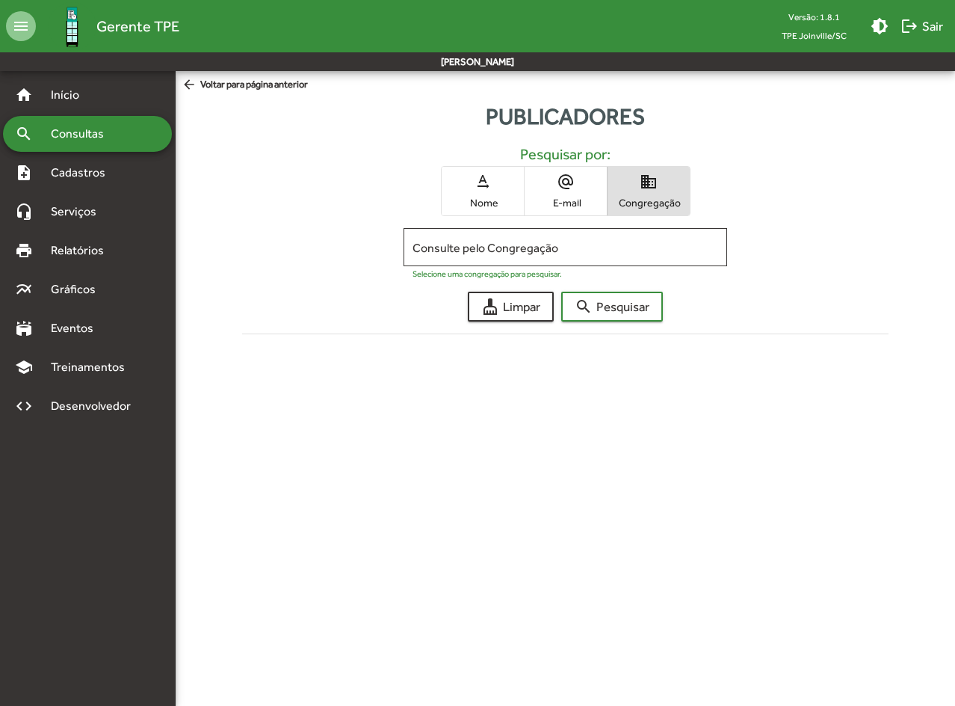
click at [541, 244] on input "Consulte pelo Congregação" at bounding box center [566, 247] width 306 height 13
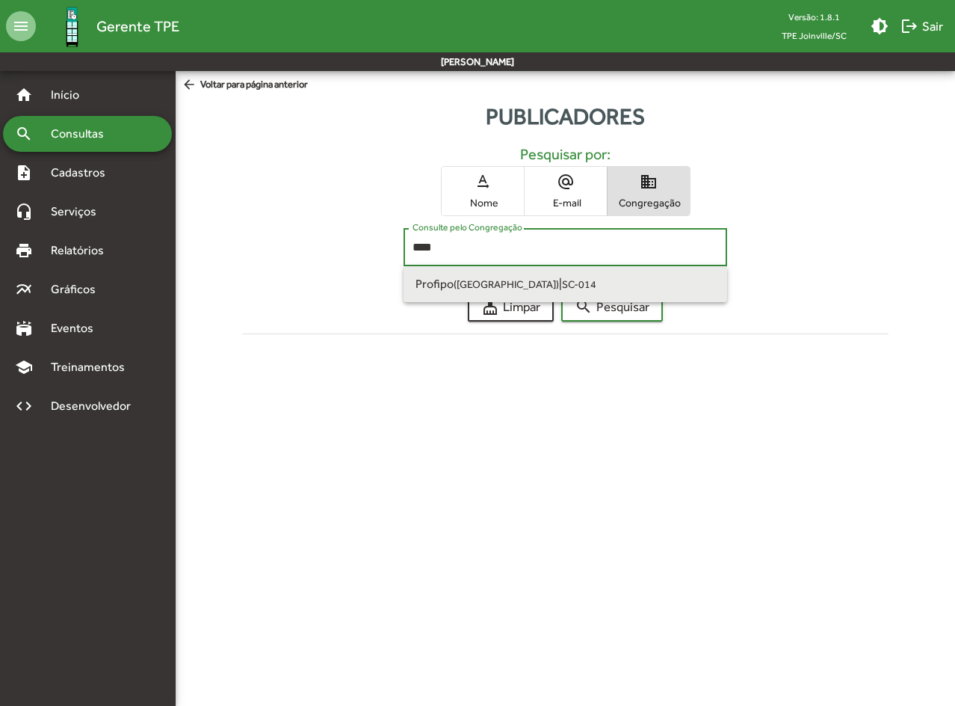
click at [556, 281] on span "Profipo ([GEOGRAPHIC_DATA]) | SC-014" at bounding box center [566, 284] width 300 height 36
type input "**********"
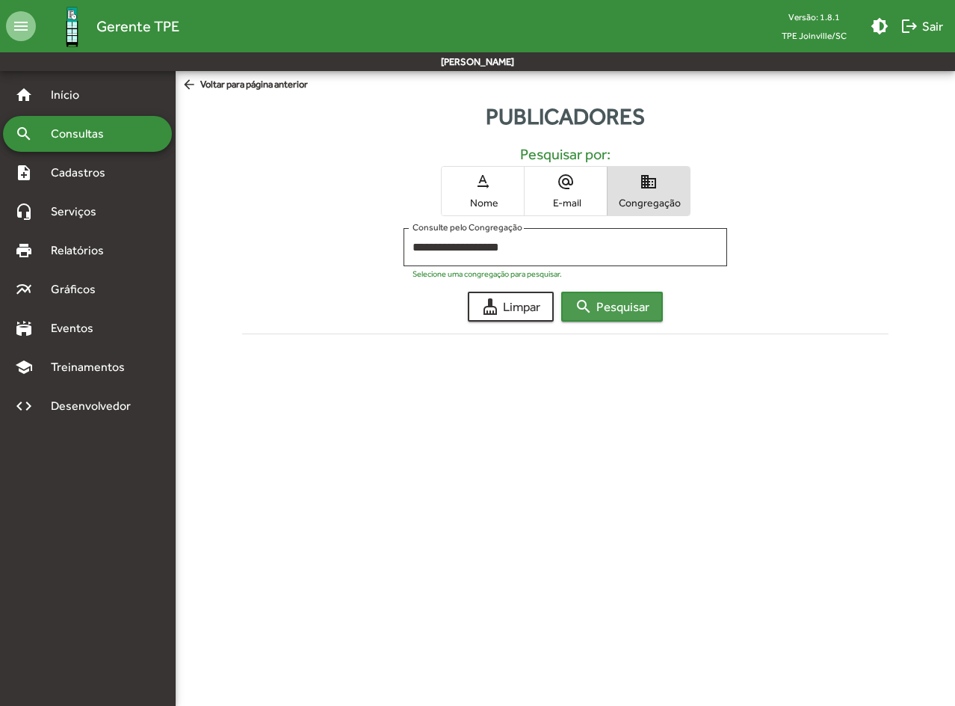
click at [600, 302] on span "search Pesquisar" at bounding box center [612, 306] width 75 height 27
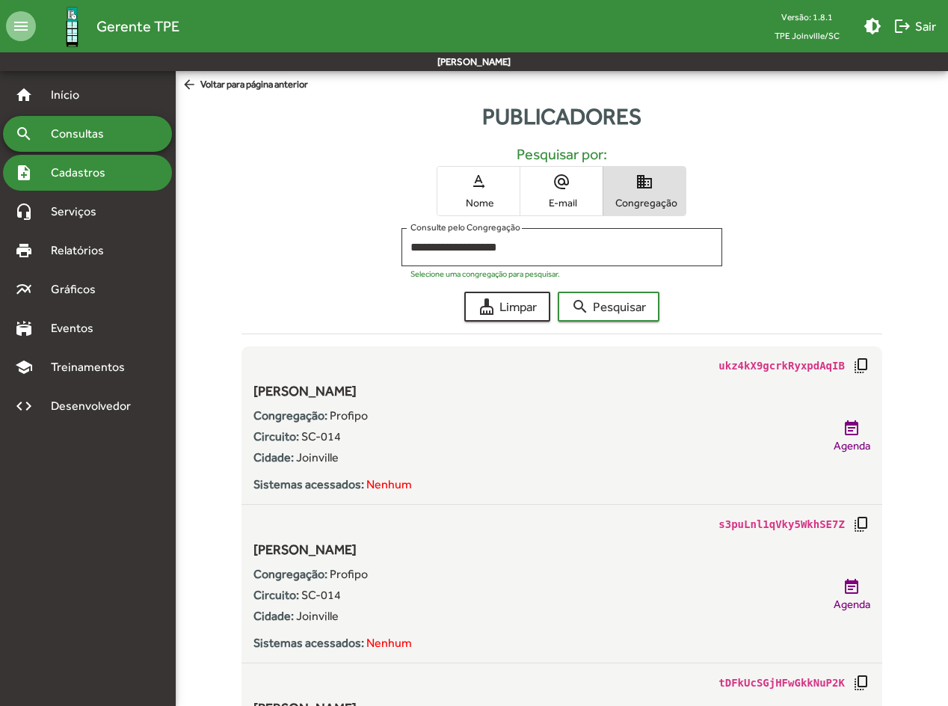
click at [78, 161] on div "note_add Cadastros" at bounding box center [87, 173] width 169 height 36
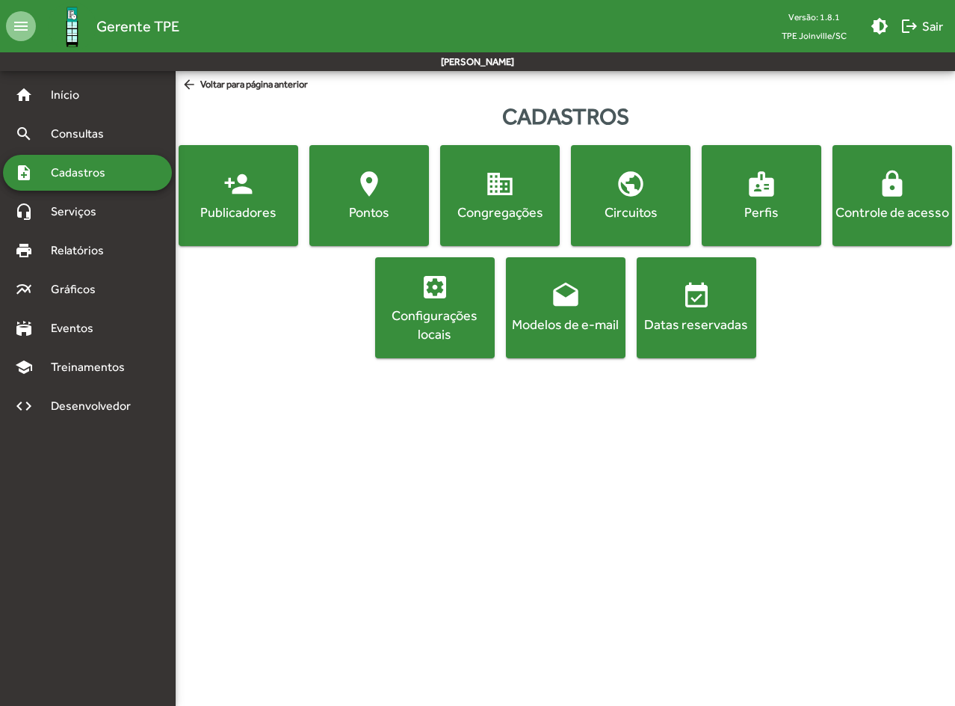
click at [894, 236] on button "lock Controle de acesso" at bounding box center [893, 195] width 120 height 101
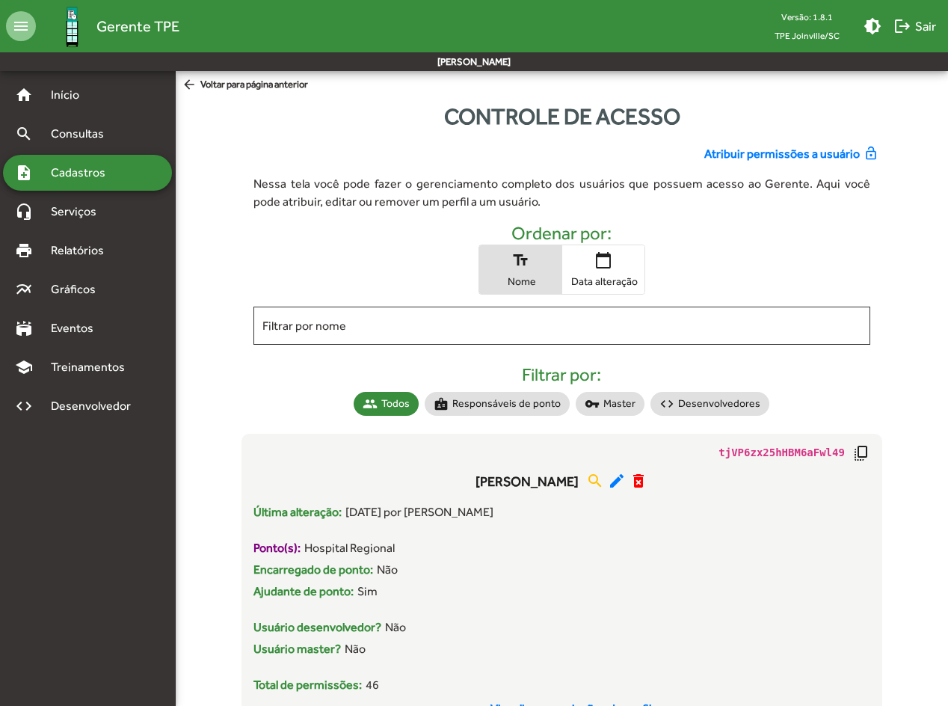
click at [478, 321] on input "Filtrar por nome" at bounding box center [561, 325] width 599 height 13
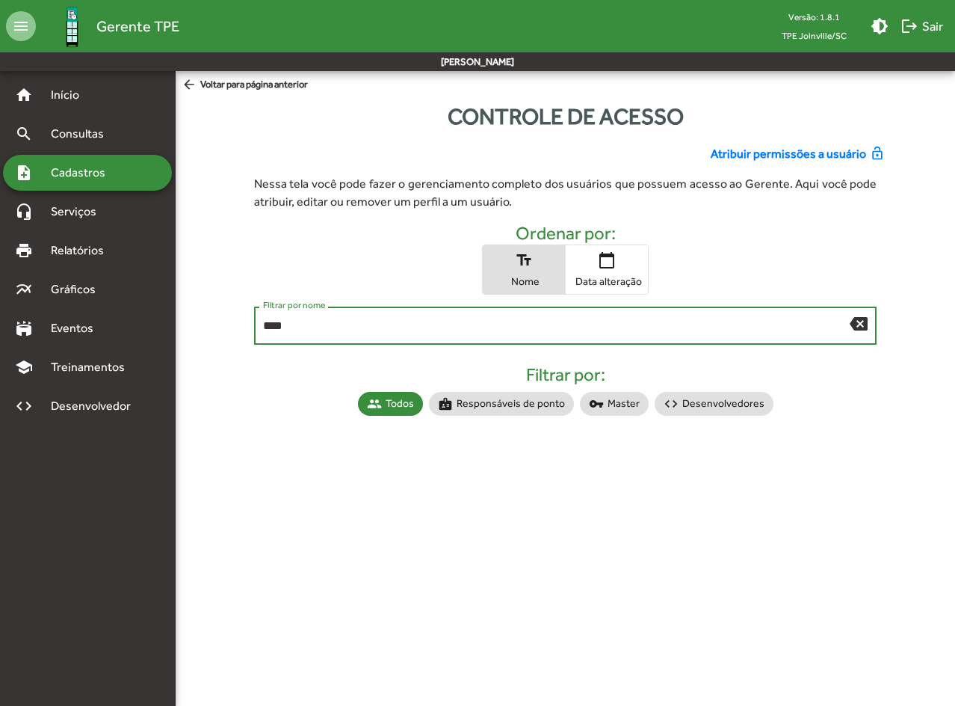
type input "****"
click at [743, 155] on span "Atribuir permissões a usuário" at bounding box center [788, 154] width 155 height 18
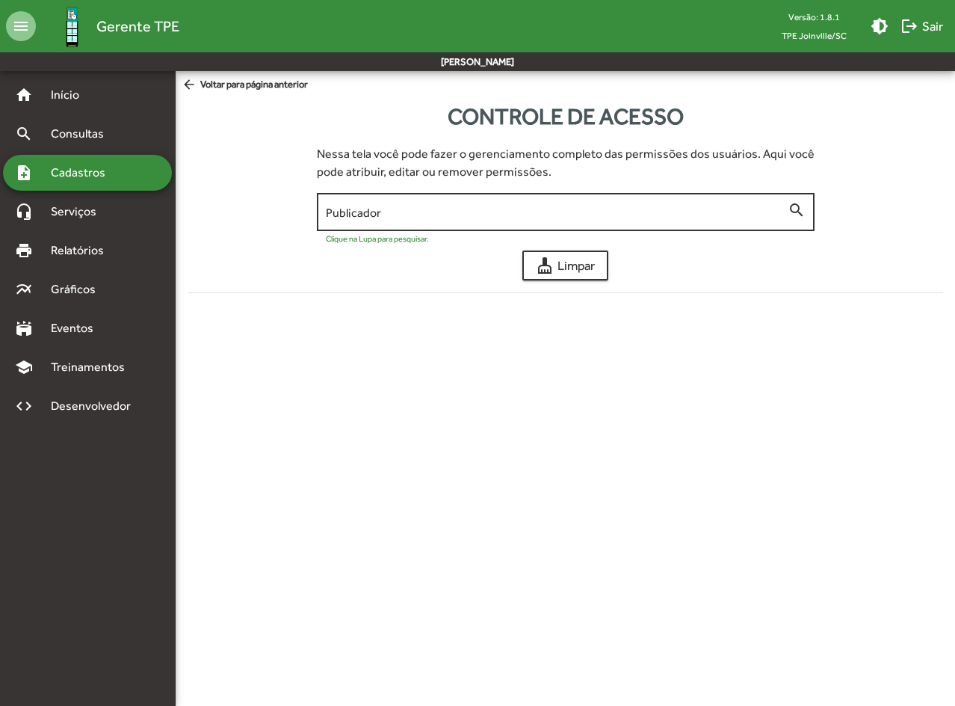
click at [497, 210] on input "Publicador" at bounding box center [557, 212] width 462 height 13
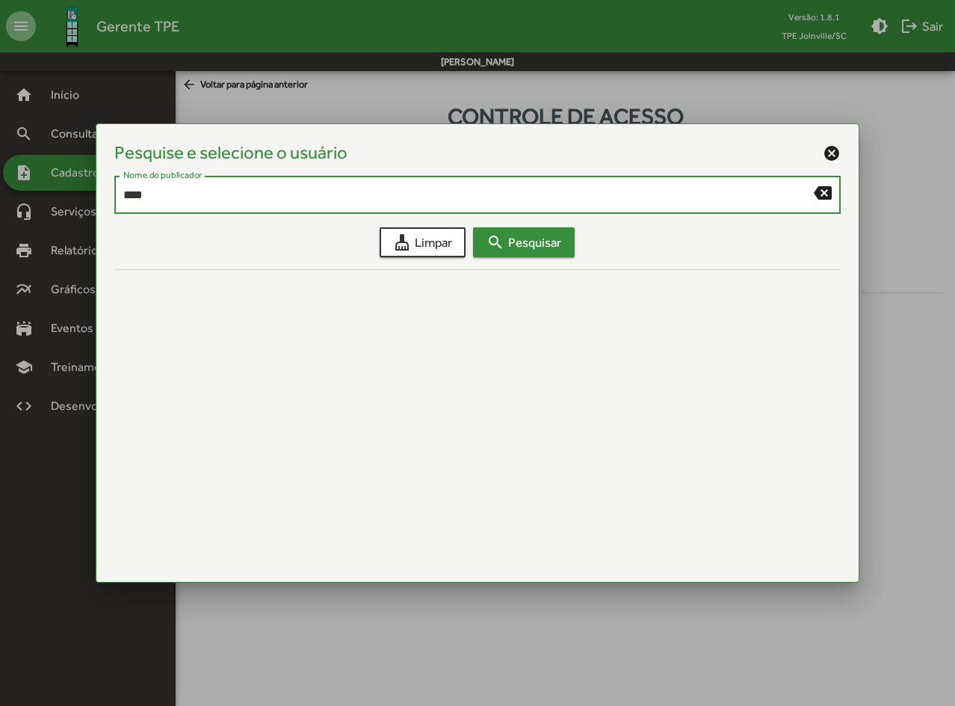
type input "****"
click at [543, 246] on span "search Pesquisar" at bounding box center [524, 242] width 75 height 27
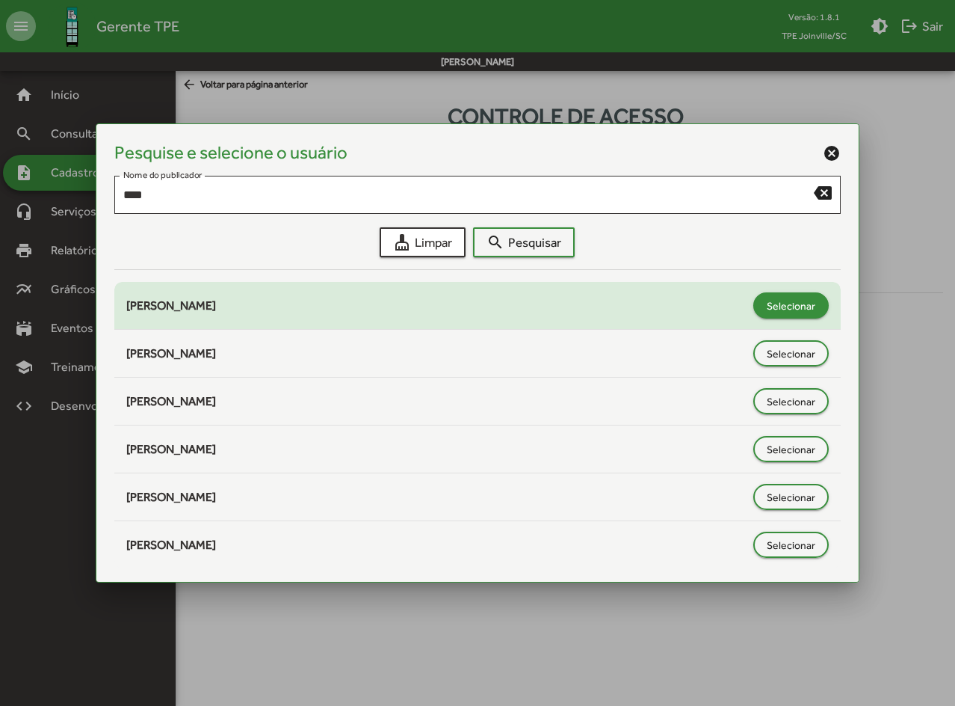
click at [797, 309] on span "Selecionar" at bounding box center [791, 305] width 49 height 27
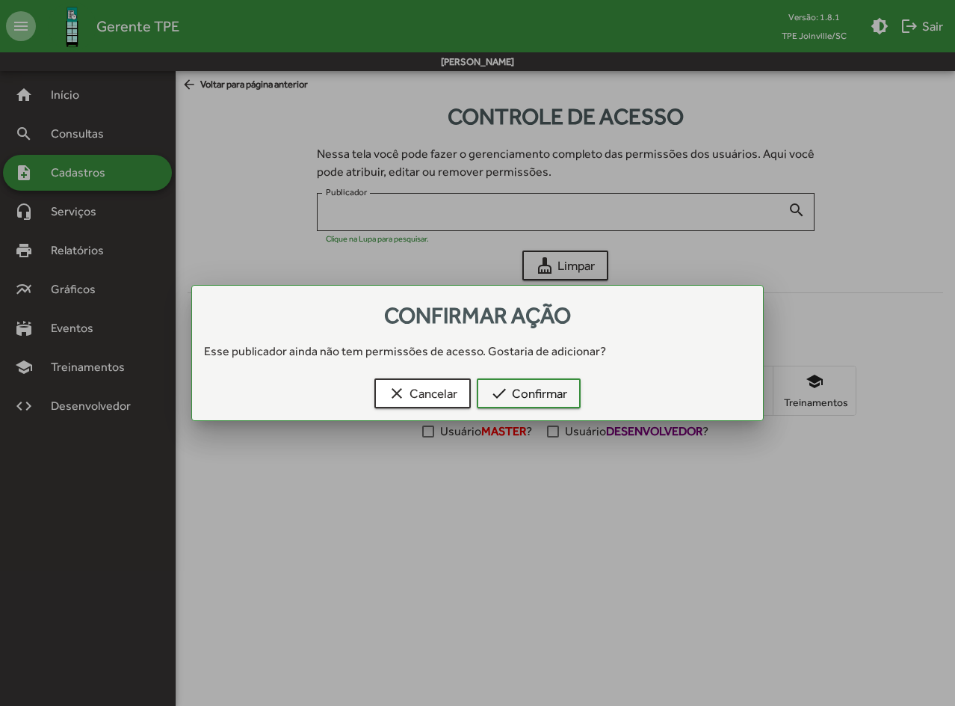
type input "**********"
click at [536, 401] on span "check Confirmar" at bounding box center [528, 393] width 77 height 27
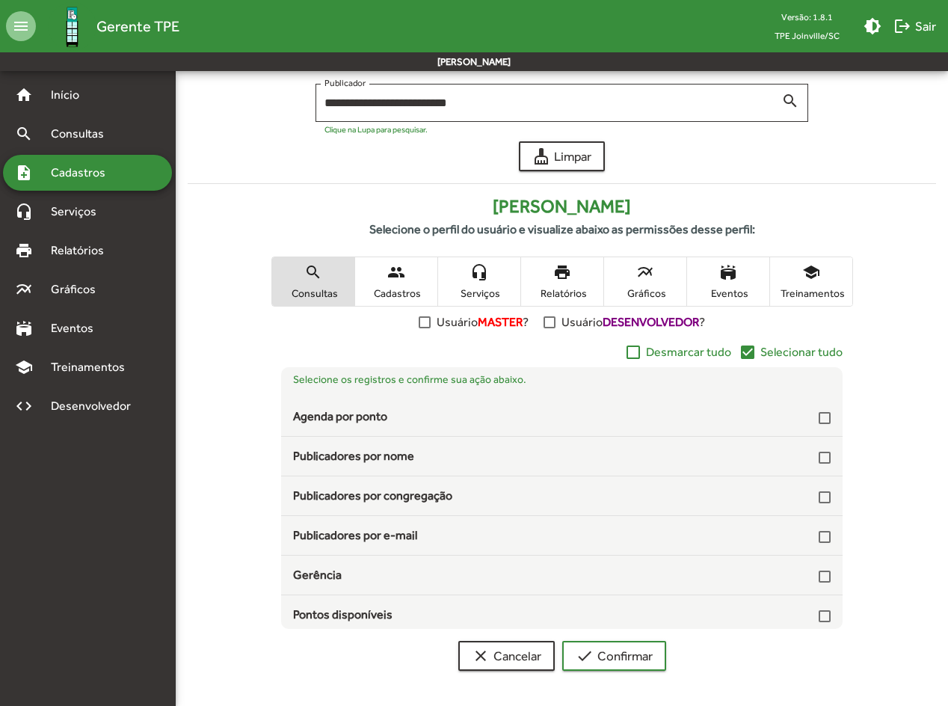
scroll to position [110, 0]
click at [750, 352] on mat-icon "check_box" at bounding box center [748, 351] width 18 height 18
click at [388, 292] on span "Cadastros" at bounding box center [396, 292] width 75 height 13
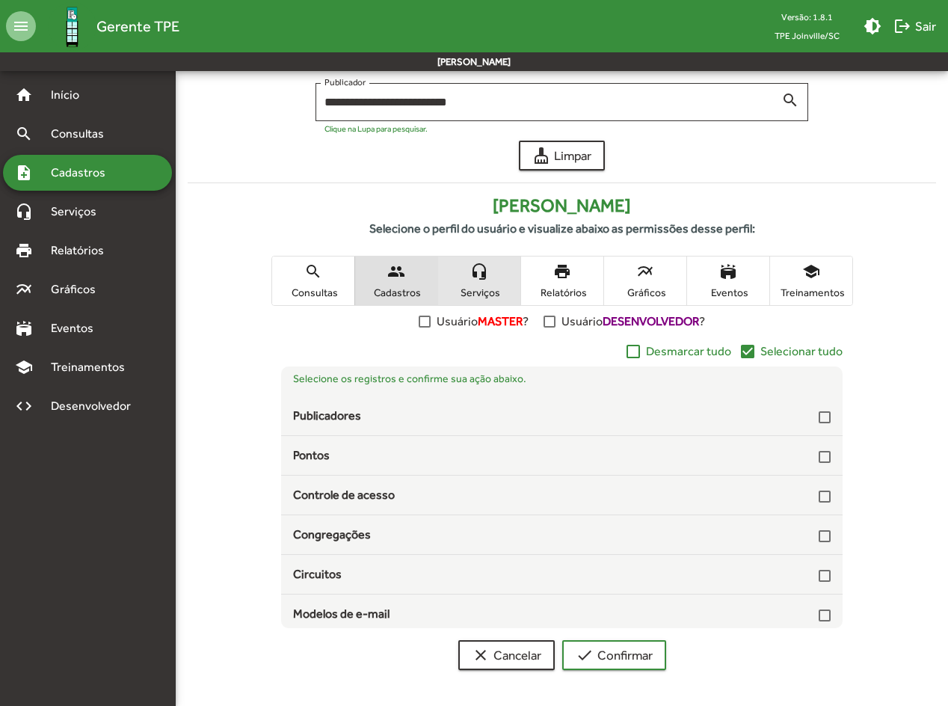
click at [489, 286] on span "Serviços" at bounding box center [479, 292] width 75 height 13
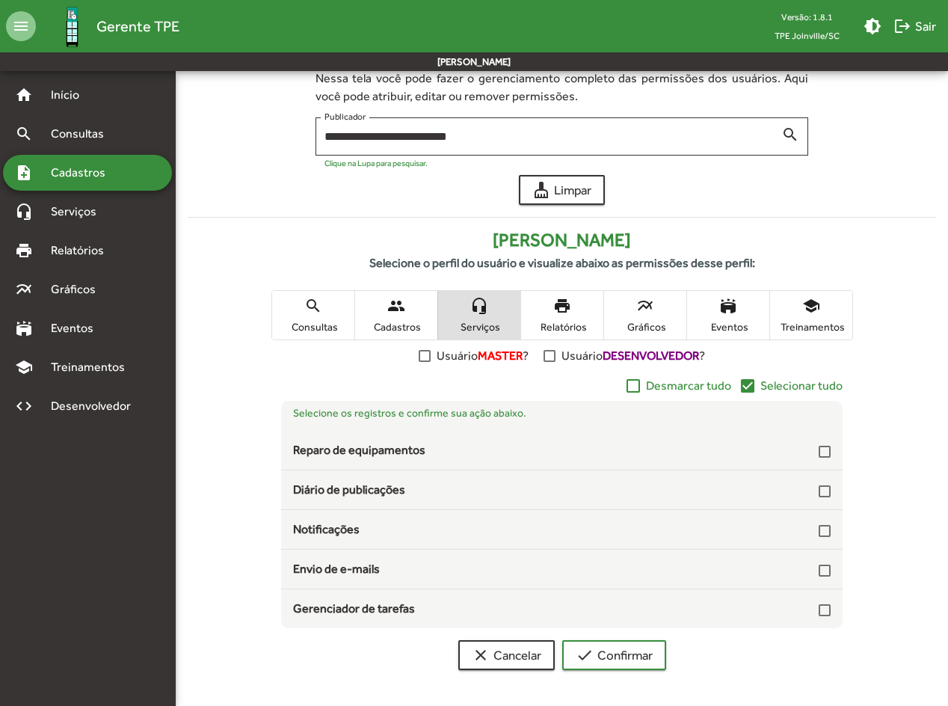
click at [558, 316] on span "print Relatórios" at bounding box center [562, 315] width 82 height 49
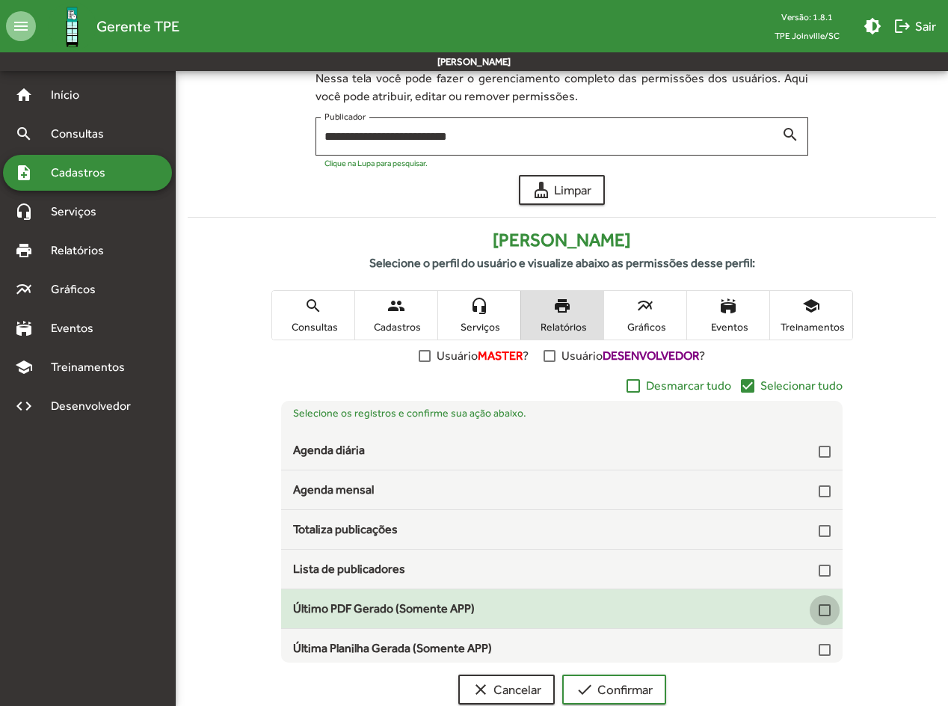
click at [819, 519] on div at bounding box center [825, 610] width 12 height 12
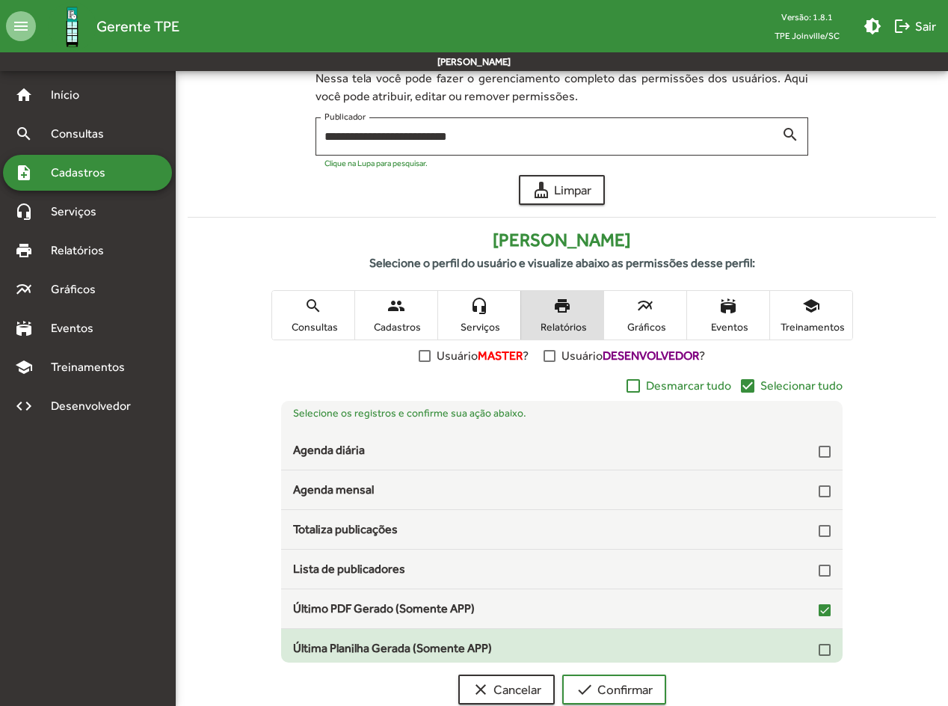
click at [810, 519] on div "Última Planilha Gerada (Somente APP)" at bounding box center [562, 648] width 538 height 18
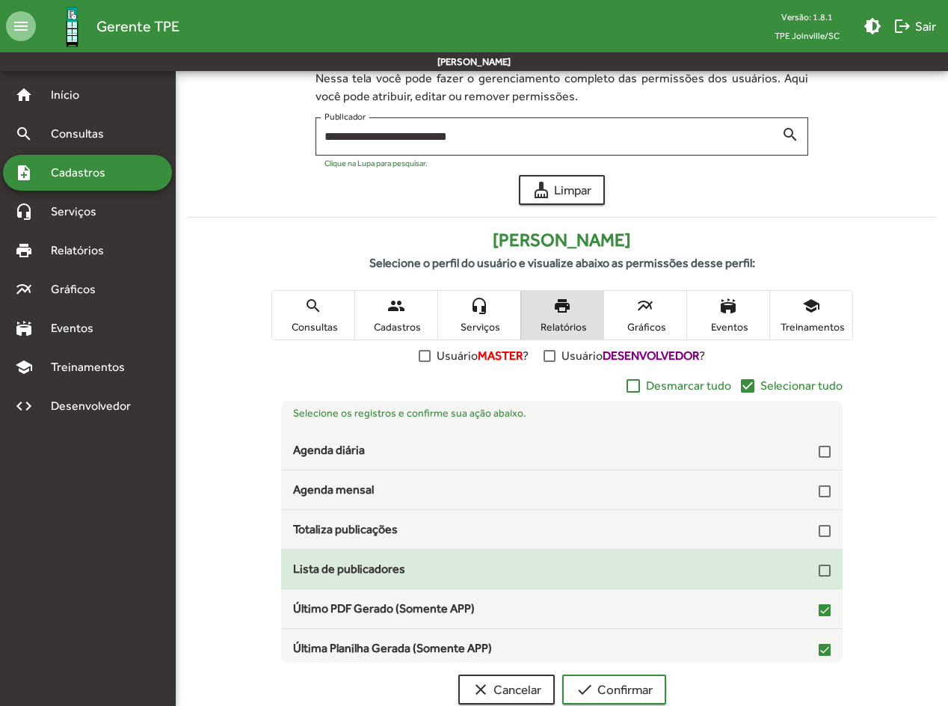
click at [819, 519] on div at bounding box center [825, 570] width 12 height 12
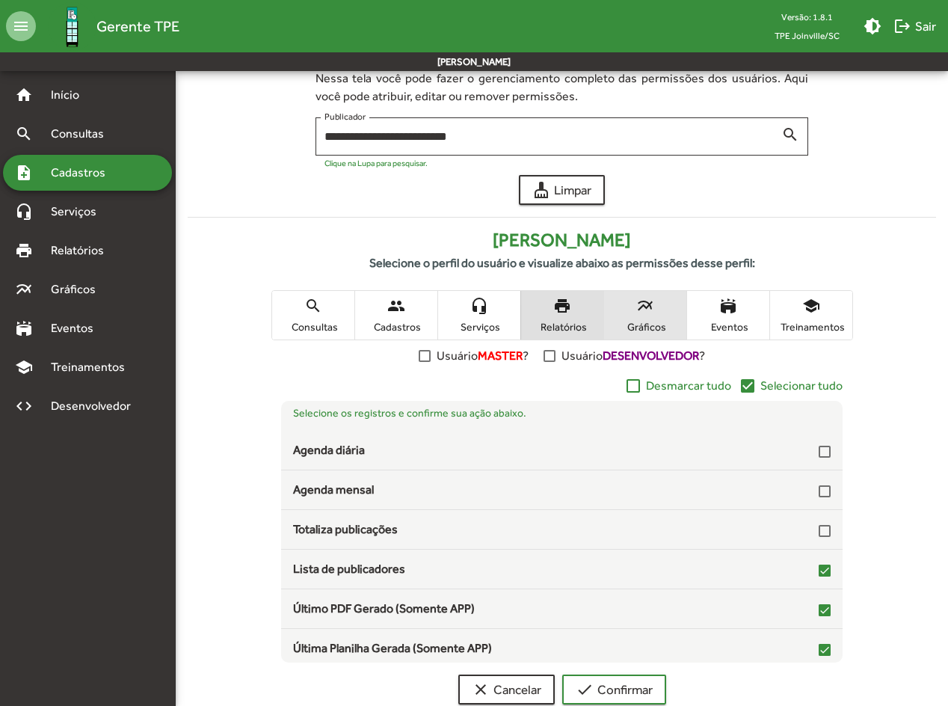
click at [643, 307] on mat-icon "multiline_chart" at bounding box center [645, 306] width 18 height 18
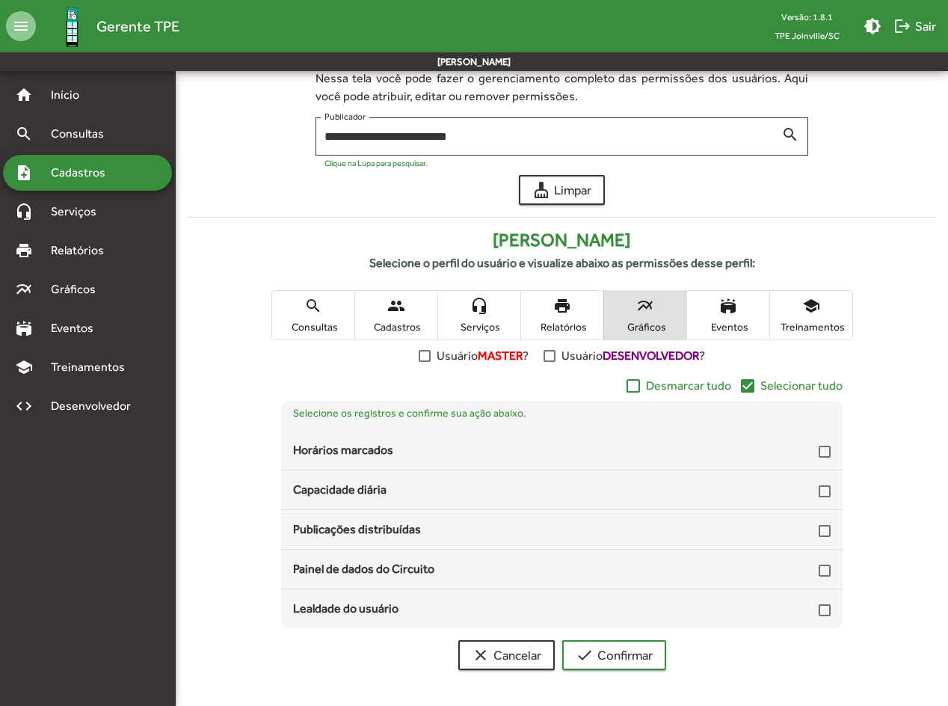
click at [742, 316] on span "stadium Eventos" at bounding box center [728, 315] width 82 height 49
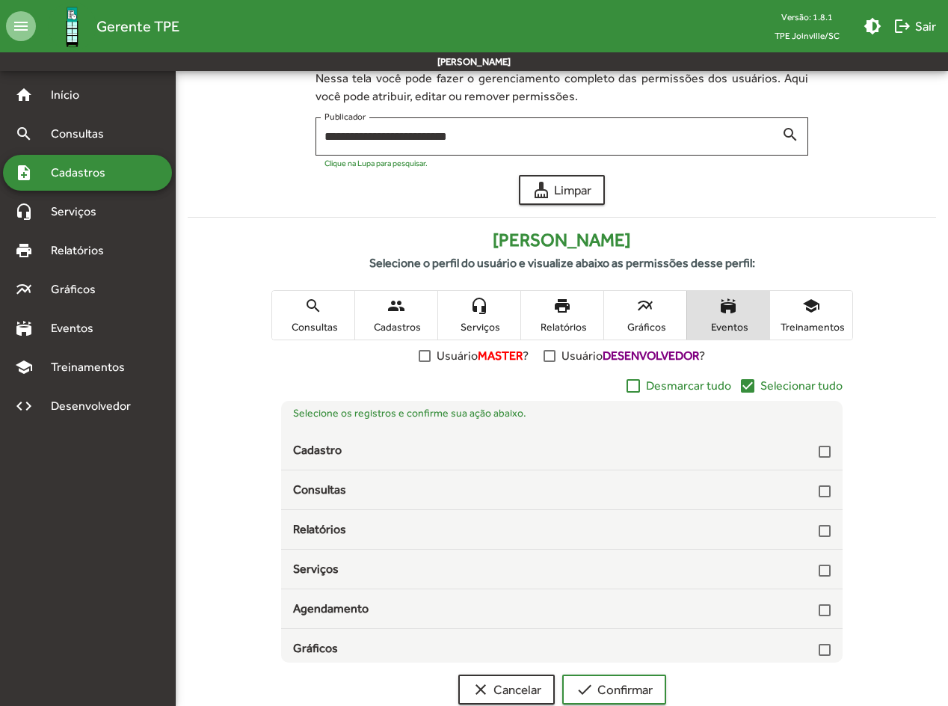
click at [751, 385] on mat-icon "check_box" at bounding box center [748, 386] width 18 height 18
click at [831, 314] on span "school Treinamentos" at bounding box center [811, 315] width 82 height 49
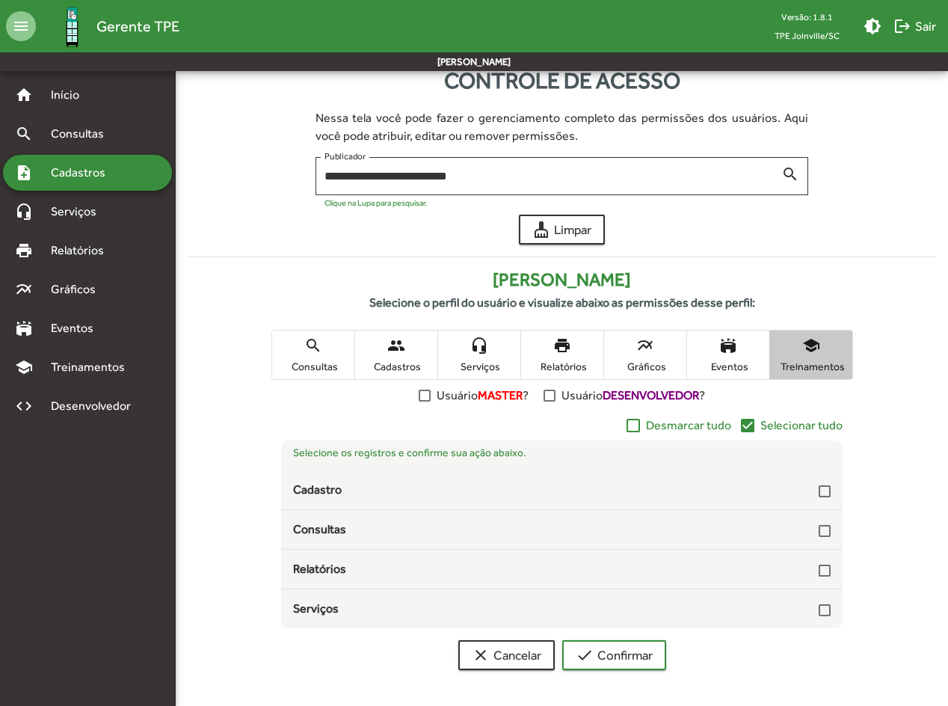
scroll to position [36, 0]
click at [747, 425] on mat-icon "check_box" at bounding box center [748, 425] width 18 height 18
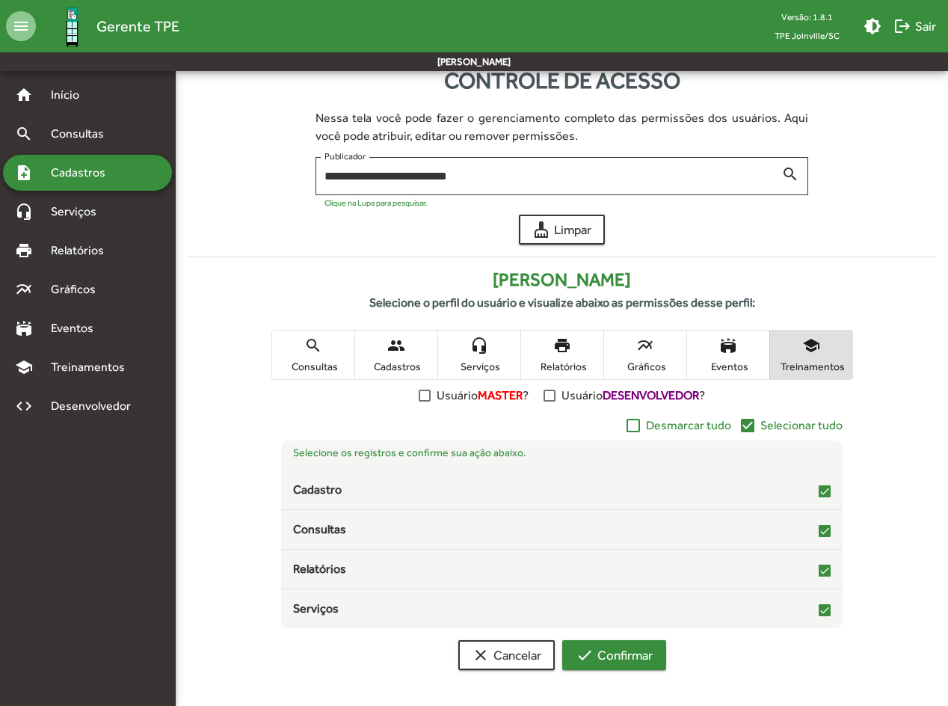
click at [633, 519] on span "check Confirmar" at bounding box center [614, 654] width 77 height 27
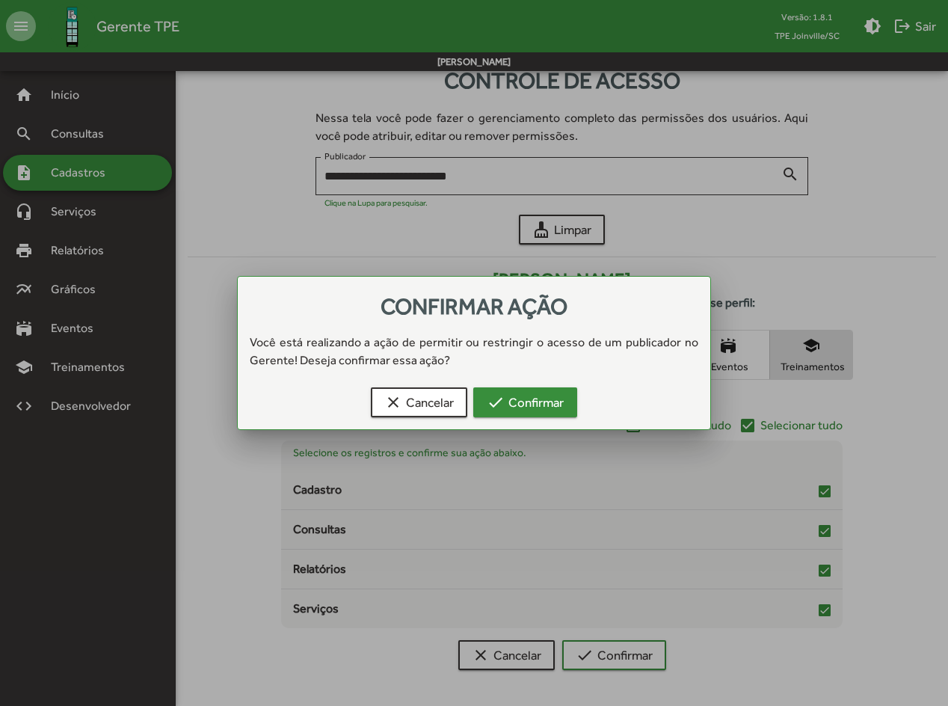
click at [529, 402] on span "check Confirmar" at bounding box center [525, 402] width 77 height 27
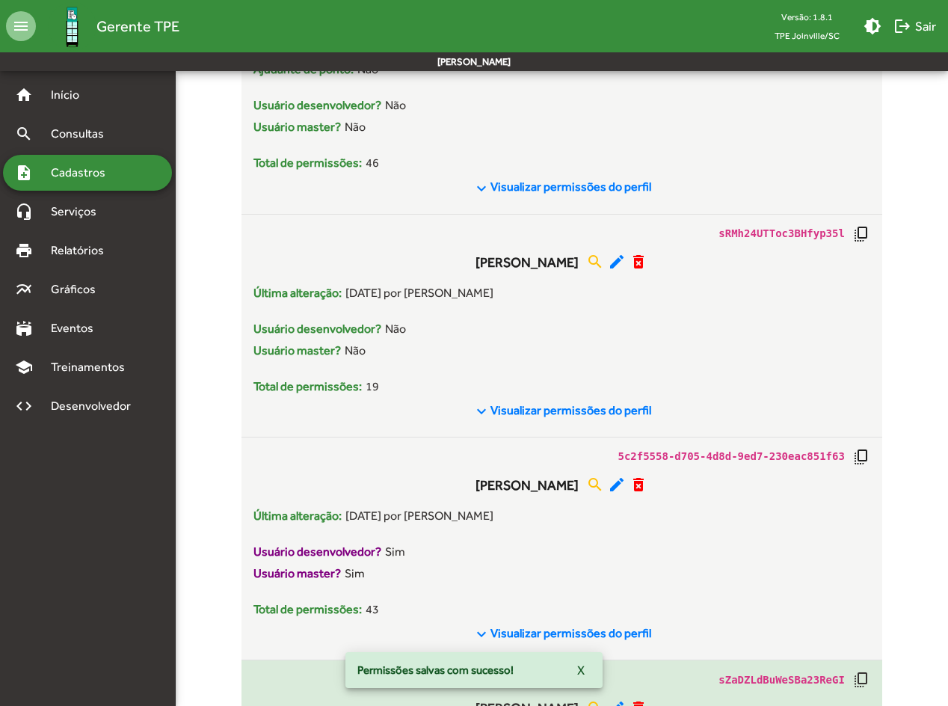
scroll to position [1114, 0]
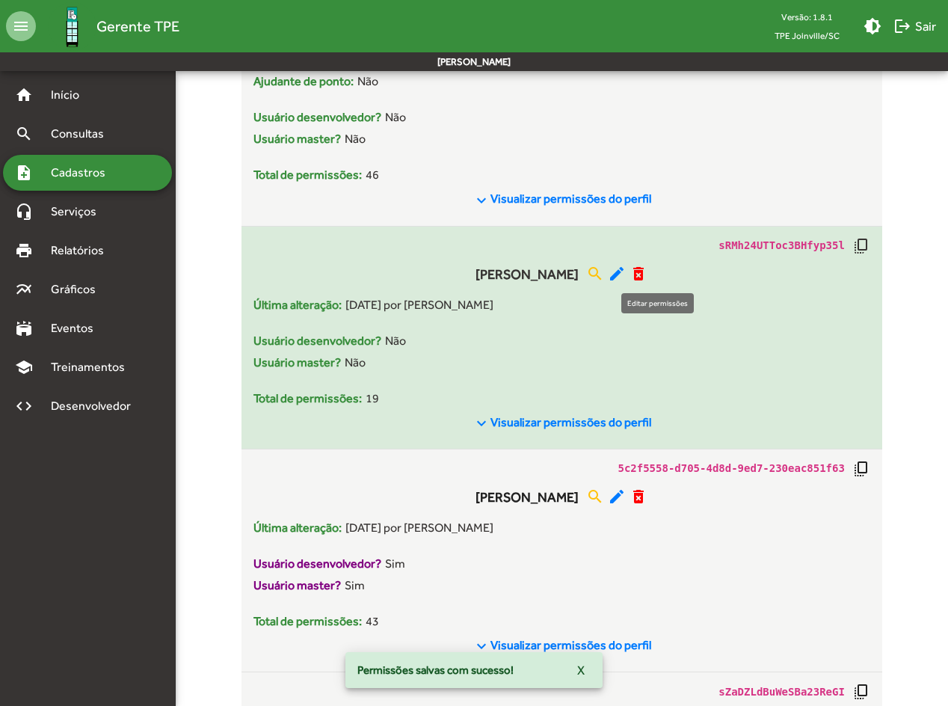
click at [626, 277] on mat-icon "edit" at bounding box center [617, 274] width 18 height 18
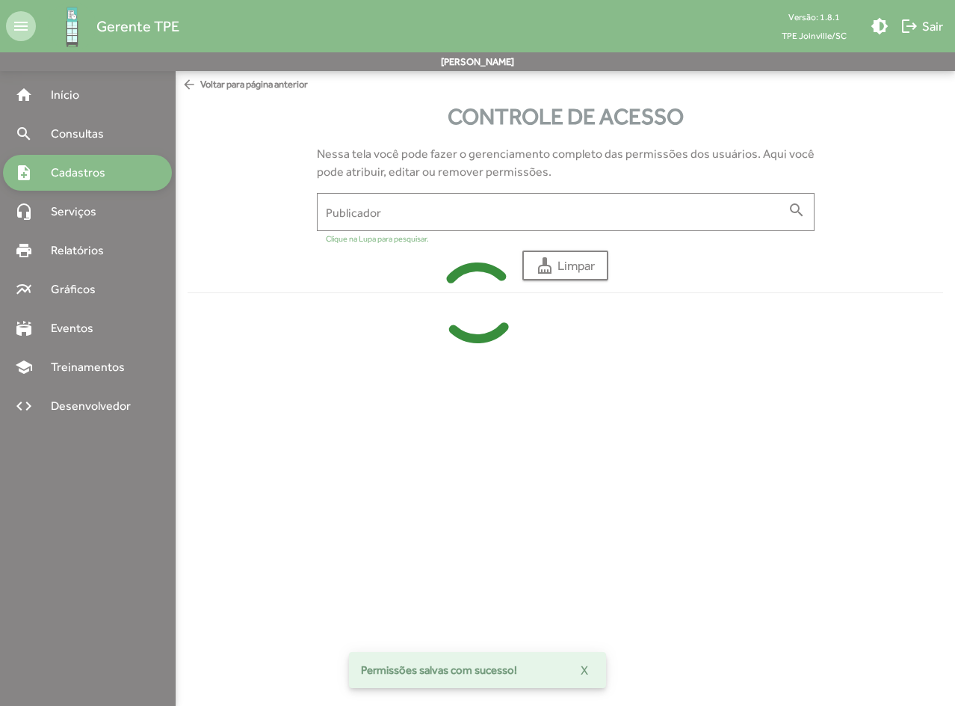
type input "**********"
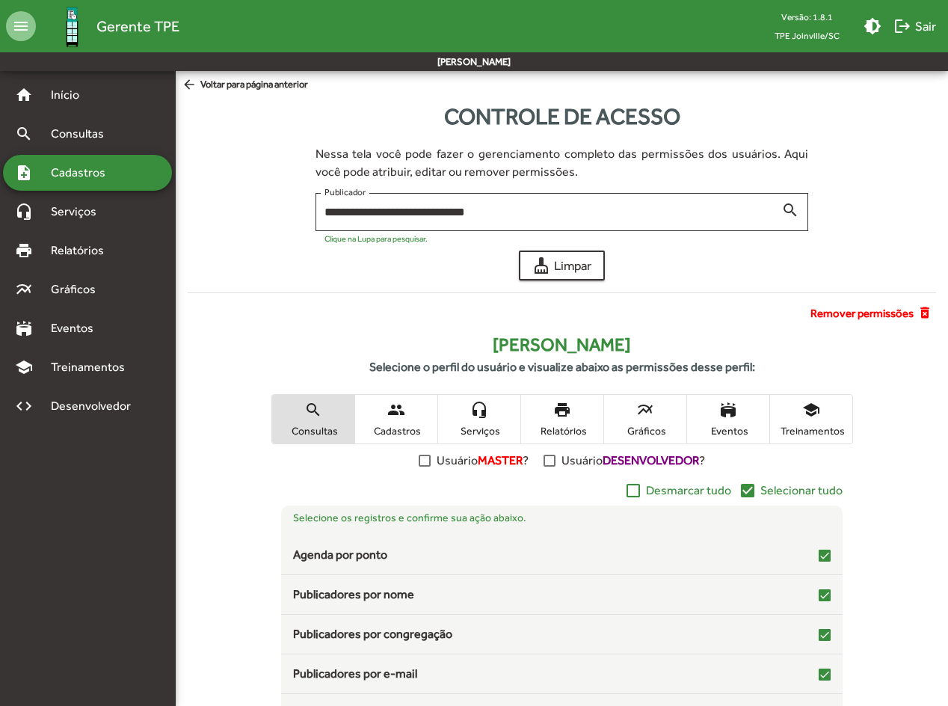
click at [475, 425] on span "Serviços" at bounding box center [479, 430] width 75 height 13
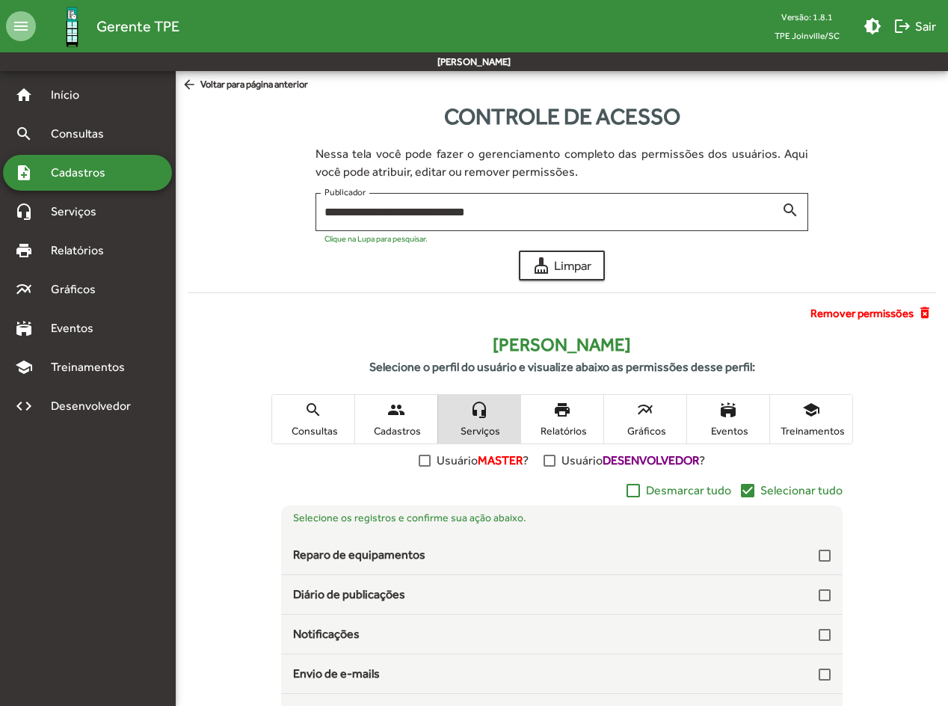
click at [558, 421] on span "print Relatórios" at bounding box center [562, 419] width 82 height 49
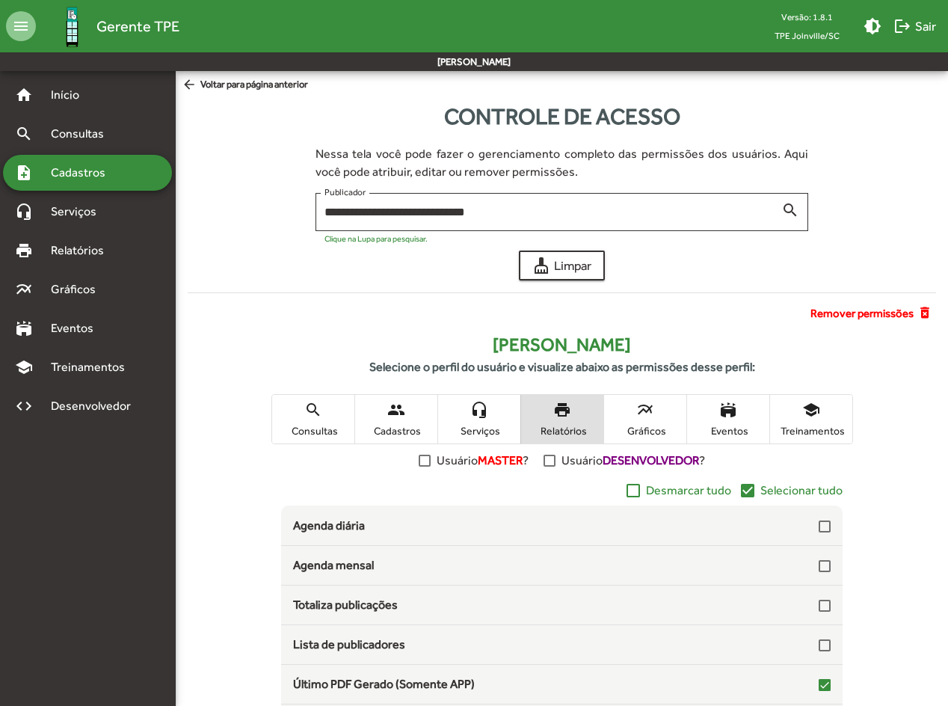
scroll to position [45, 0]
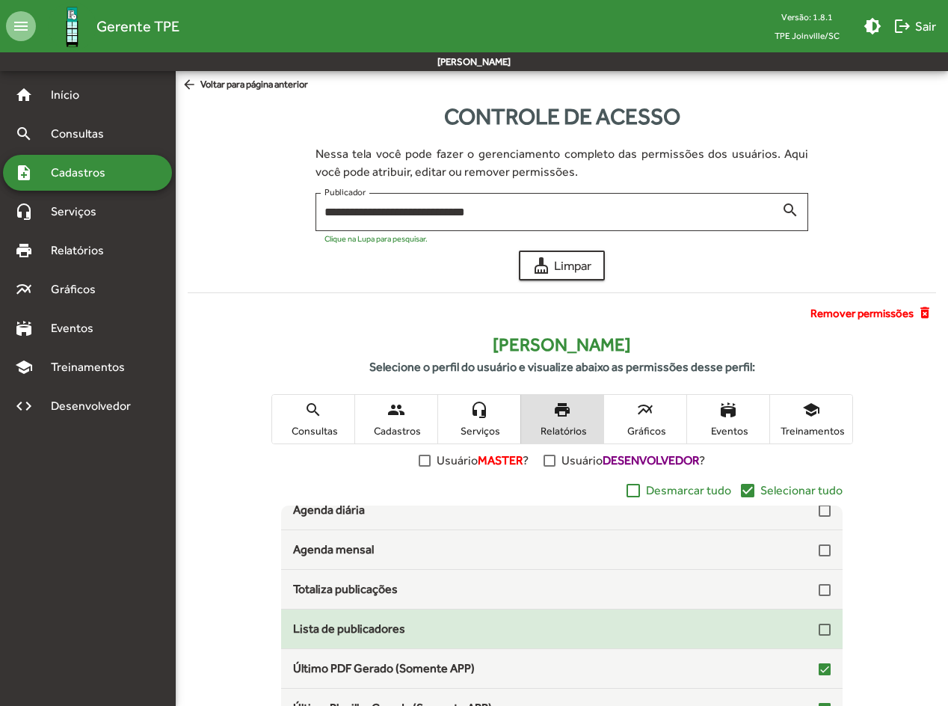
click at [819, 519] on div at bounding box center [825, 629] width 12 height 12
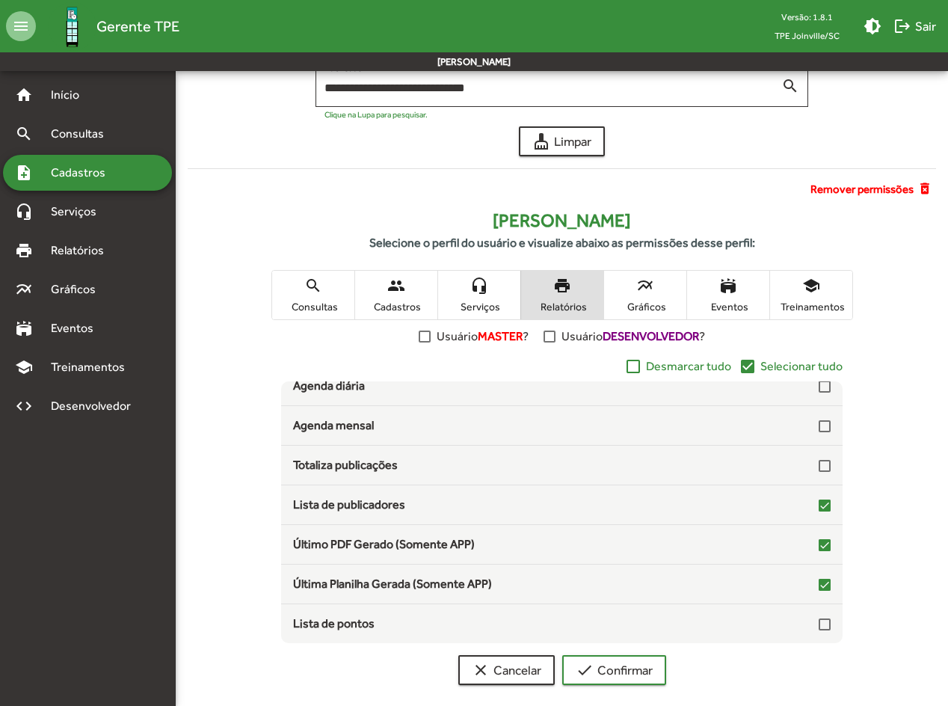
scroll to position [139, 0]
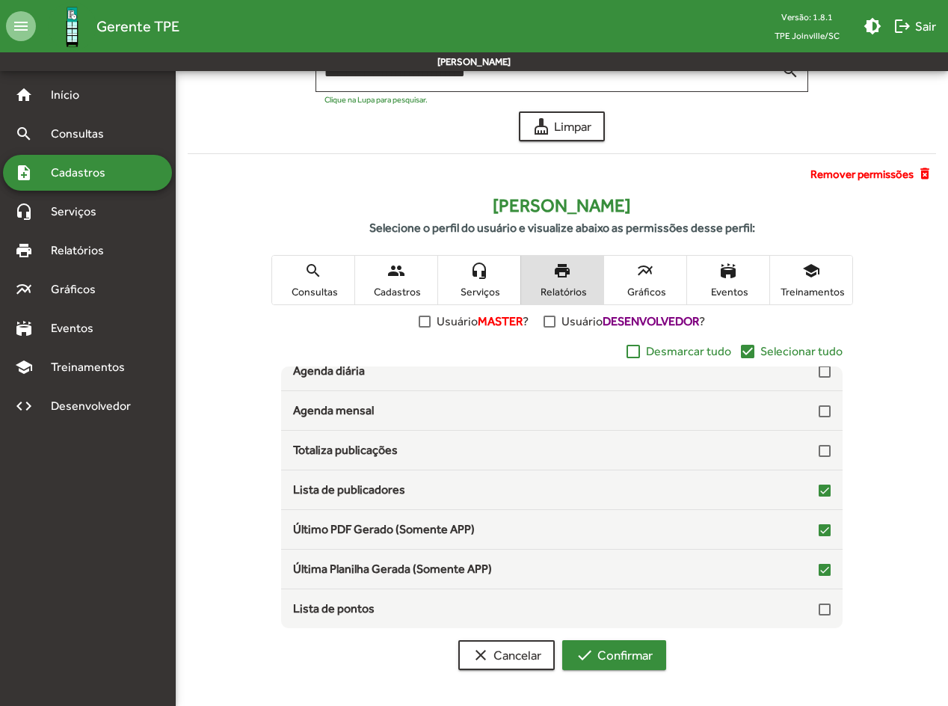
click at [634, 519] on span "check Confirmar" at bounding box center [614, 654] width 77 height 27
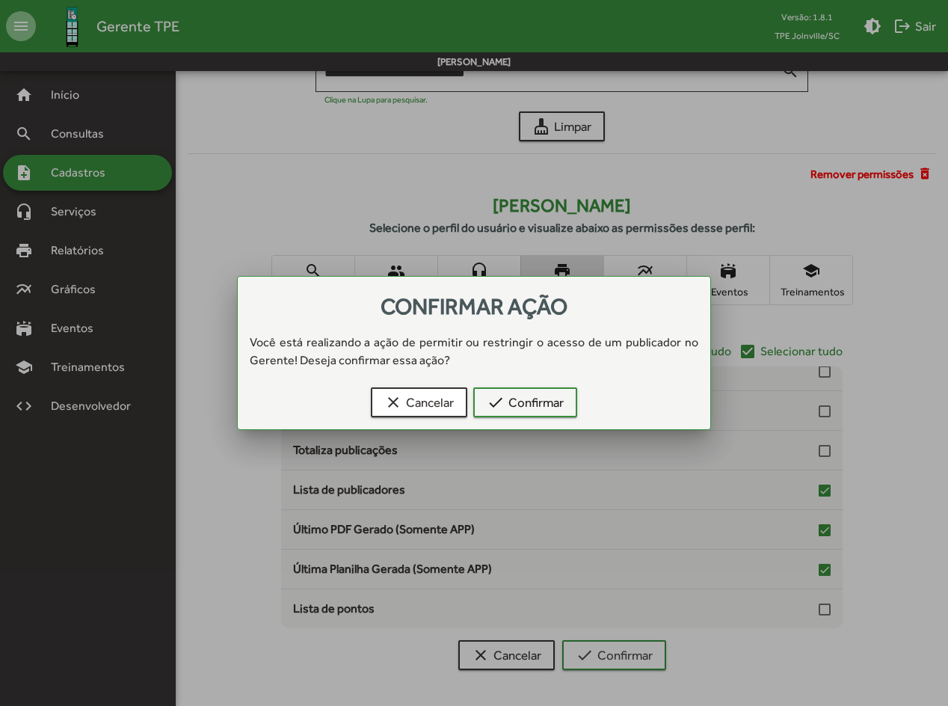
scroll to position [0, 0]
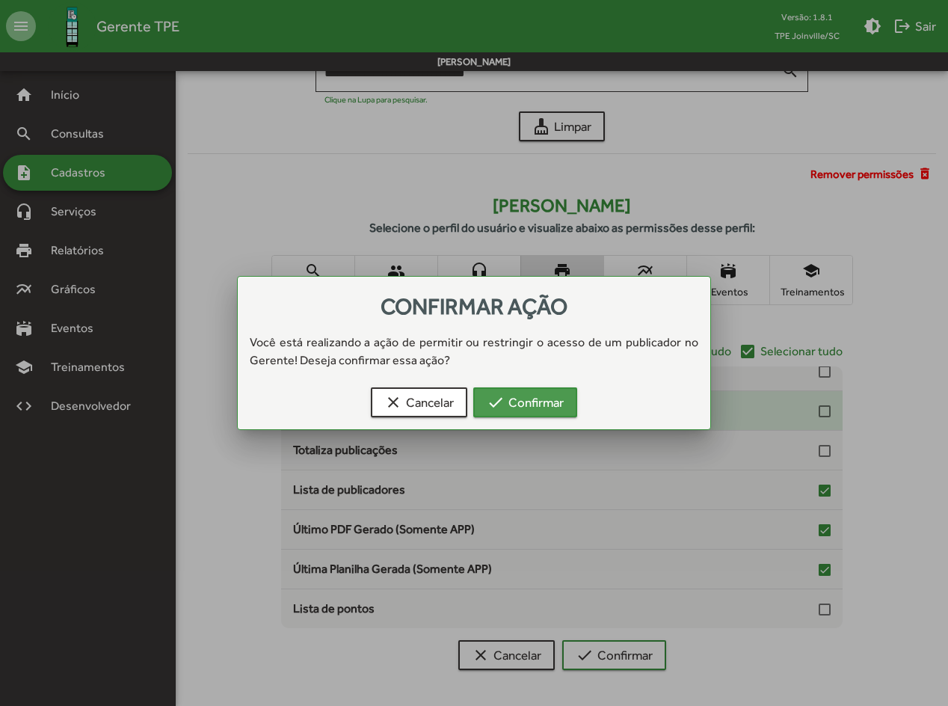
drag, startPoint x: 550, startPoint y: 393, endPoint x: 563, endPoint y: 403, distance: 16.0
click at [550, 399] on span "check Confirmar" at bounding box center [525, 402] width 77 height 27
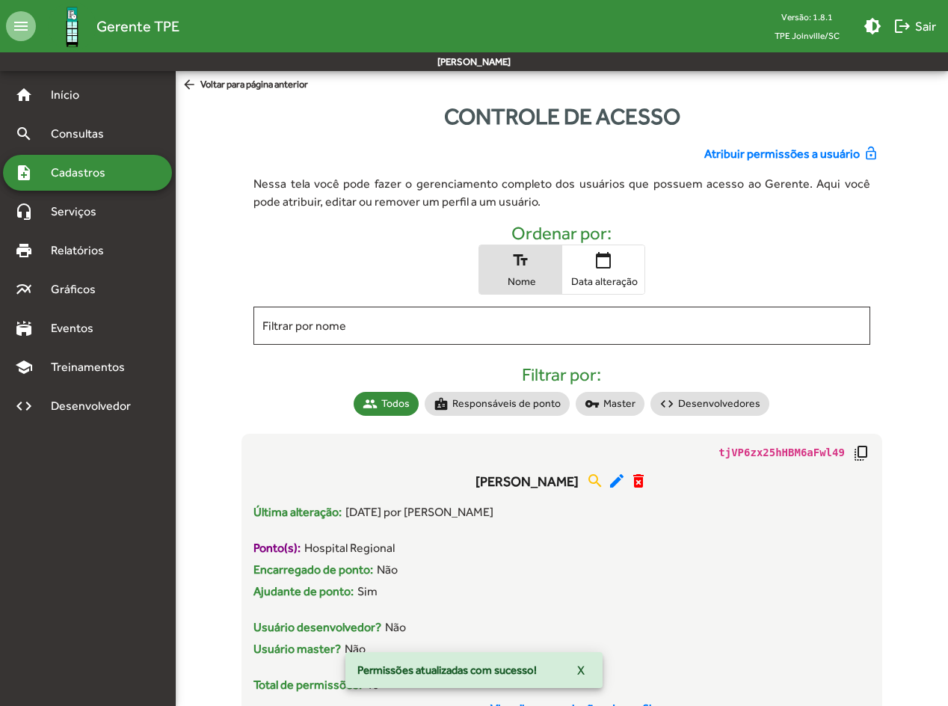
click at [264, 115] on div "Controle de acesso" at bounding box center [562, 116] width 772 height 34
click at [266, 81] on span "arrow_back Voltar para página anterior" at bounding box center [245, 85] width 126 height 16
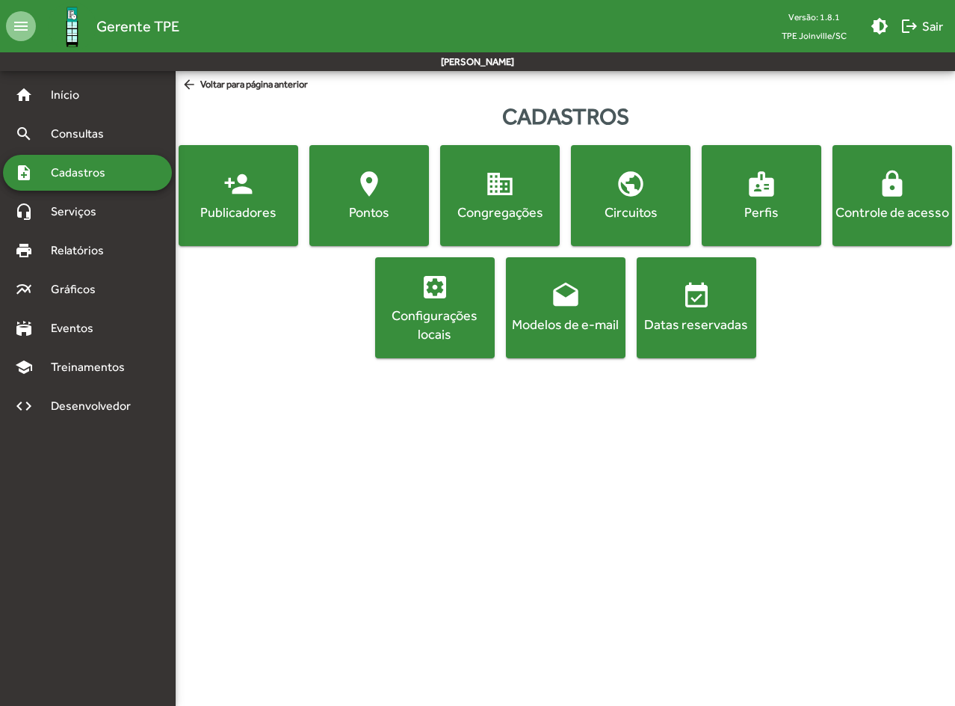
click at [268, 284] on div "person_add Publicadores location_on [GEOGRAPHIC_DATA] Congregações public Circu…" at bounding box center [566, 251] width 774 height 213
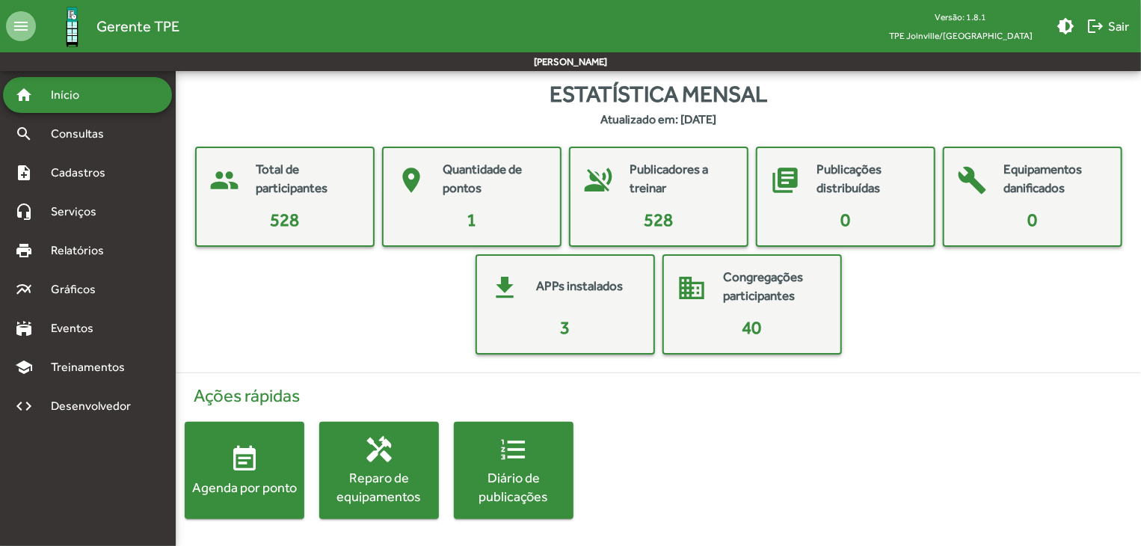
click at [1020, 324] on div "people Total de participantes 528 place Quantidade de pontos 1 voice_over_off P…" at bounding box center [658, 251] width 941 height 208
click at [78, 321] on span "Eventos" at bounding box center [78, 328] width 72 height 18
